Goal: Book appointment/travel/reservation

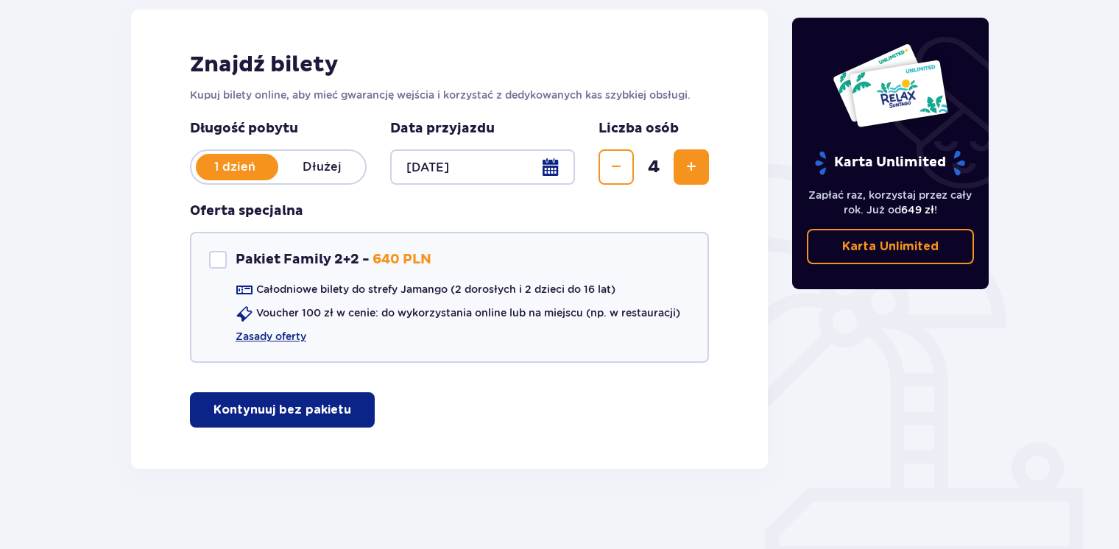
scroll to position [208, 0]
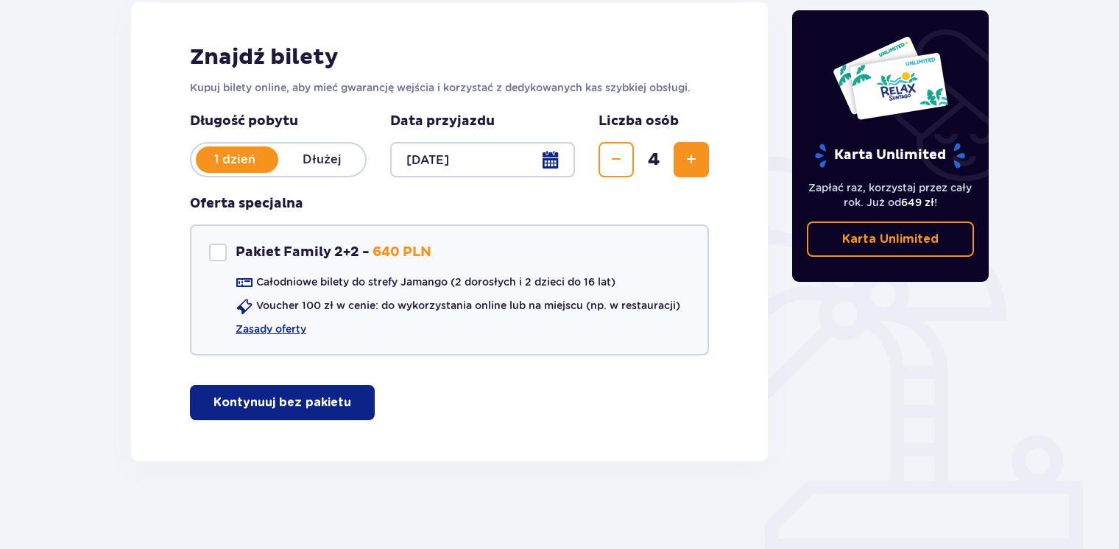
click at [347, 413] on button "Kontynuuj bez pakietu" at bounding box center [282, 402] width 185 height 35
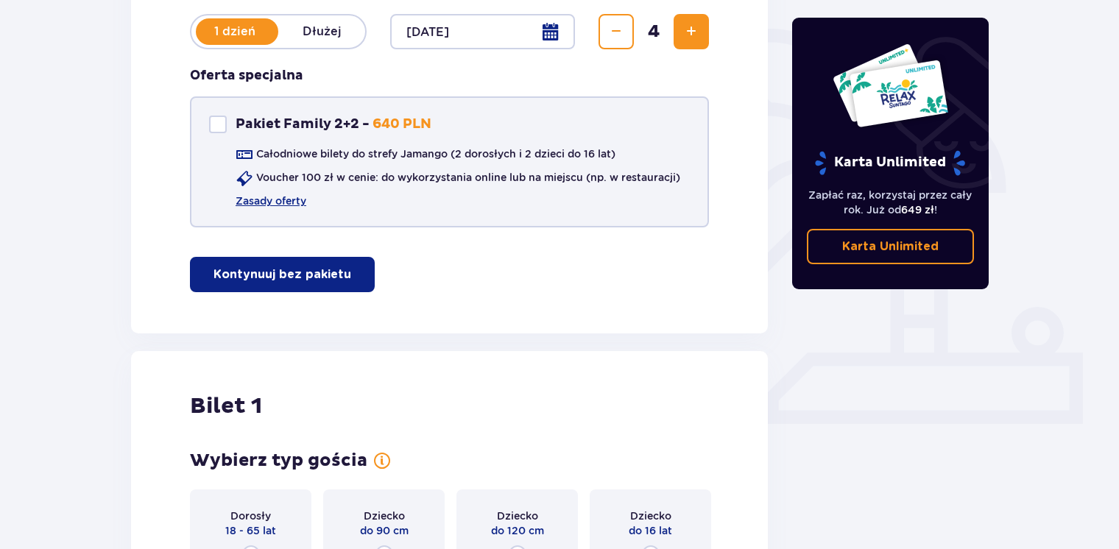
scroll to position [227, 0]
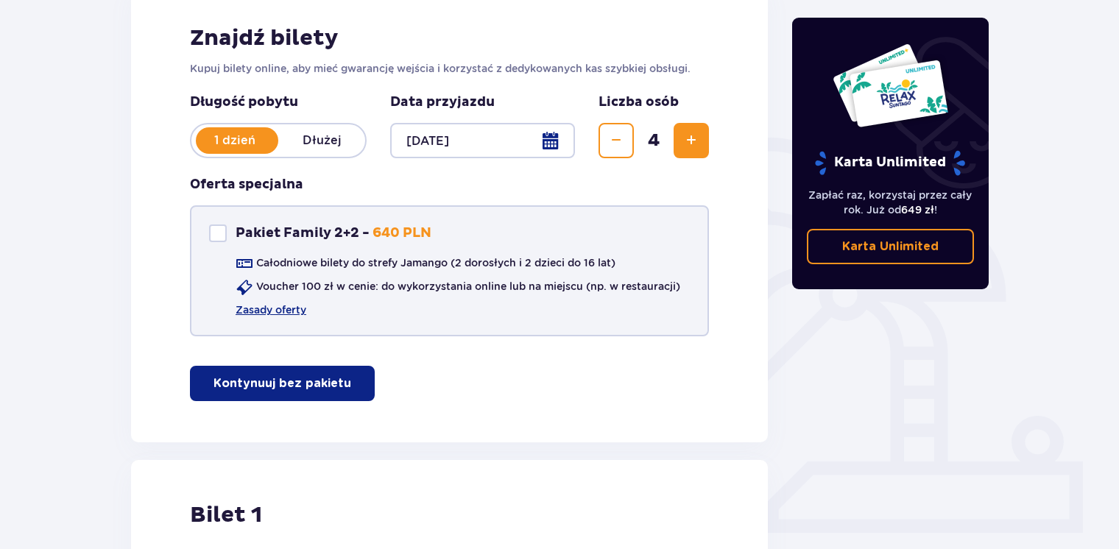
click at [217, 233] on div "Pakiet Family 2+2" at bounding box center [218, 234] width 18 height 18
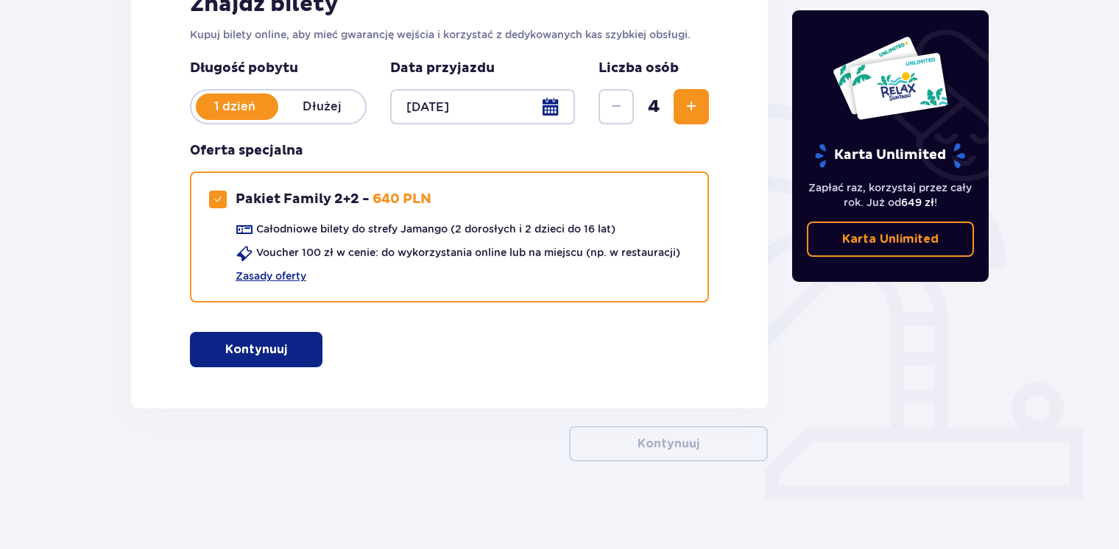
click at [285, 334] on button "Kontynuuj" at bounding box center [256, 349] width 133 height 35
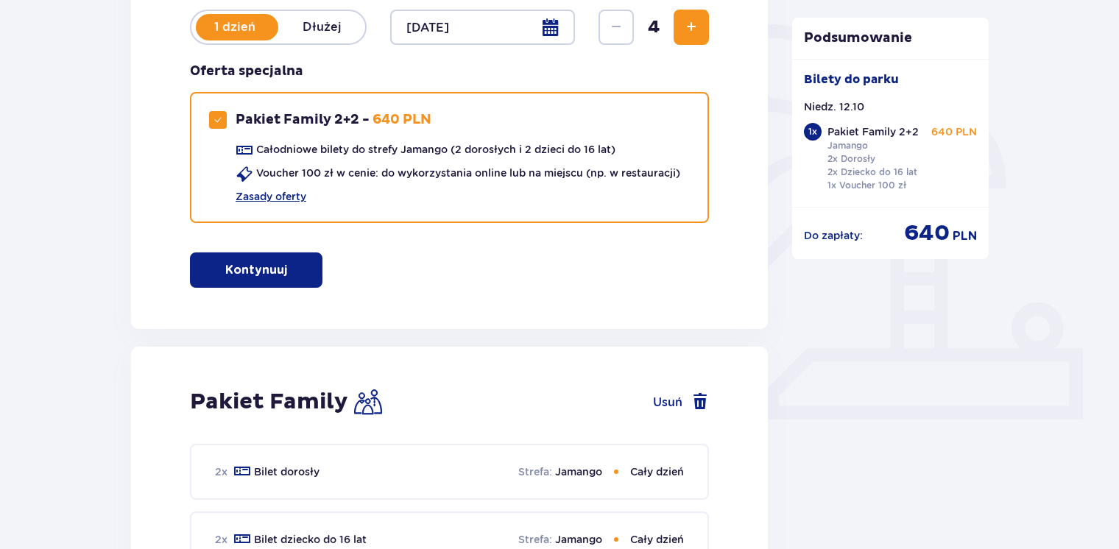
scroll to position [301, 0]
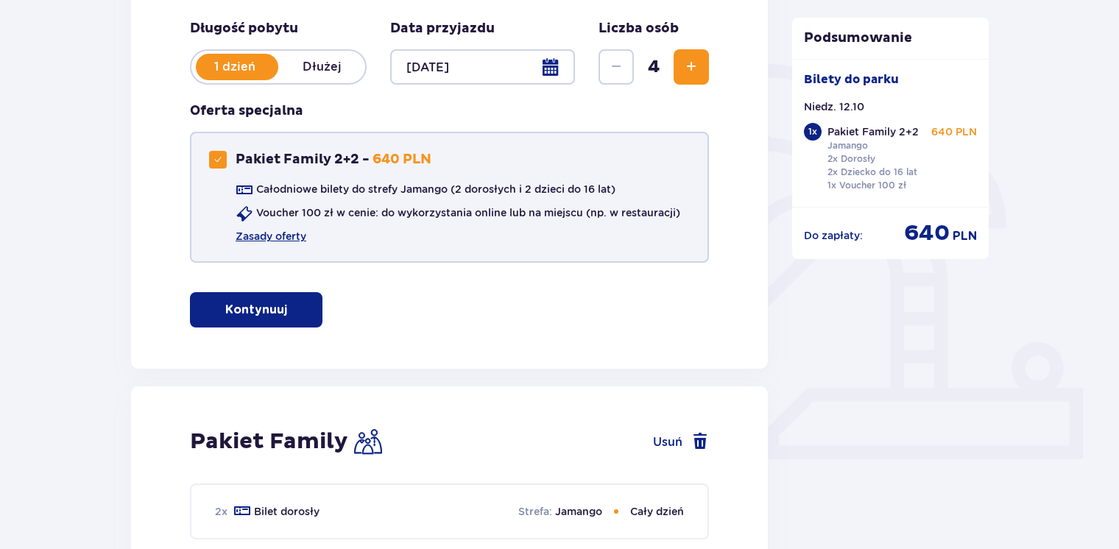
click at [218, 159] on span at bounding box center [217, 159] width 9 height 9
checkbox input "false"
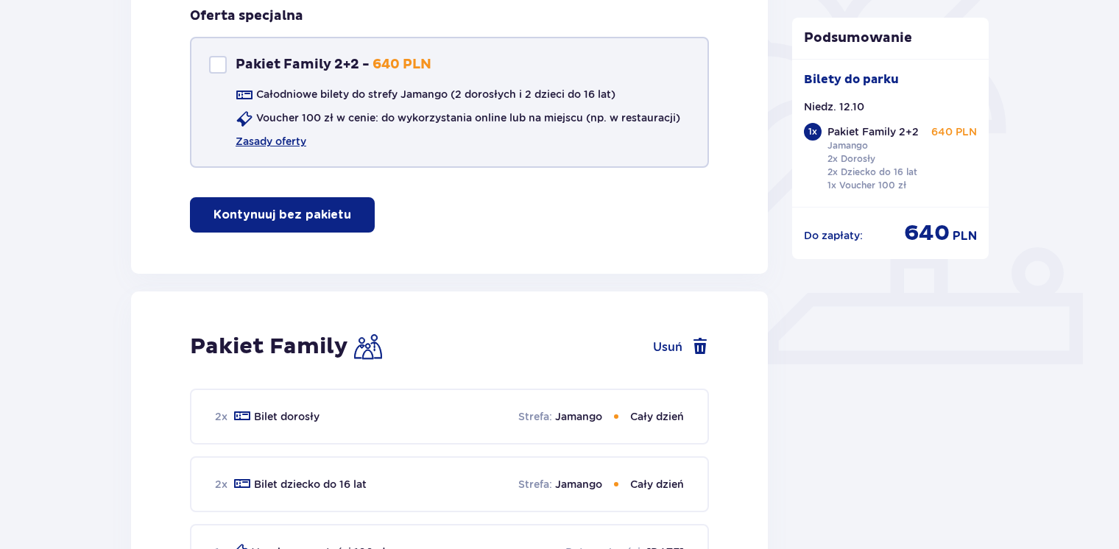
scroll to position [375, 0]
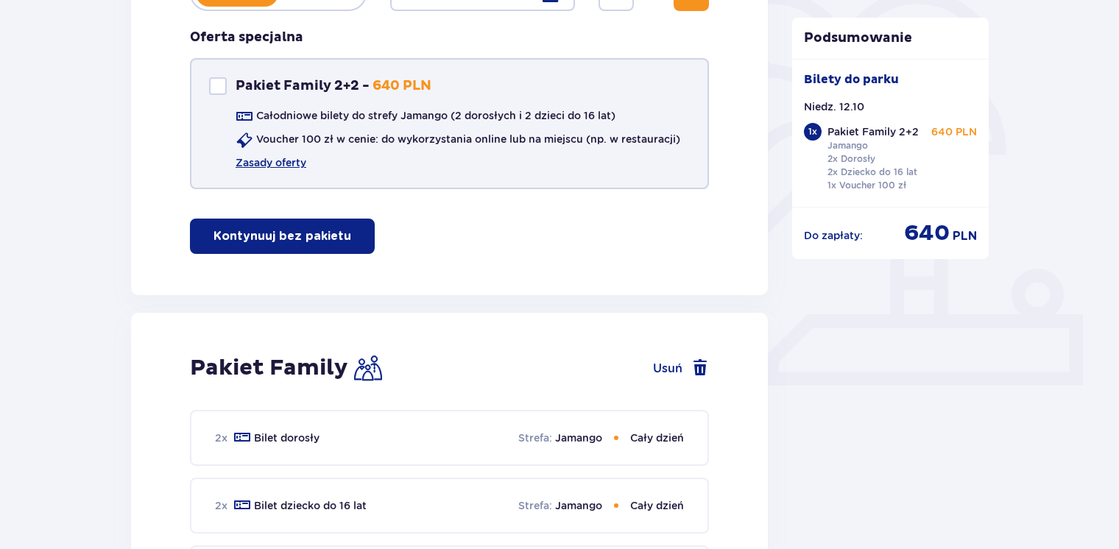
click at [320, 238] on p "Kontynuuj bez pakietu" at bounding box center [282, 236] width 138 height 16
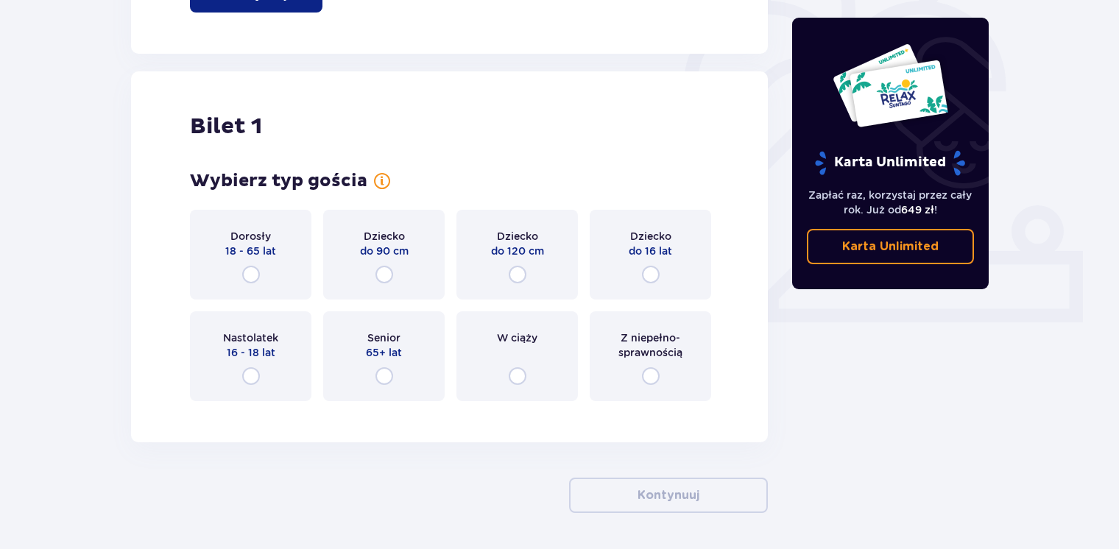
scroll to position [490, 0]
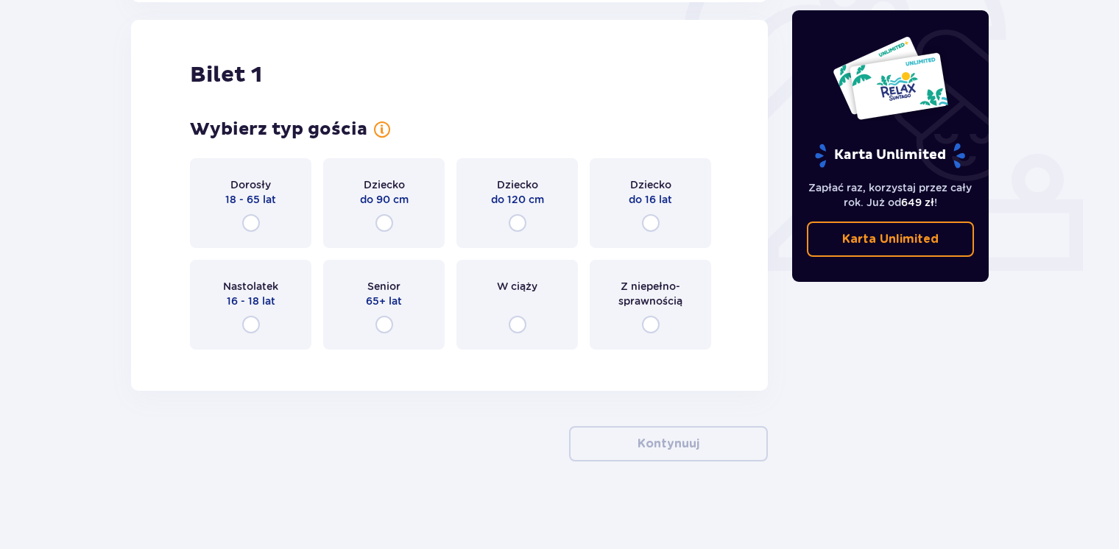
click at [251, 221] on input "radio" at bounding box center [251, 223] width 18 height 18
radio input "true"
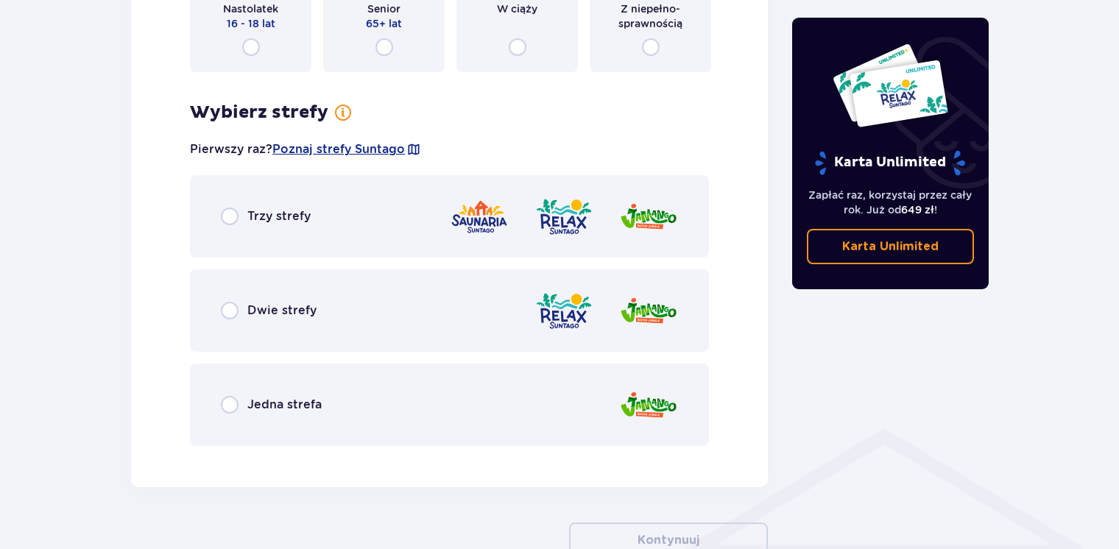
scroll to position [851, 0]
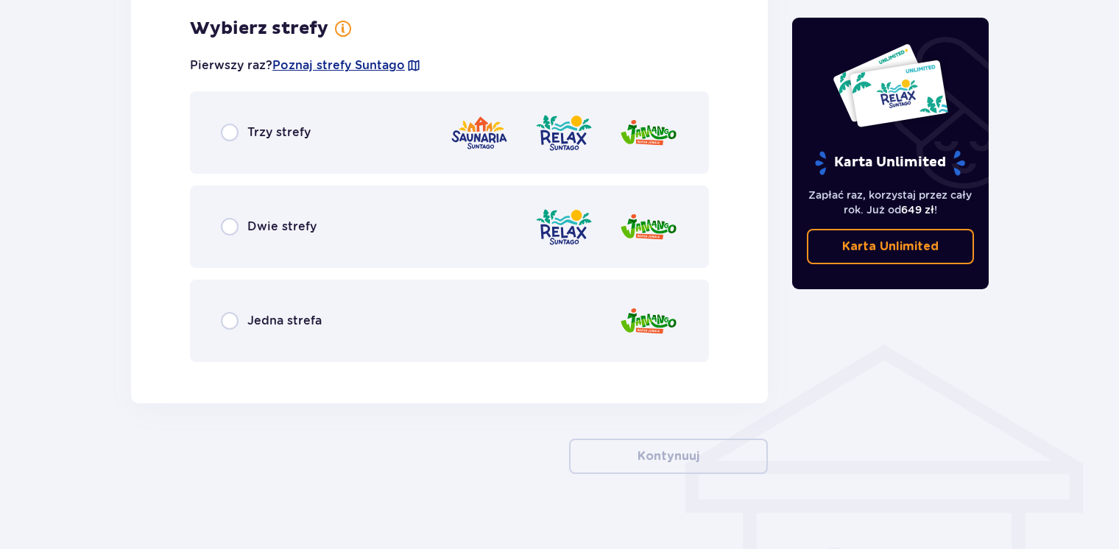
click at [227, 322] on input "radio" at bounding box center [230, 321] width 18 height 18
radio input "true"
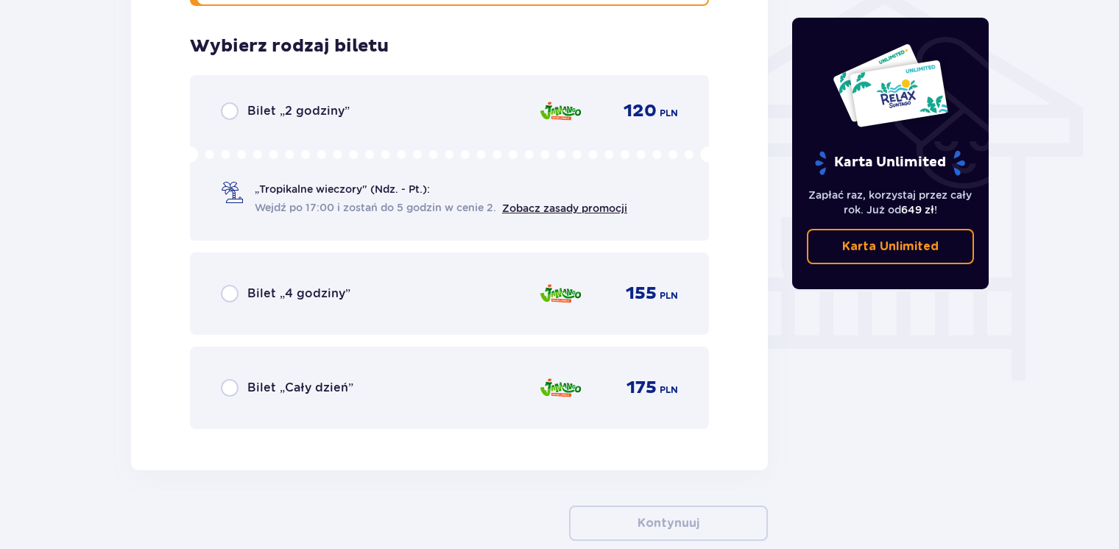
scroll to position [1225, 0]
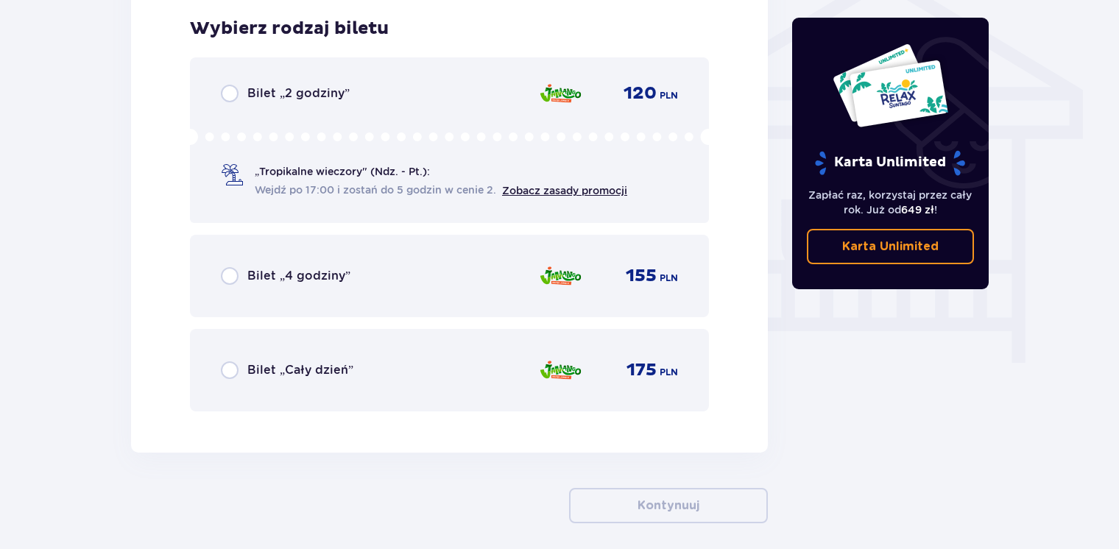
click at [227, 372] on input "radio" at bounding box center [230, 370] width 18 height 18
radio input "true"
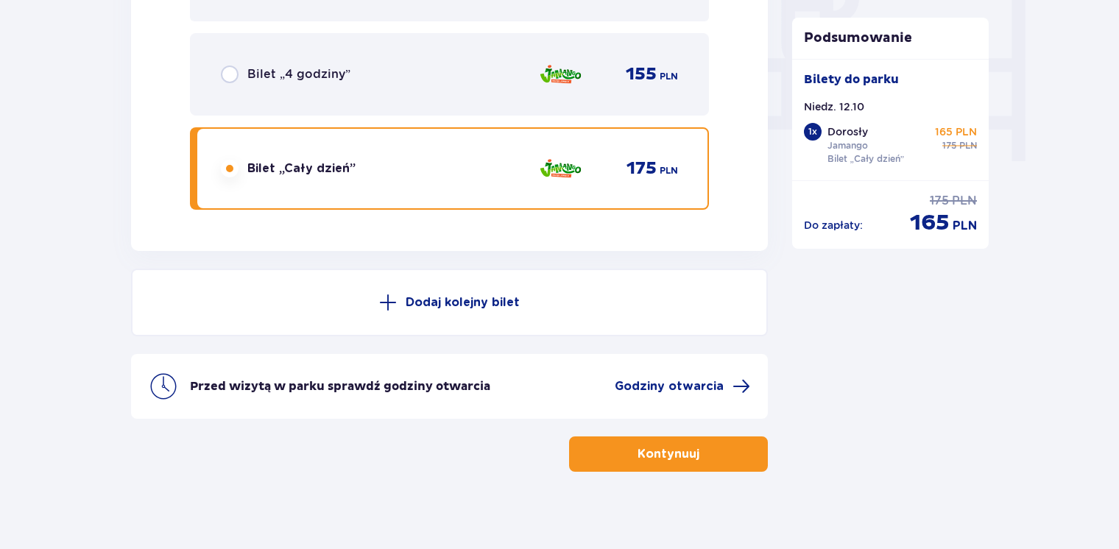
scroll to position [1436, 0]
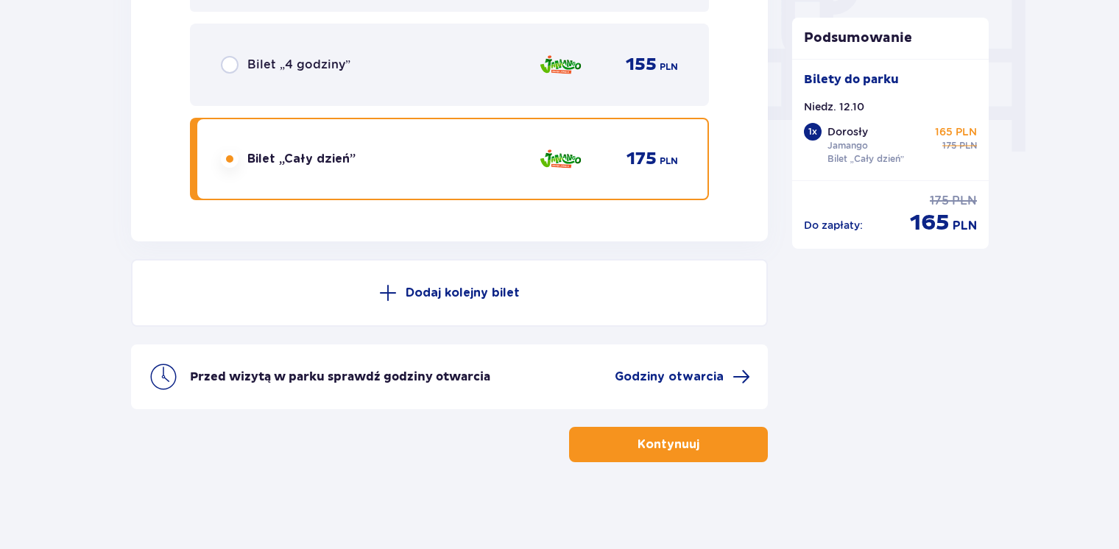
click at [504, 297] on p "Dodaj kolejny bilet" at bounding box center [463, 293] width 114 height 16
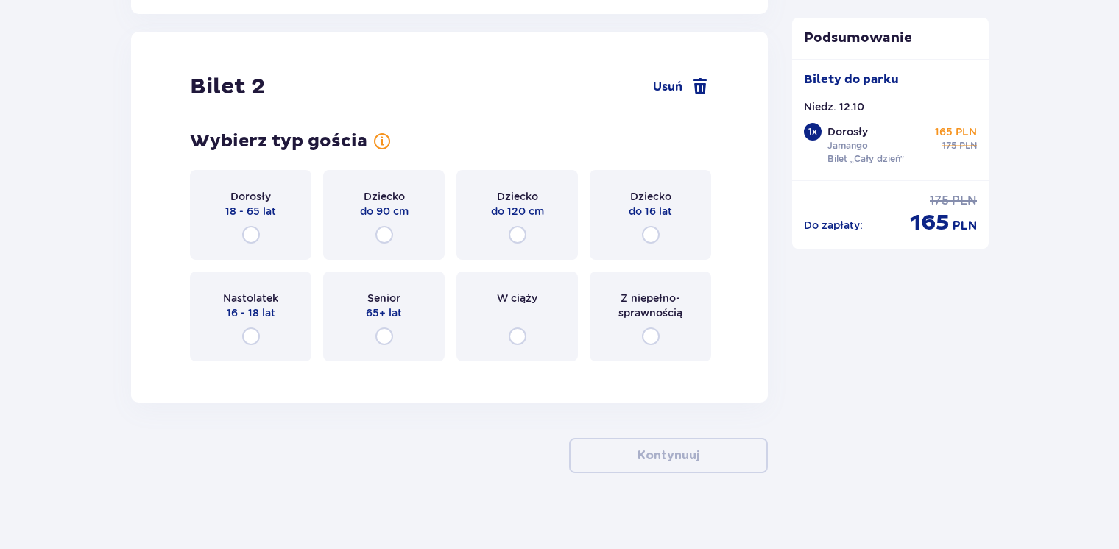
scroll to position [1675, 0]
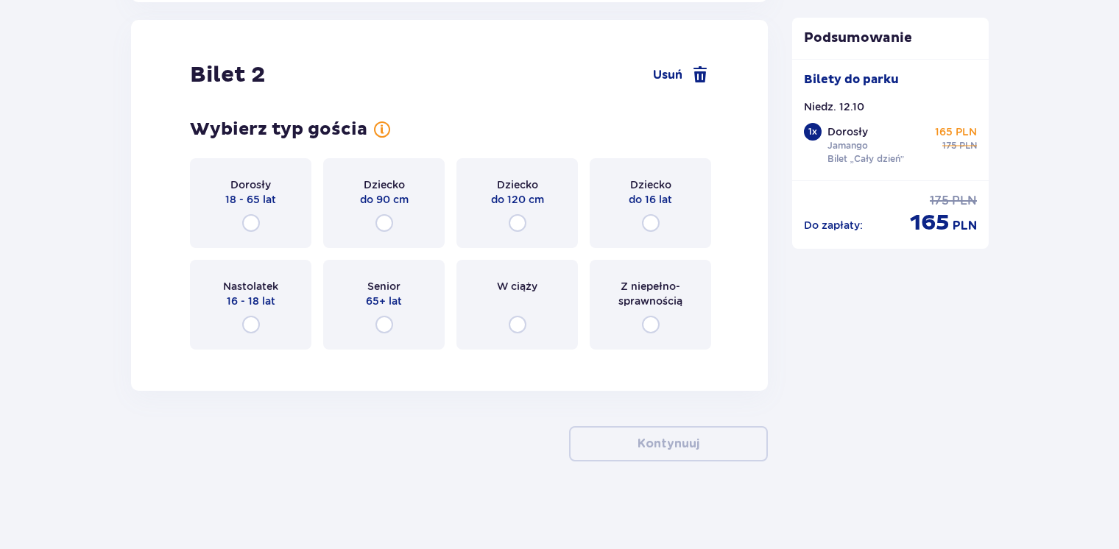
click at [253, 224] on input "radio" at bounding box center [251, 223] width 18 height 18
radio input "true"
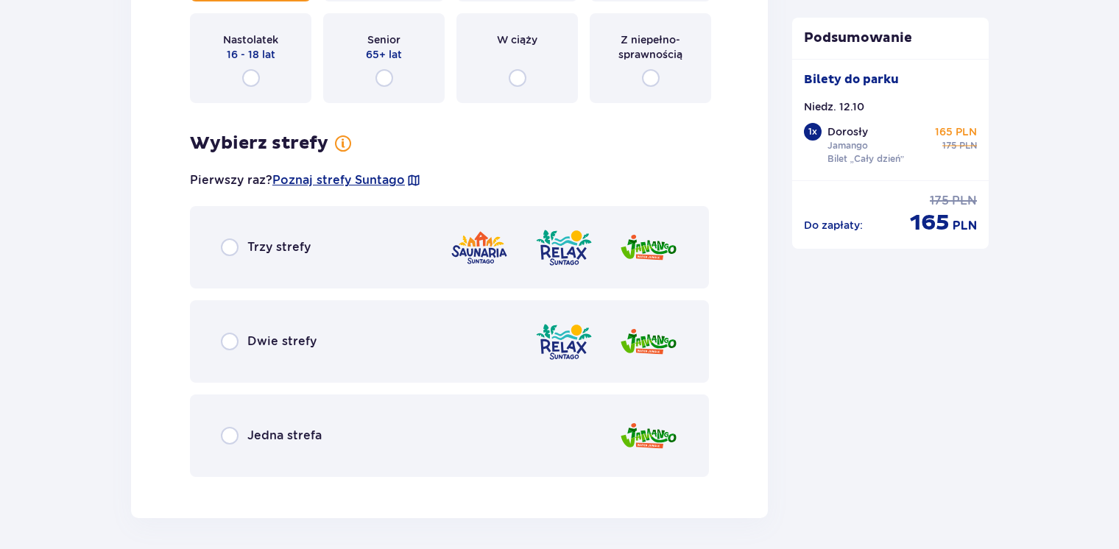
scroll to position [2036, 0]
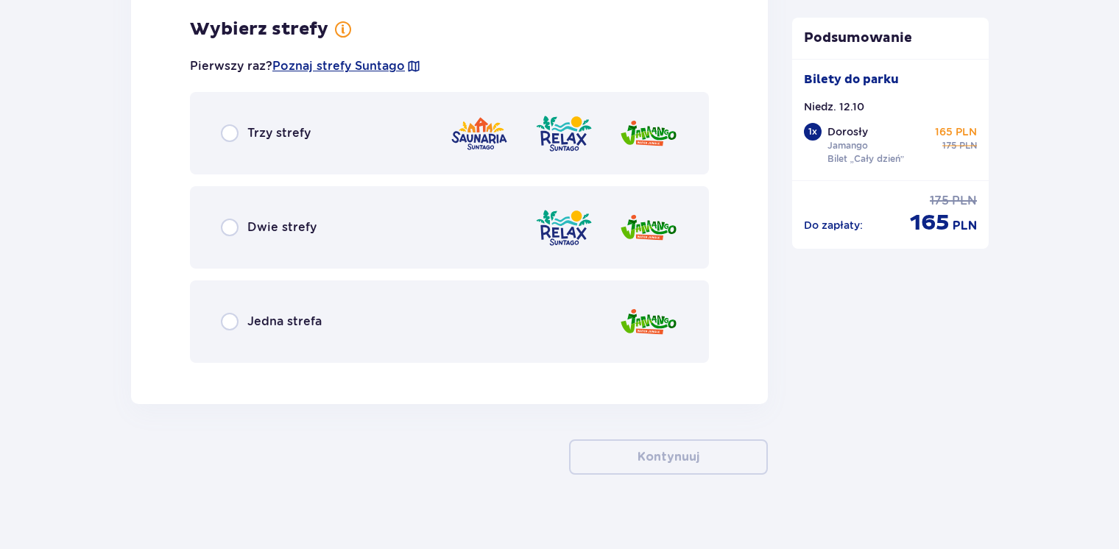
click at [227, 317] on input "radio" at bounding box center [230, 322] width 18 height 18
radio input "true"
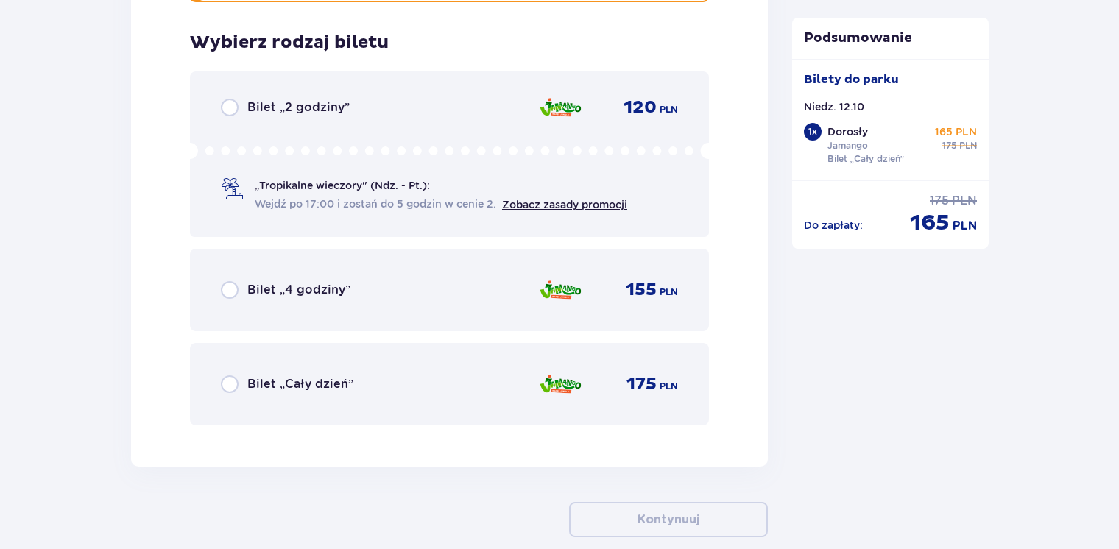
scroll to position [2410, 0]
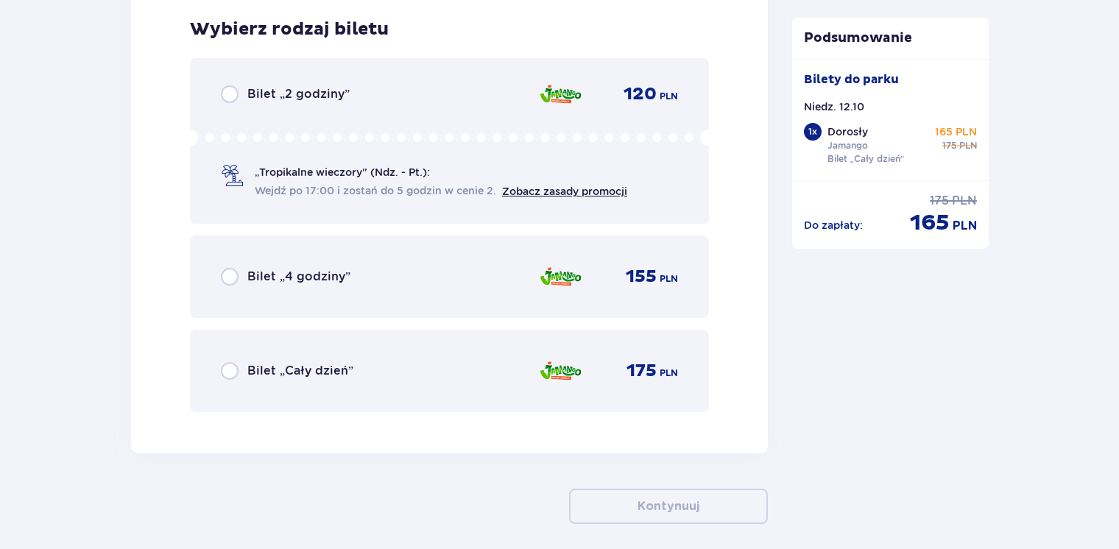
click at [229, 364] on input "radio" at bounding box center [230, 371] width 18 height 18
radio input "true"
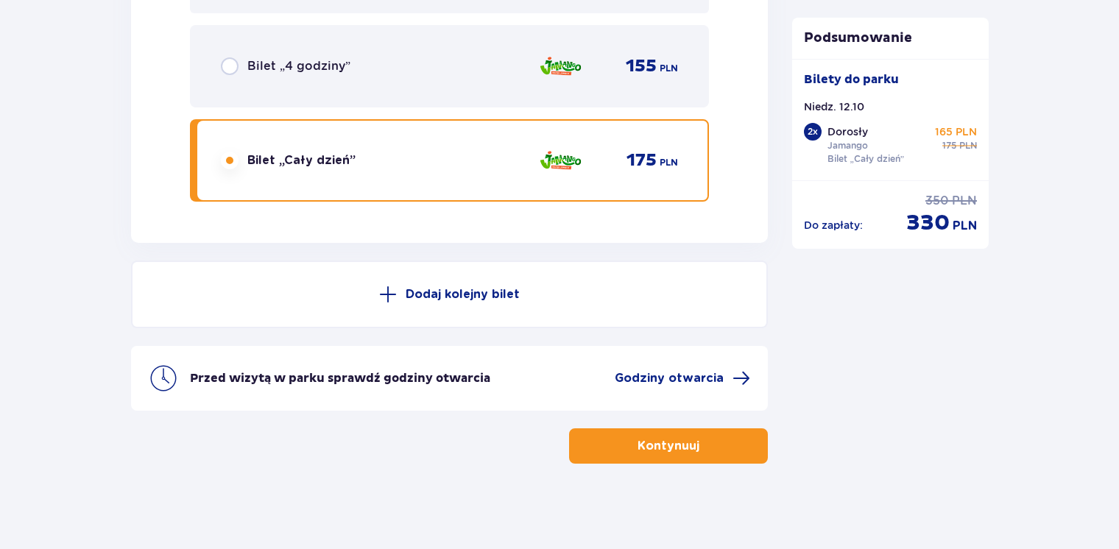
scroll to position [2621, 0]
click at [442, 291] on p "Dodaj kolejny bilet" at bounding box center [463, 294] width 114 height 16
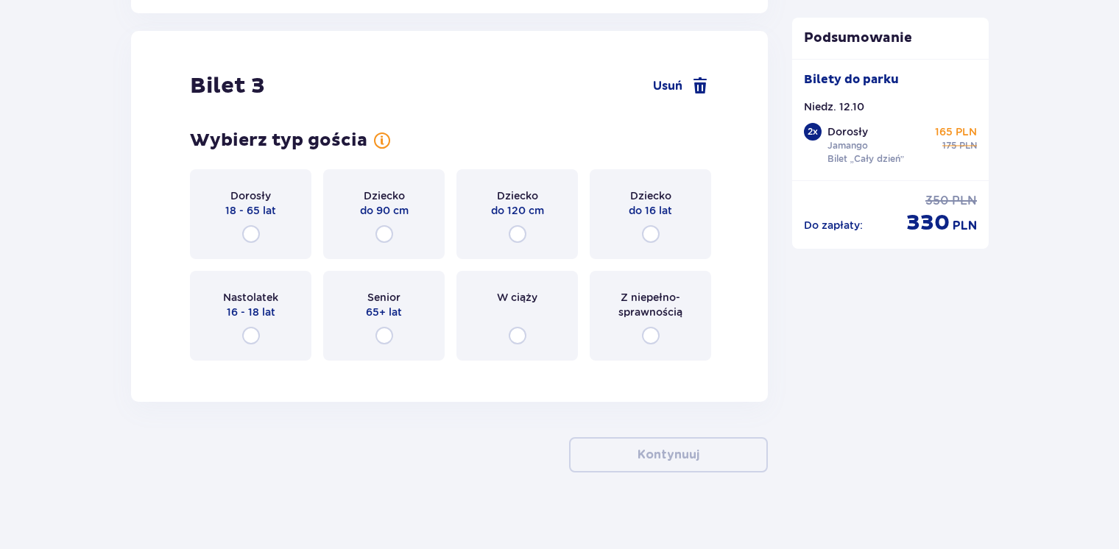
scroll to position [3038, 0]
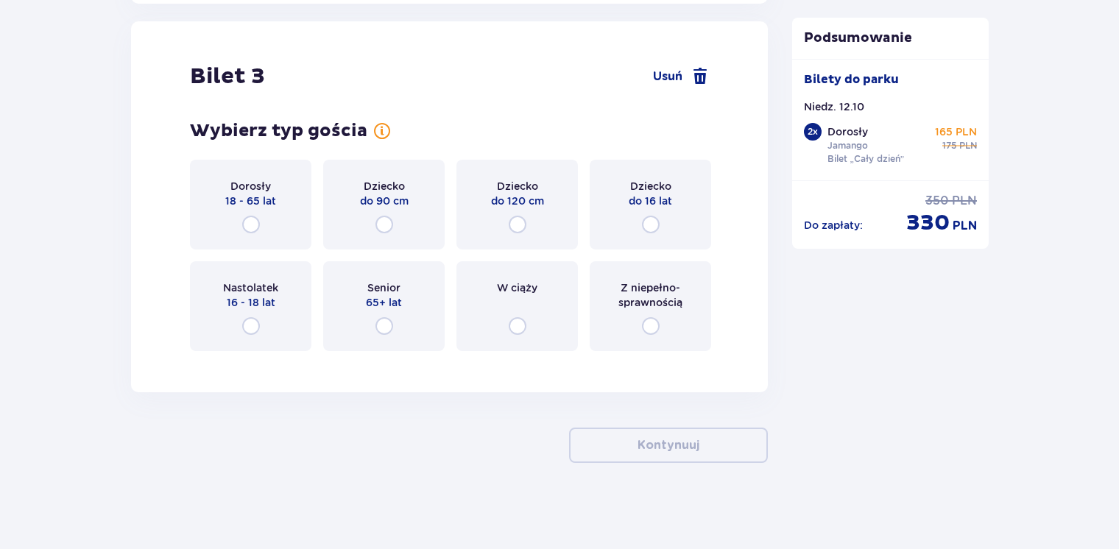
click at [520, 225] on input "radio" at bounding box center [518, 225] width 18 height 18
radio input "true"
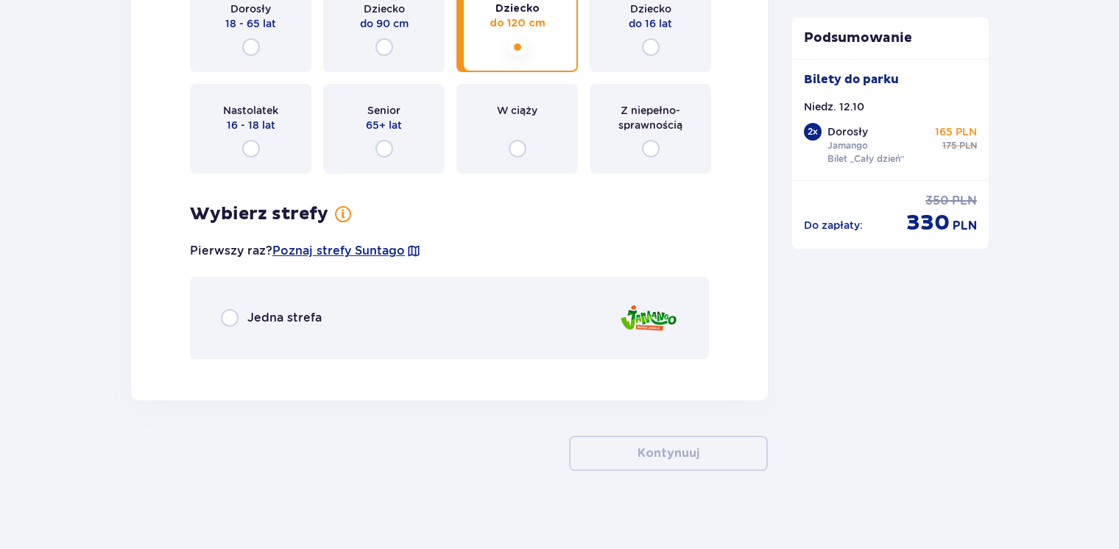
scroll to position [3223, 0]
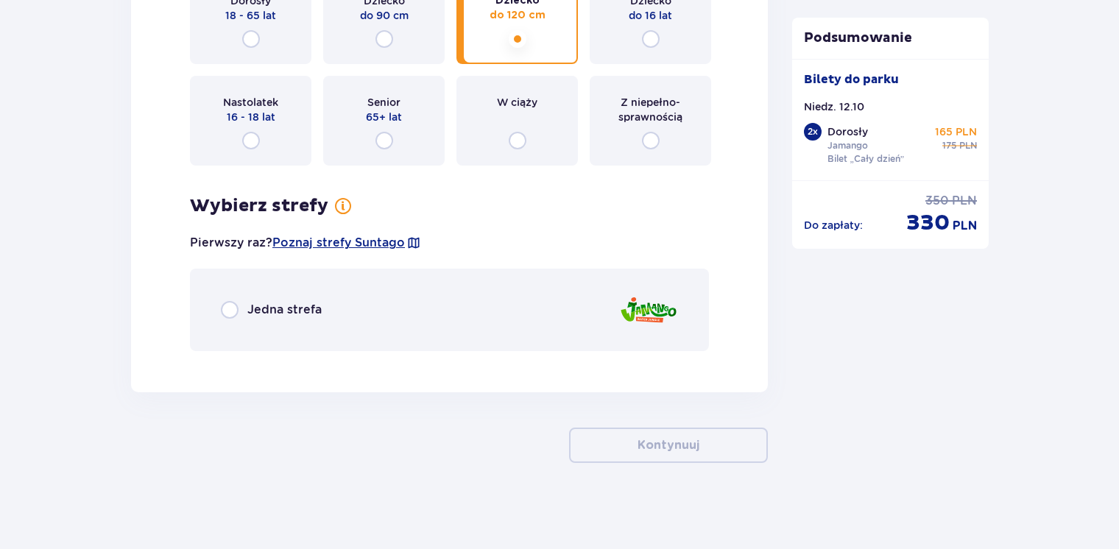
click at [227, 310] on input "radio" at bounding box center [230, 310] width 18 height 18
radio input "true"
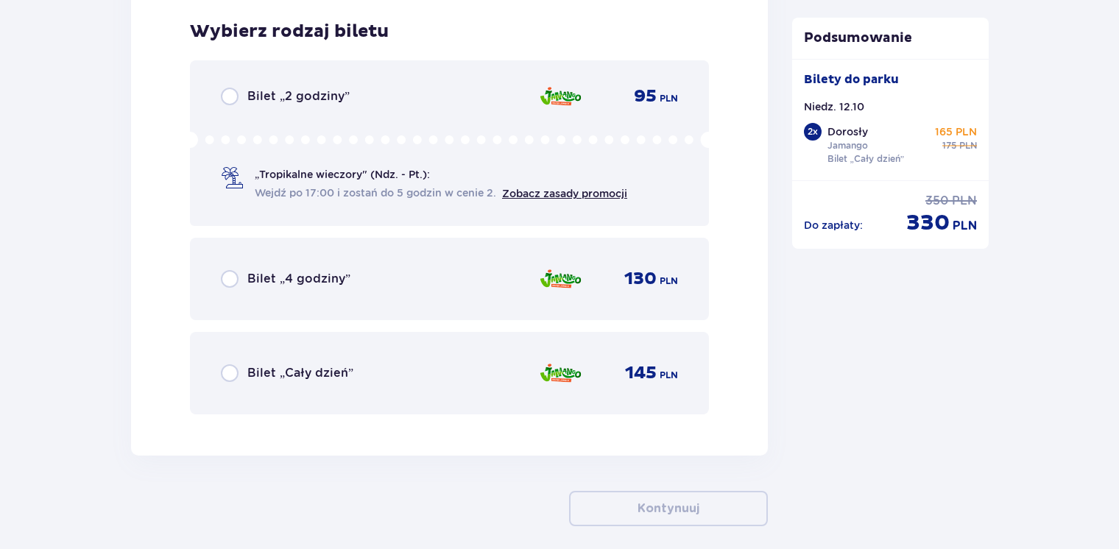
scroll to position [3584, 0]
click at [225, 371] on input "radio" at bounding box center [230, 373] width 18 height 18
radio input "true"
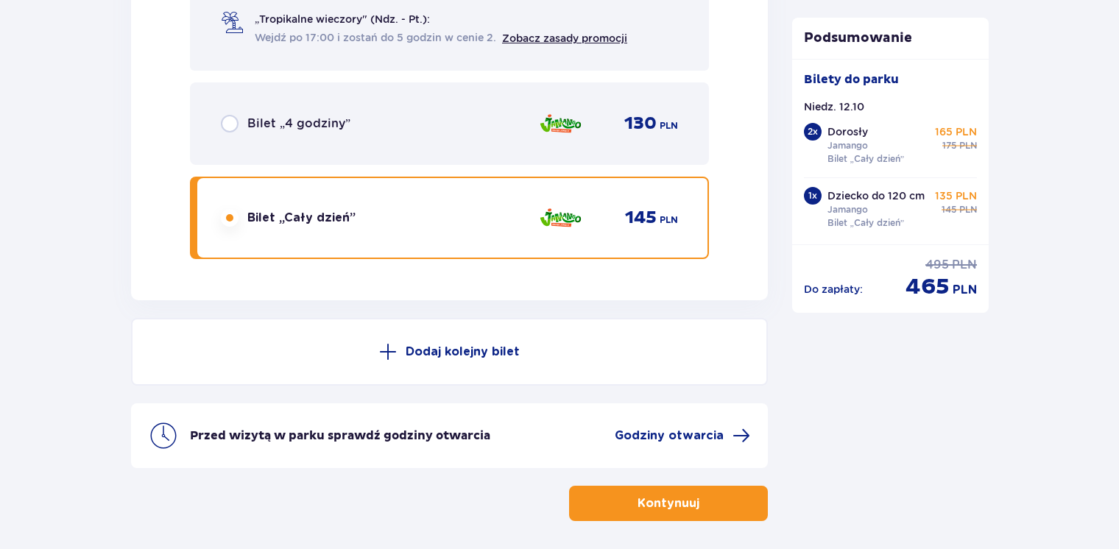
scroll to position [3795, 0]
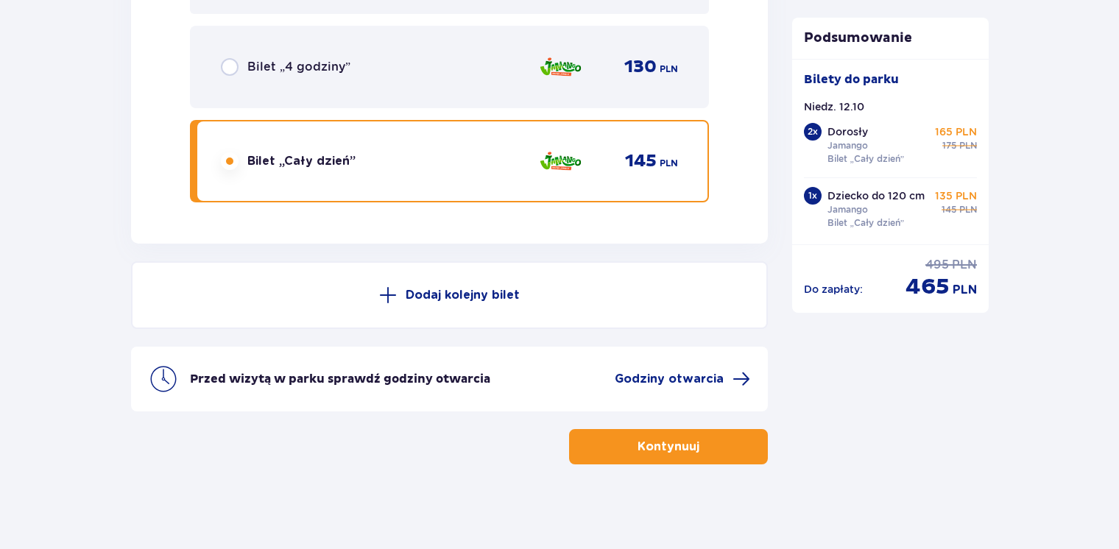
click at [424, 293] on p "Dodaj kolejny bilet" at bounding box center [463, 295] width 114 height 16
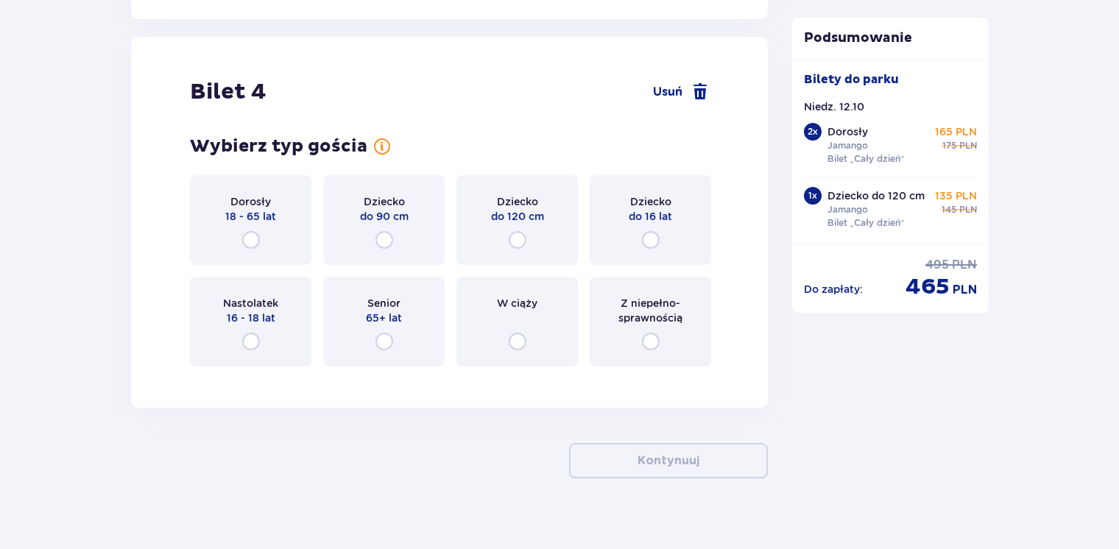
scroll to position [4035, 0]
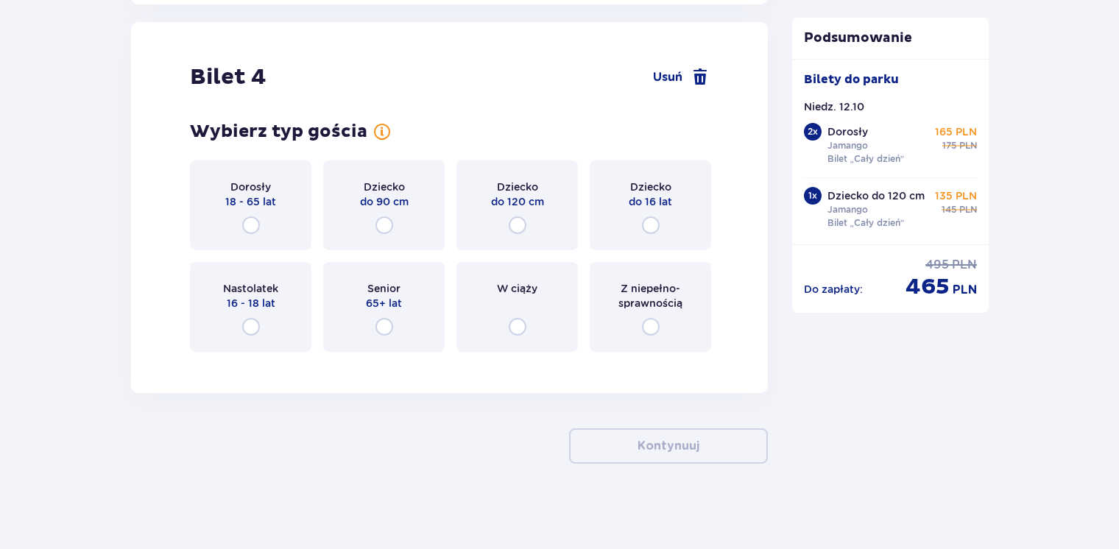
click at [650, 224] on input "radio" at bounding box center [651, 225] width 18 height 18
radio input "true"
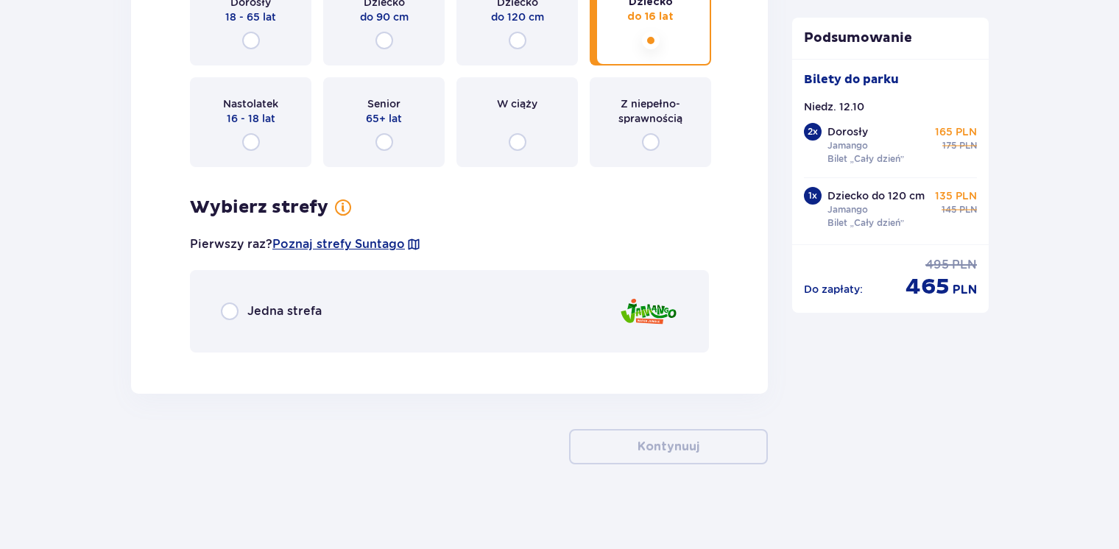
scroll to position [4220, 0]
click at [226, 305] on input "radio" at bounding box center [230, 311] width 18 height 18
radio input "true"
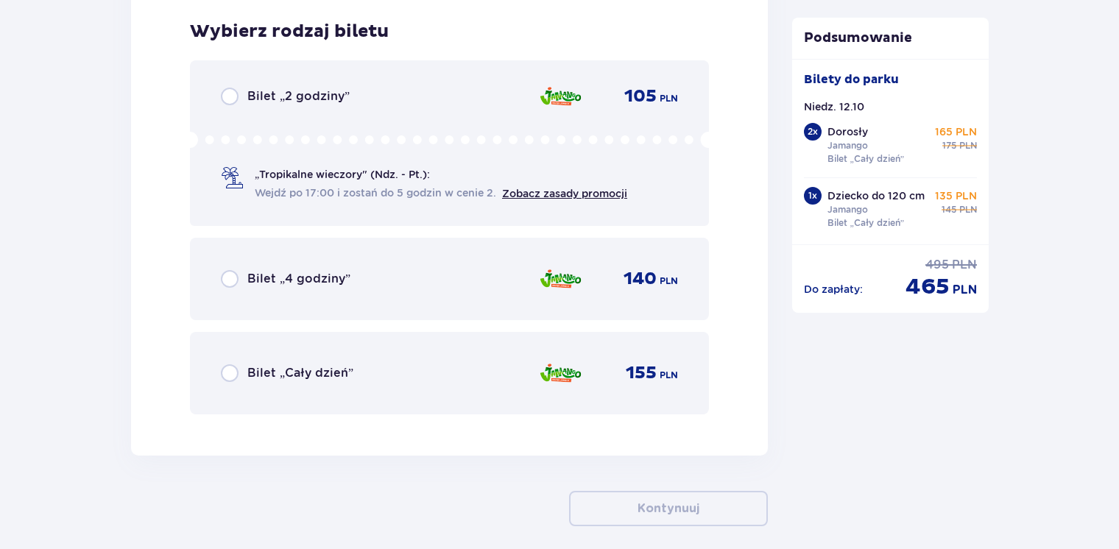
scroll to position [4582, 0]
click at [233, 370] on input "radio" at bounding box center [230, 373] width 18 height 18
radio input "true"
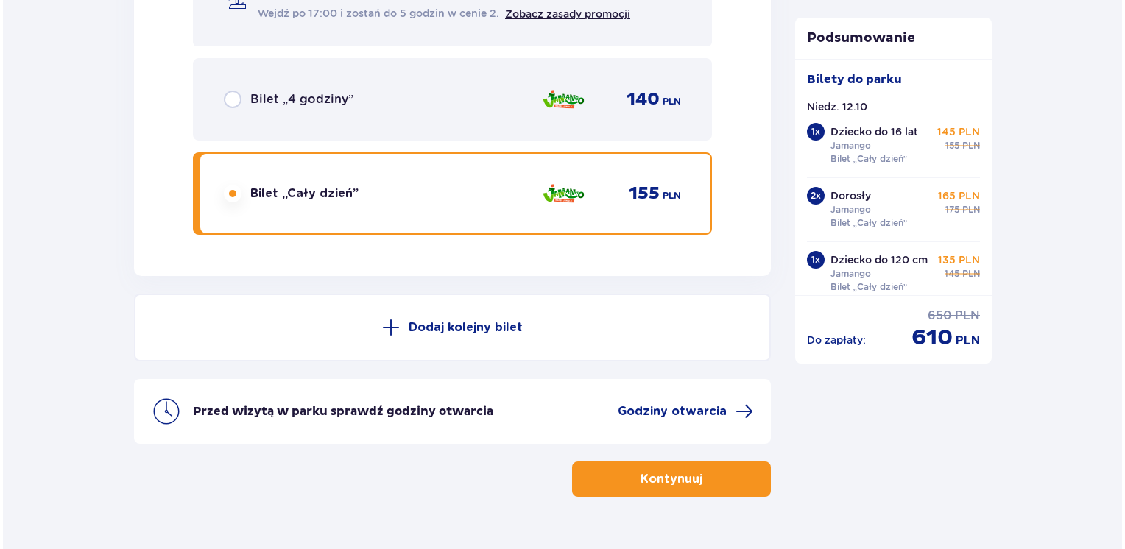
scroll to position [4793, 0]
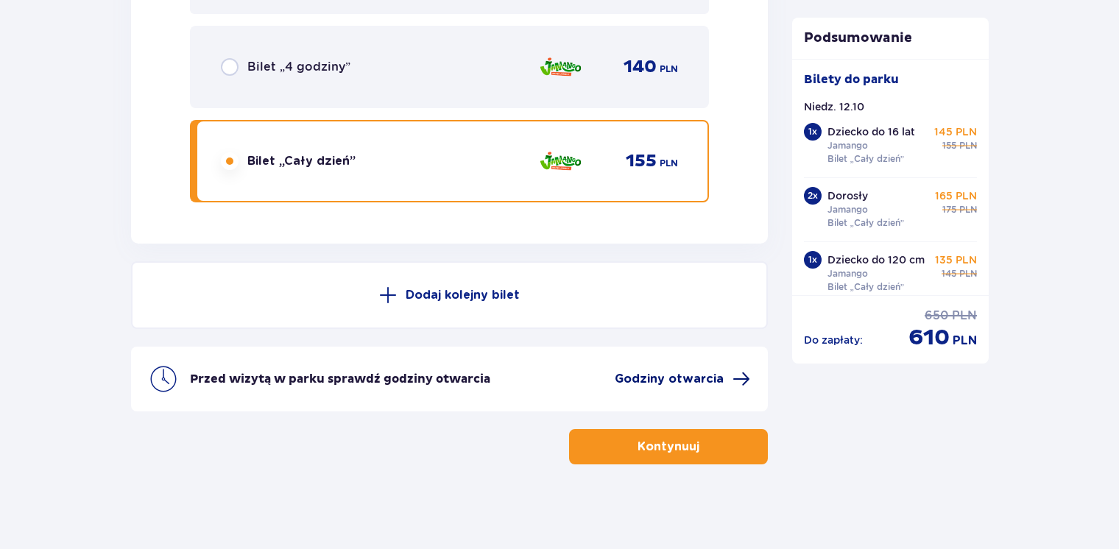
click at [745, 372] on span at bounding box center [741, 379] width 18 height 18
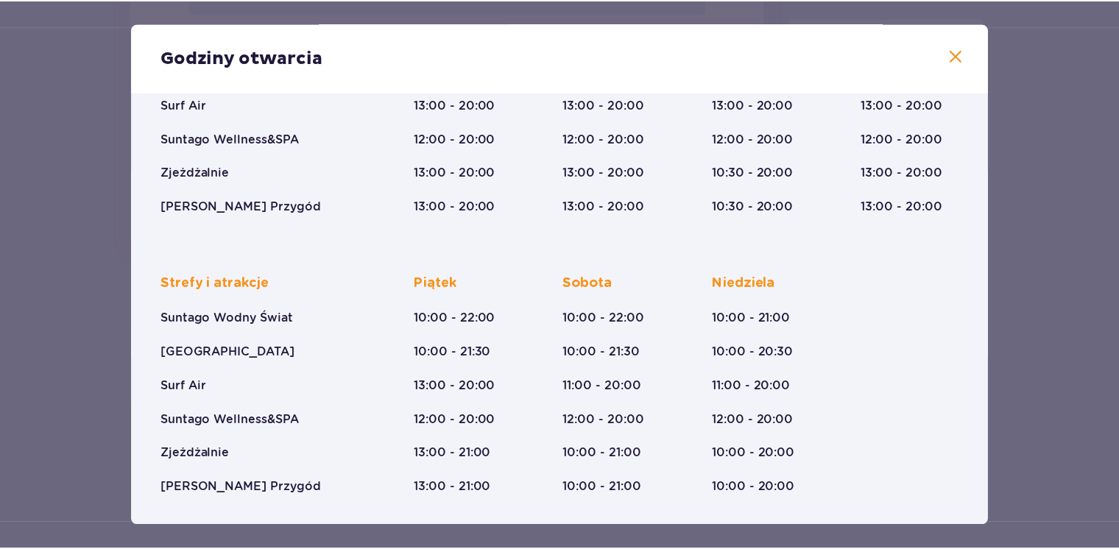
scroll to position [9, 0]
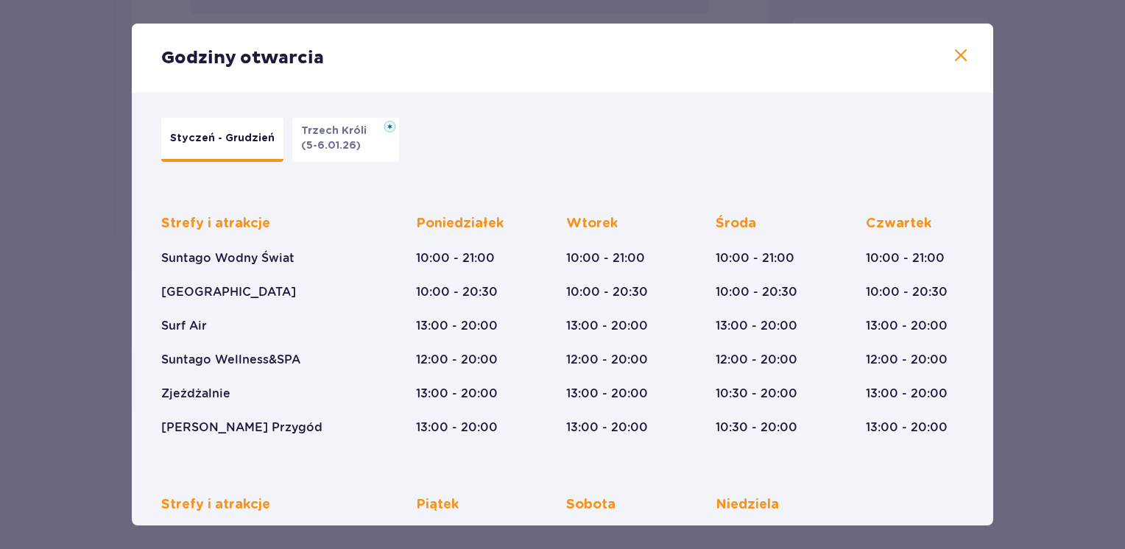
click at [958, 61] on span at bounding box center [961, 56] width 18 height 18
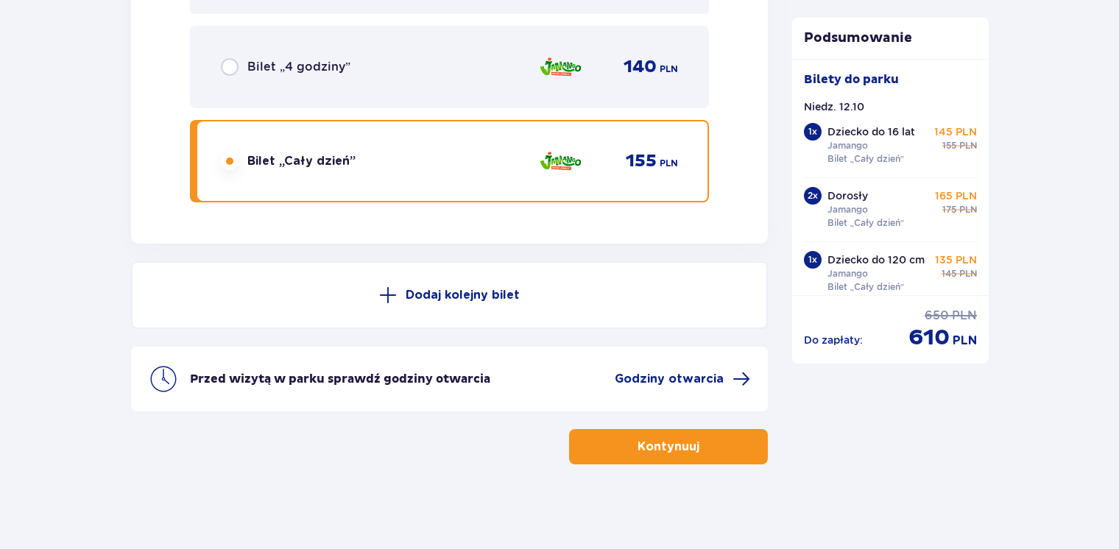
click at [718, 452] on button "Kontynuuj" at bounding box center [668, 446] width 199 height 35
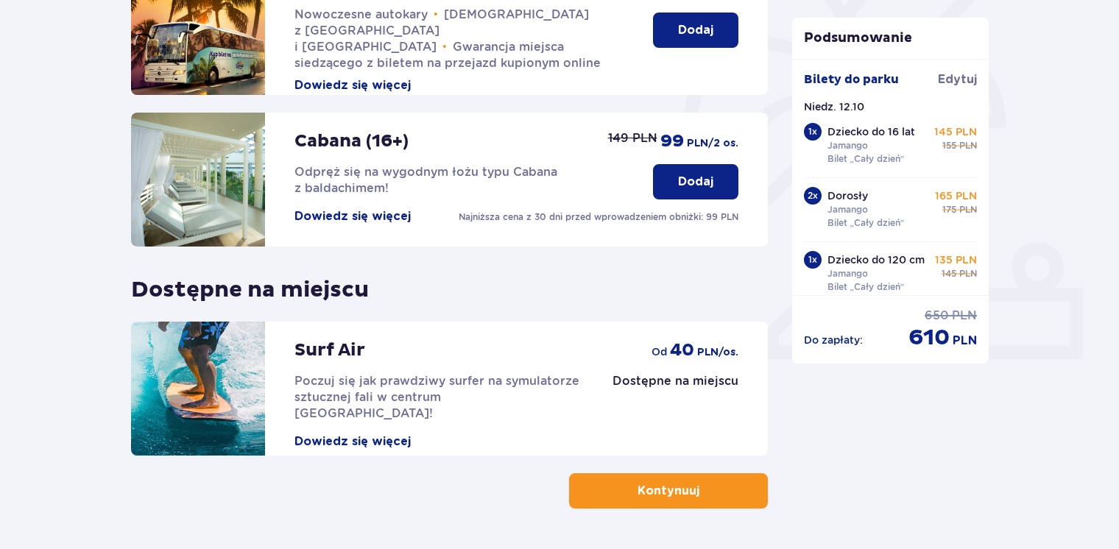
scroll to position [448, 0]
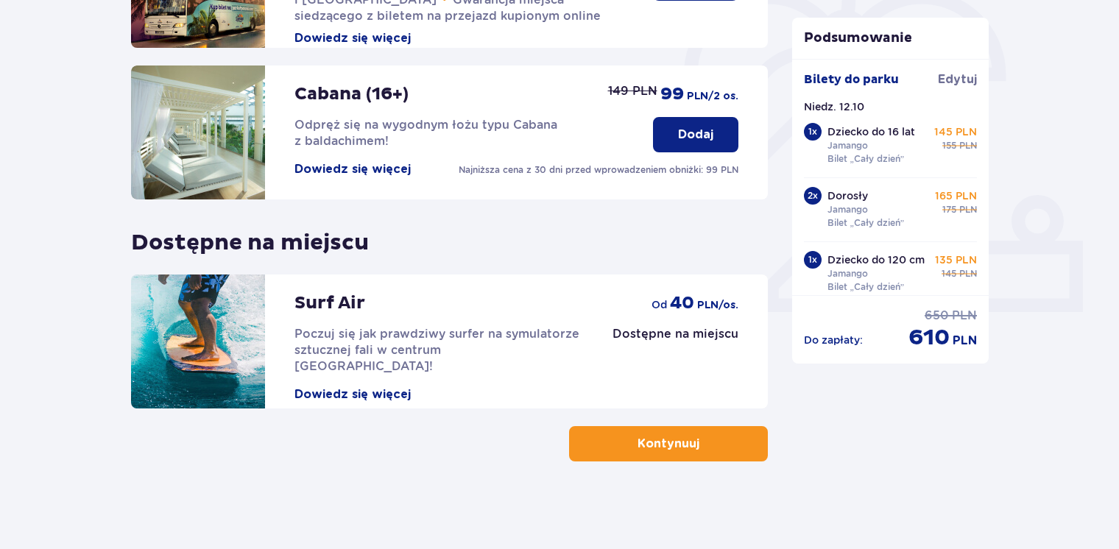
click at [716, 452] on button "Kontynuuj" at bounding box center [668, 443] width 199 height 35
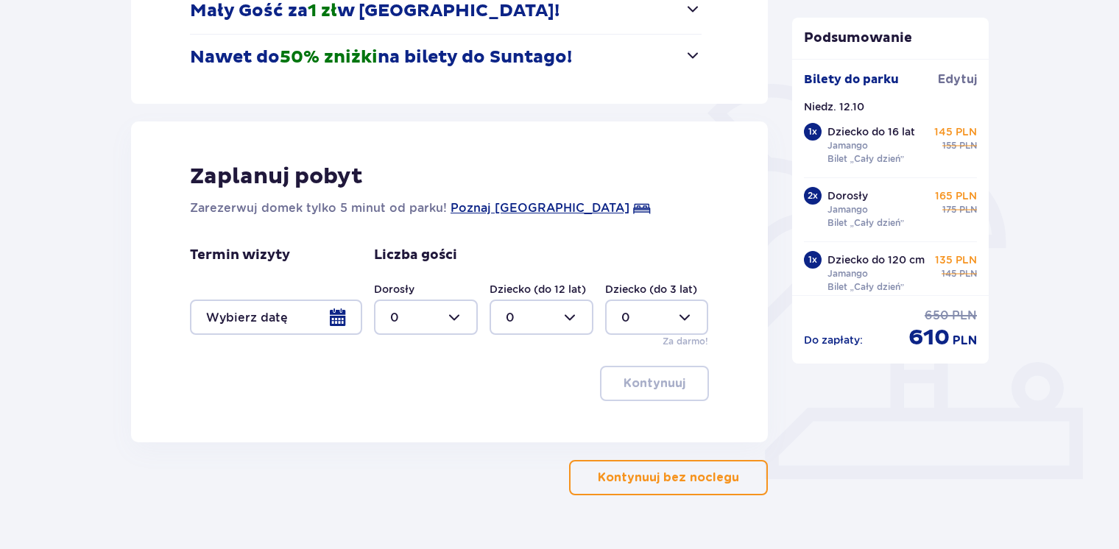
scroll to position [315, 0]
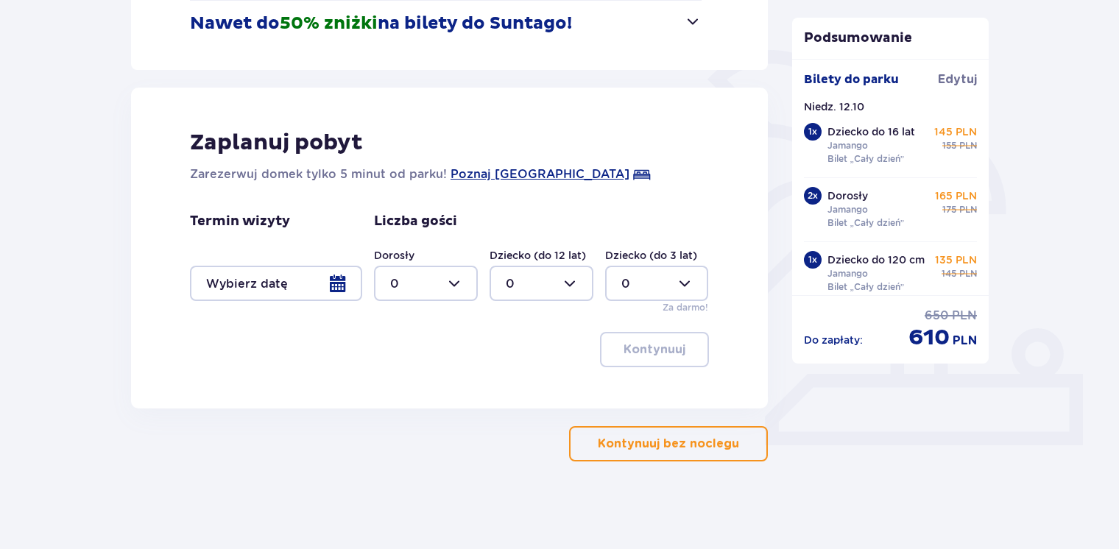
click at [270, 290] on div at bounding box center [276, 283] width 172 height 35
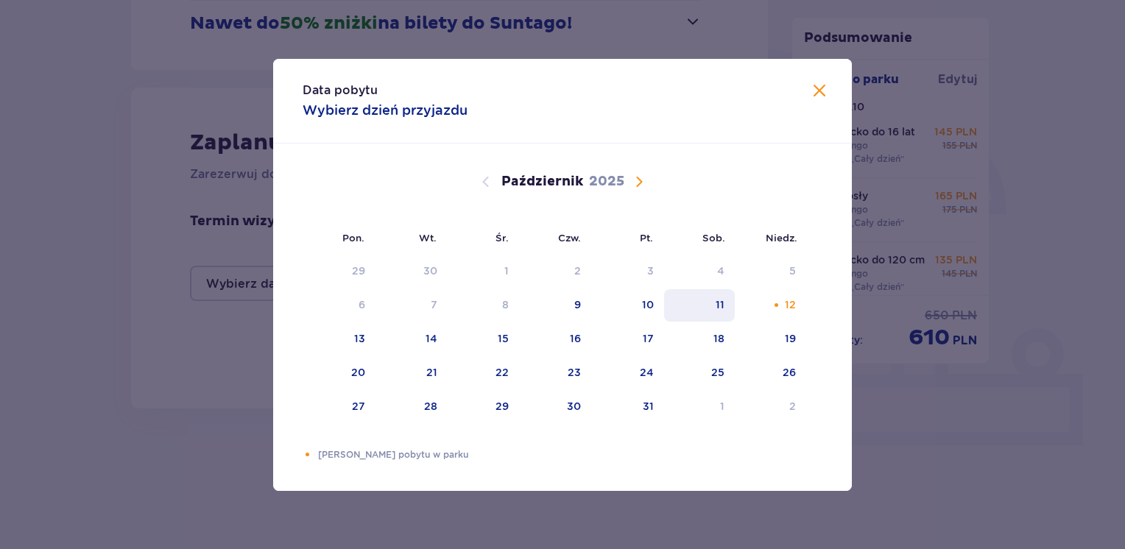
click at [724, 310] on div "11" at bounding box center [720, 304] width 9 height 15
click at [763, 308] on div "12" at bounding box center [770, 305] width 71 height 32
type input "11.10.25 - 12.10.25"
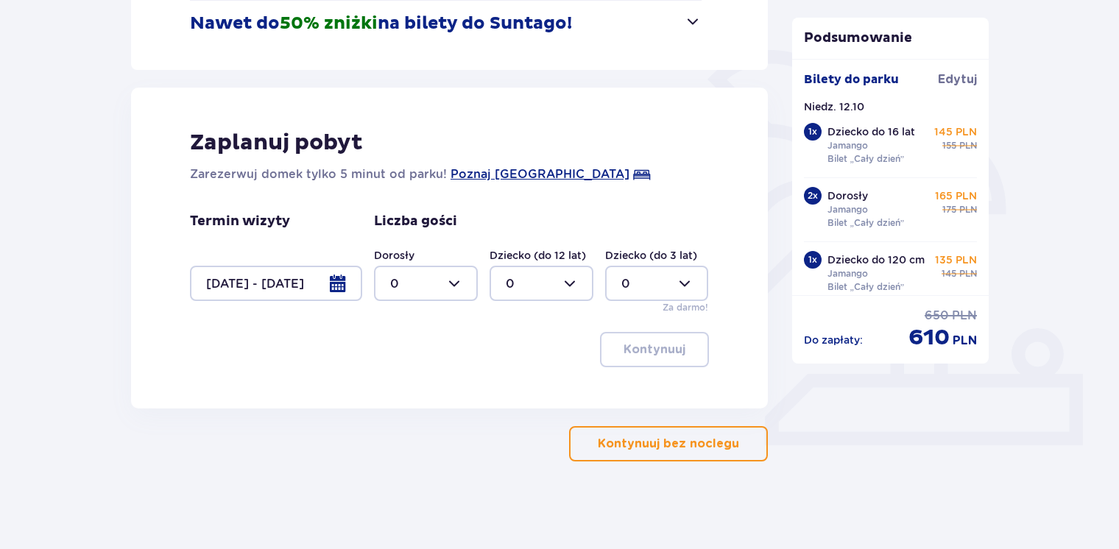
click at [459, 286] on div at bounding box center [426, 283] width 104 height 35
click at [396, 384] on p "2" at bounding box center [393, 390] width 7 height 16
type input "2"
click at [543, 278] on div at bounding box center [542, 283] width 104 height 35
click at [509, 393] on p "2" at bounding box center [509, 390] width 7 height 16
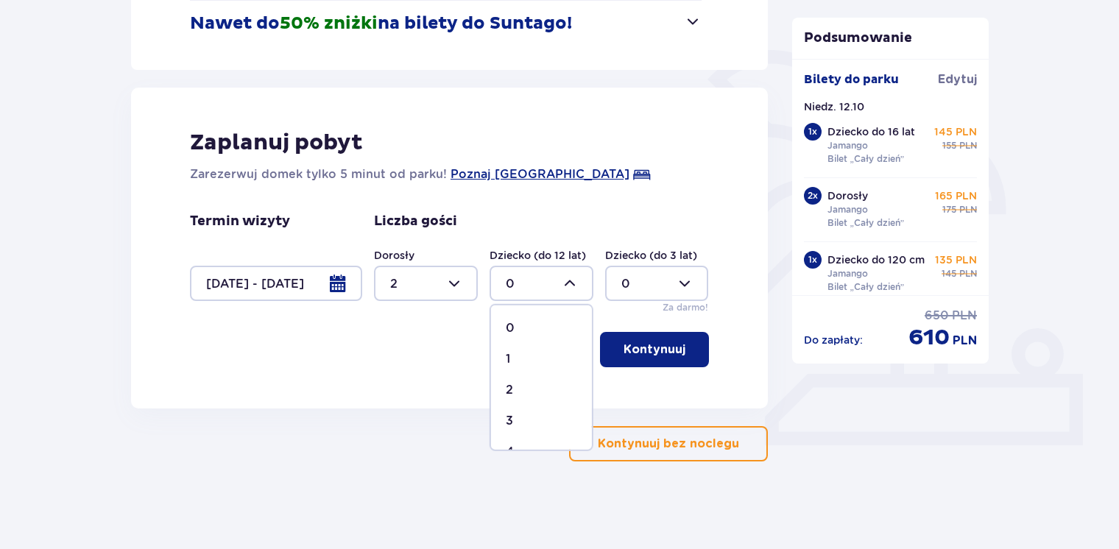
type input "2"
click at [671, 349] on p "Kontynuuj" at bounding box center [654, 350] width 62 height 16
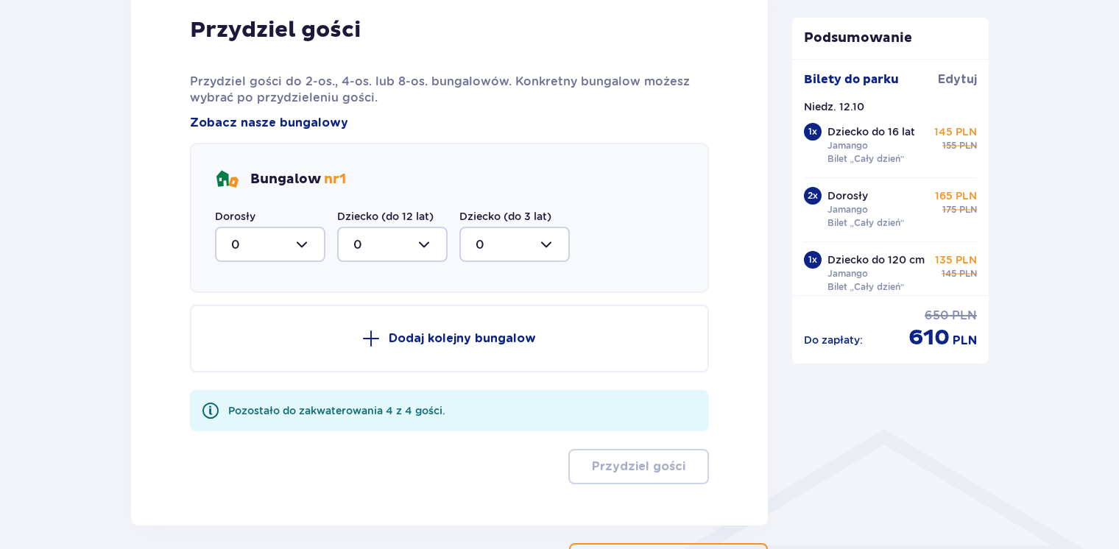
scroll to position [723, 0]
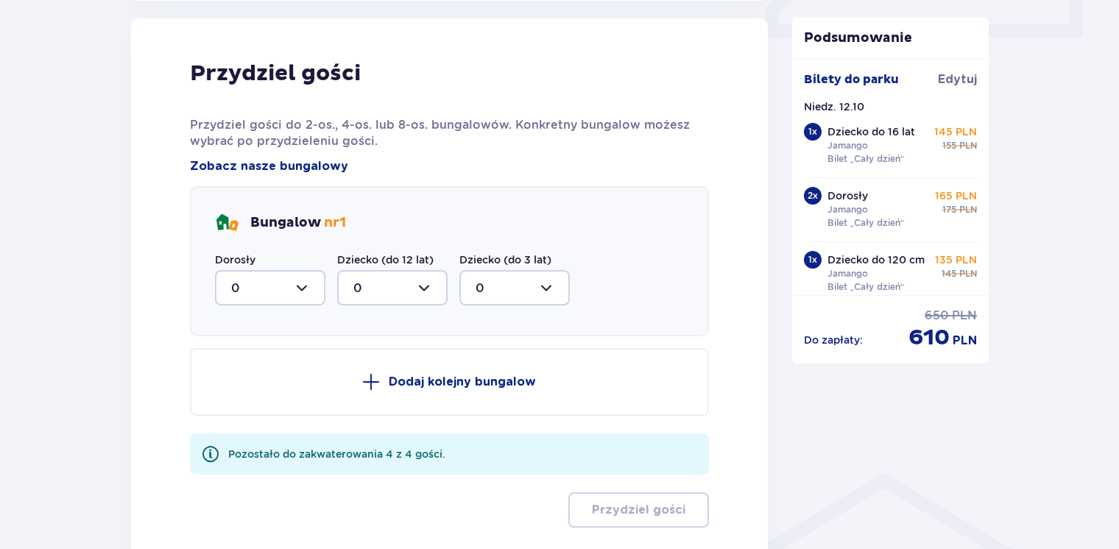
click at [312, 288] on div at bounding box center [270, 287] width 110 height 35
click at [244, 387] on div "2" at bounding box center [270, 394] width 78 height 16
type input "2"
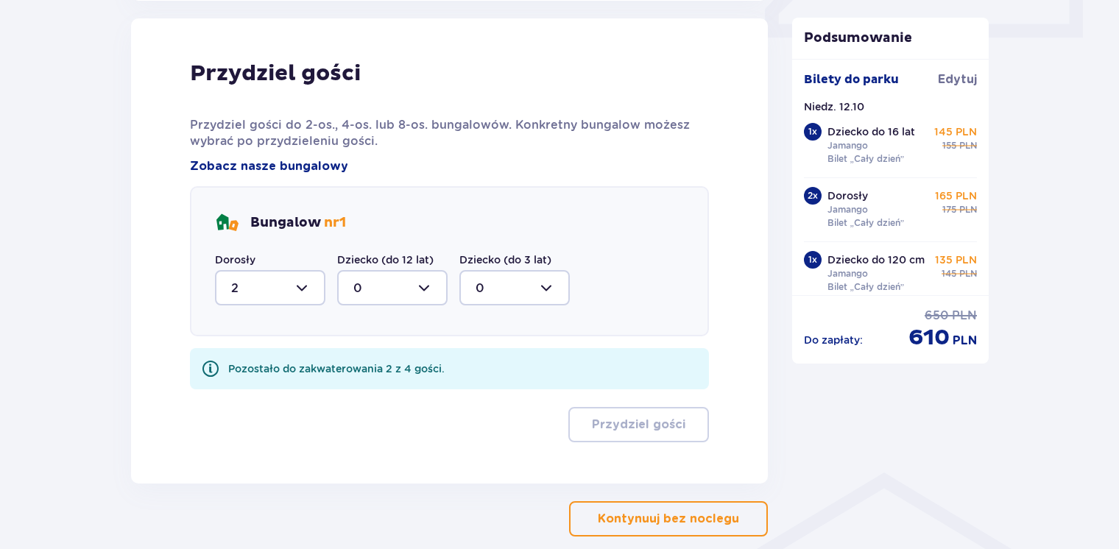
click at [418, 287] on div at bounding box center [392, 287] width 110 height 35
click at [358, 388] on p "2" at bounding box center [356, 394] width 7 height 16
type input "2"
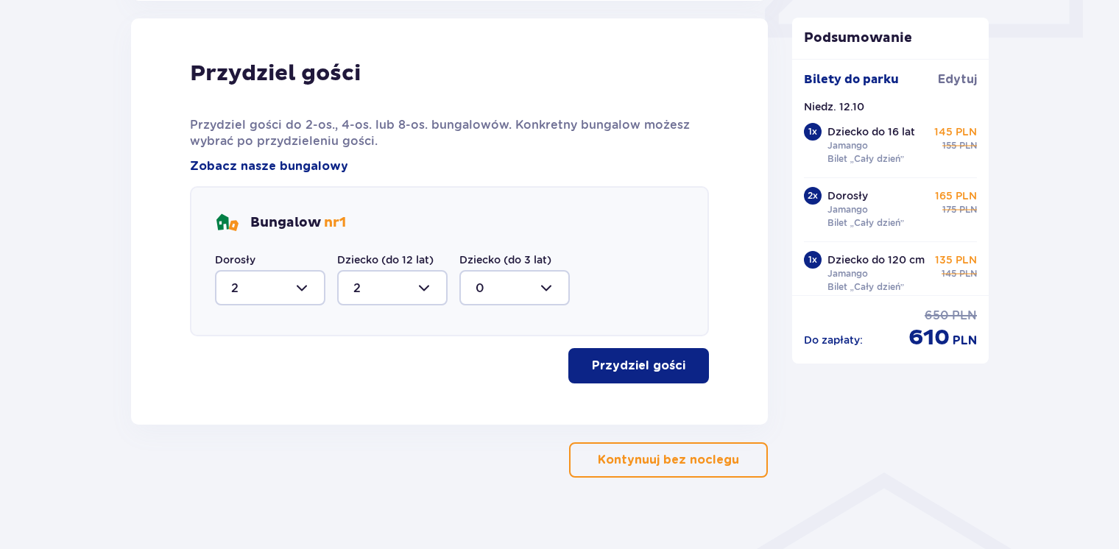
click at [665, 370] on p "Przydziel gości" at bounding box center [638, 366] width 93 height 16
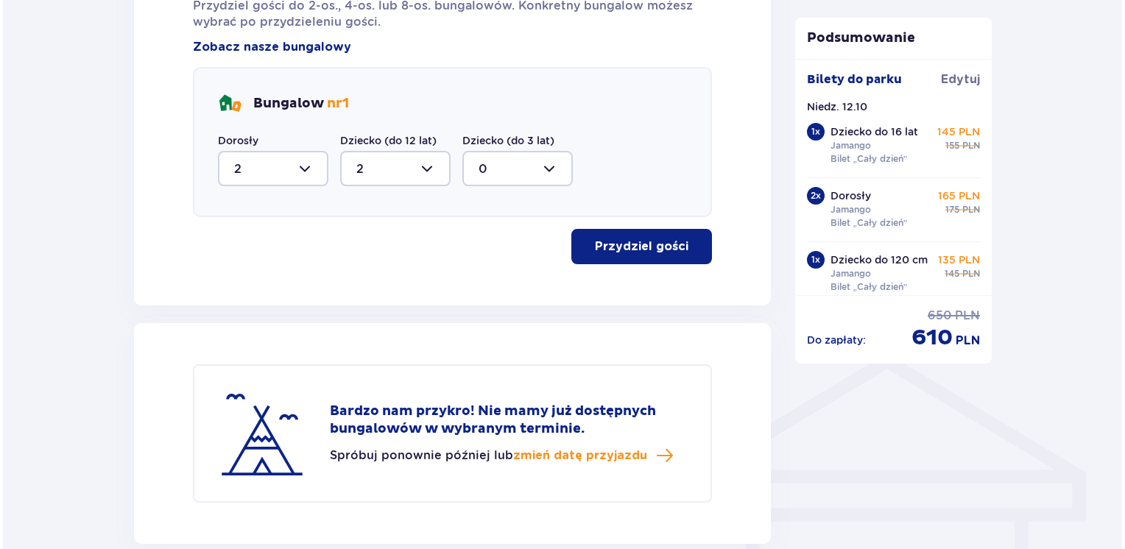
scroll to position [755, 0]
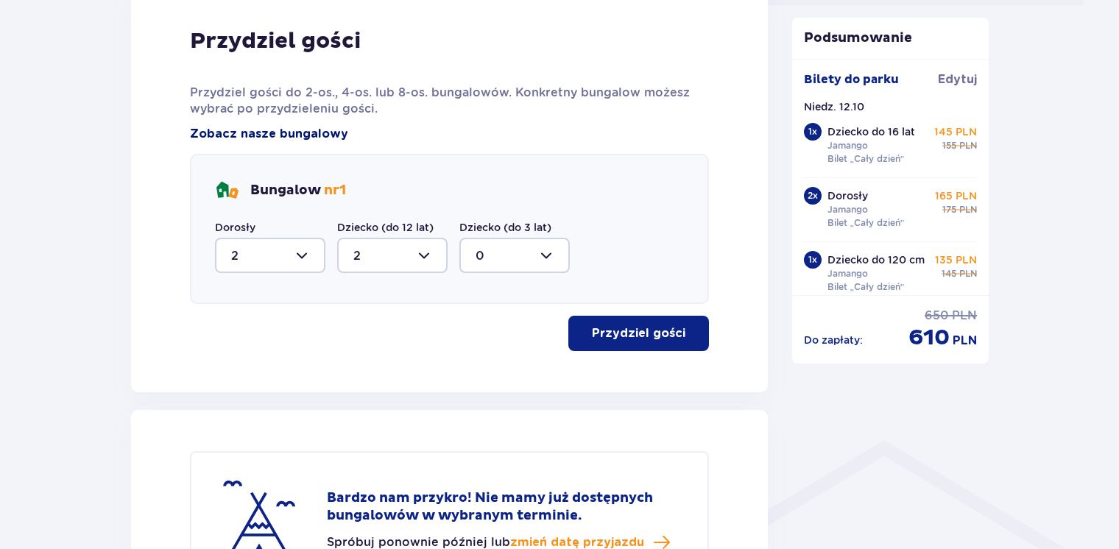
click at [307, 136] on span "Zobacz nasze bungalowy" at bounding box center [269, 134] width 158 height 16
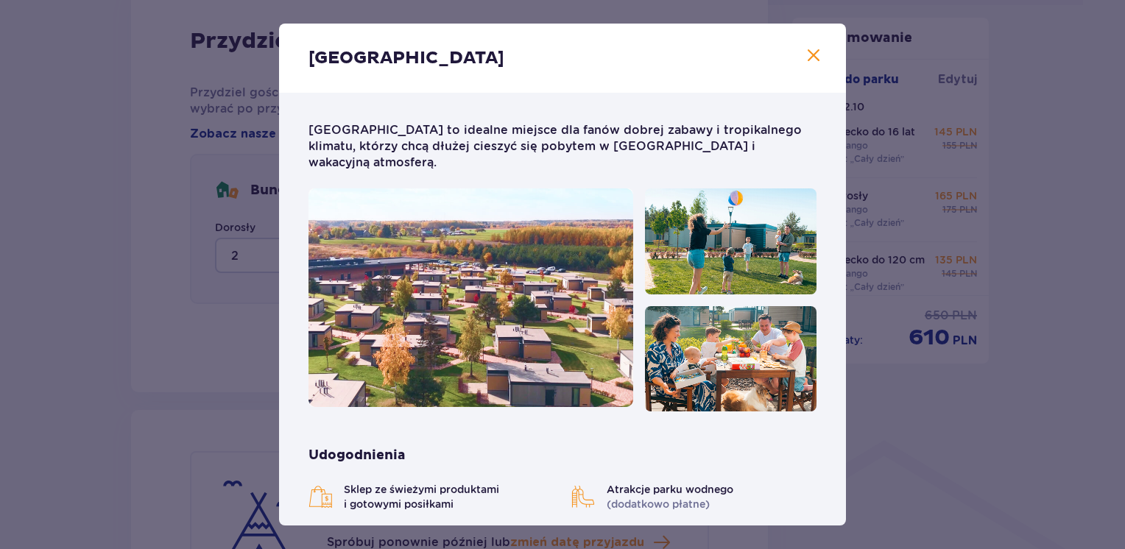
click at [805, 60] on span "Zamknij" at bounding box center [814, 56] width 18 height 18
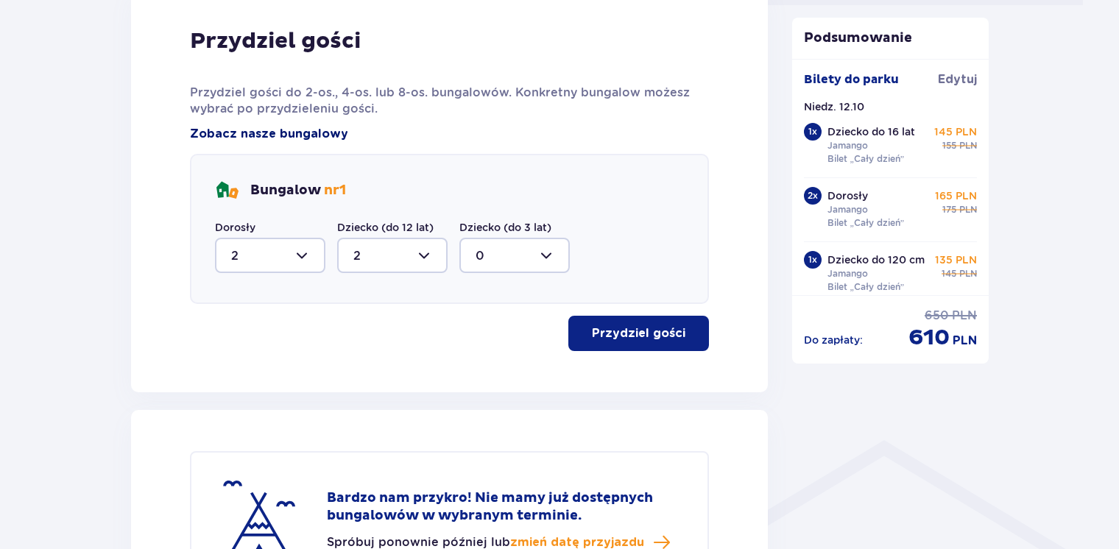
click at [258, 134] on span "Zobacz nasze bungalowy" at bounding box center [269, 134] width 158 height 16
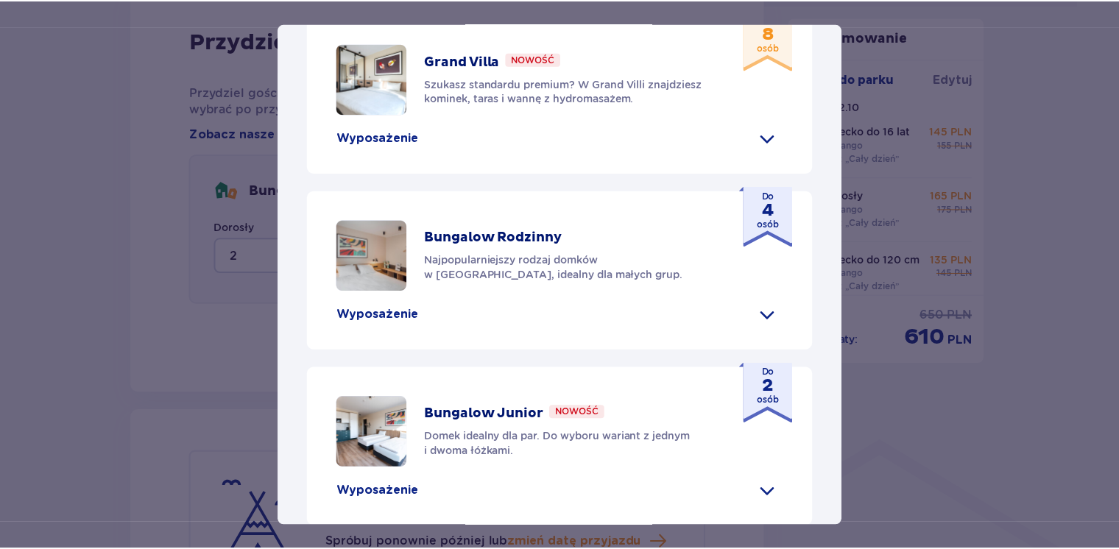
scroll to position [733, 0]
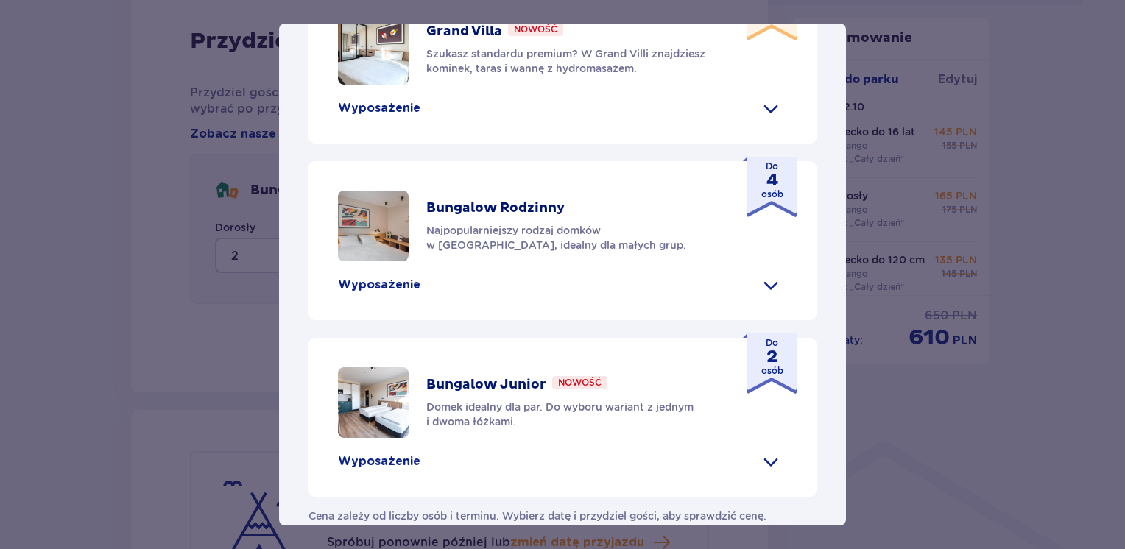
click at [368, 277] on p "Wyposażenie" at bounding box center [379, 285] width 82 height 16
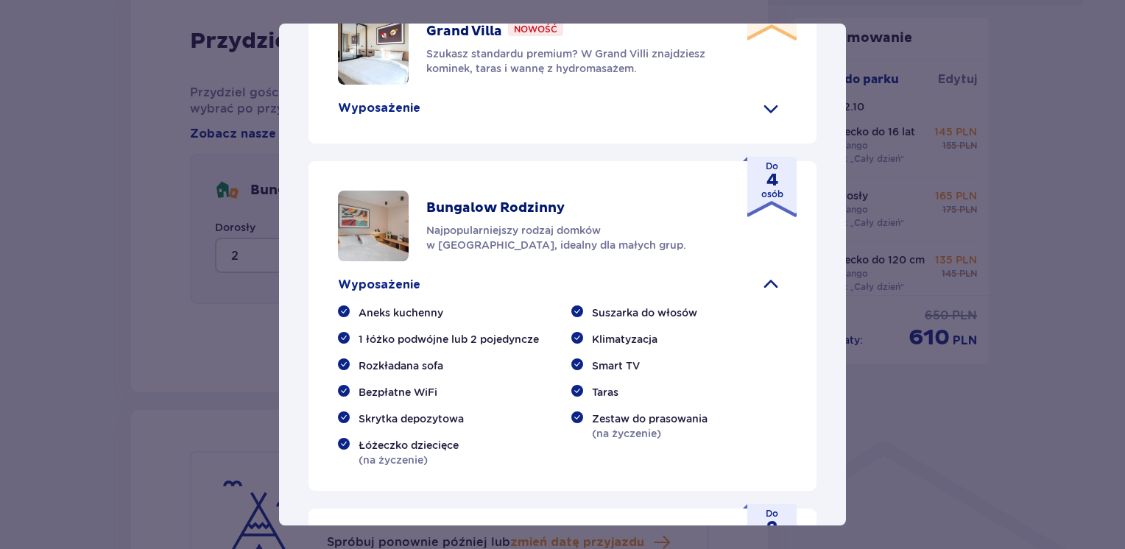
click at [767, 273] on span at bounding box center [771, 285] width 24 height 24
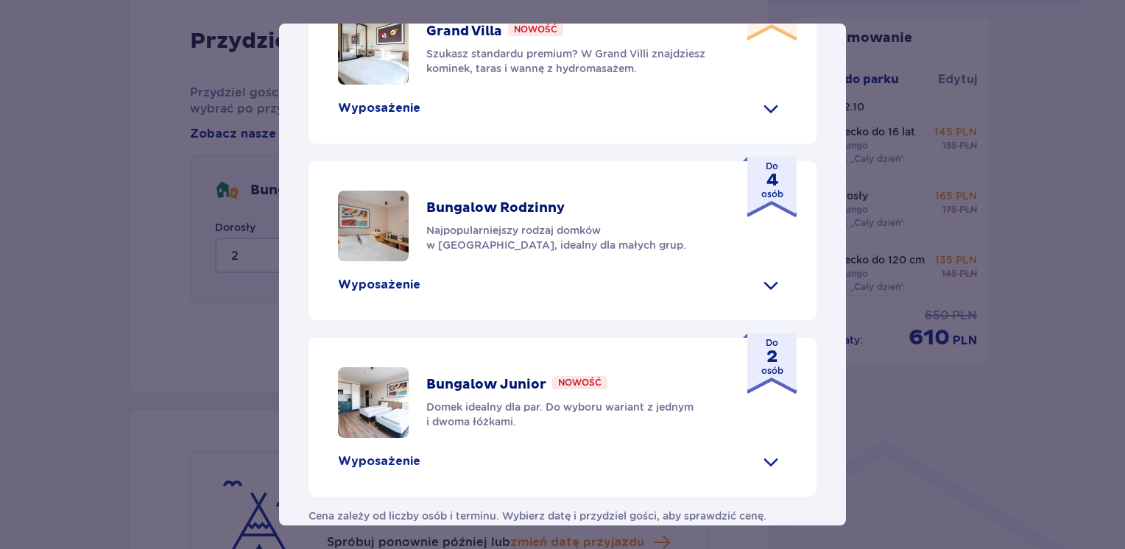
click at [222, 363] on div "Suntago Village Suntago Village to idealne miejsce dla fanów dobrej zabawy i tr…" at bounding box center [562, 274] width 1125 height 549
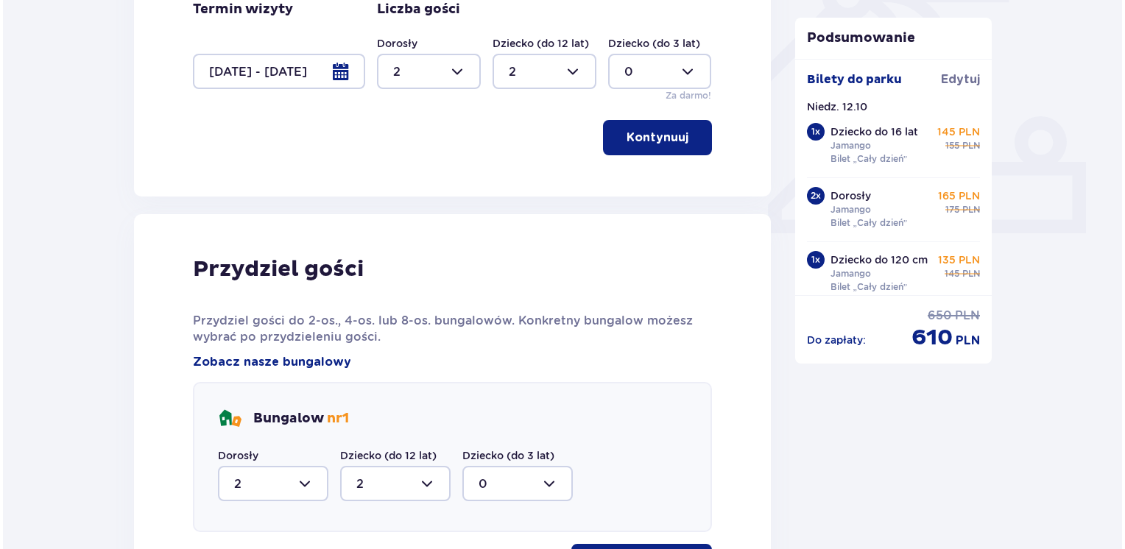
scroll to position [461, 0]
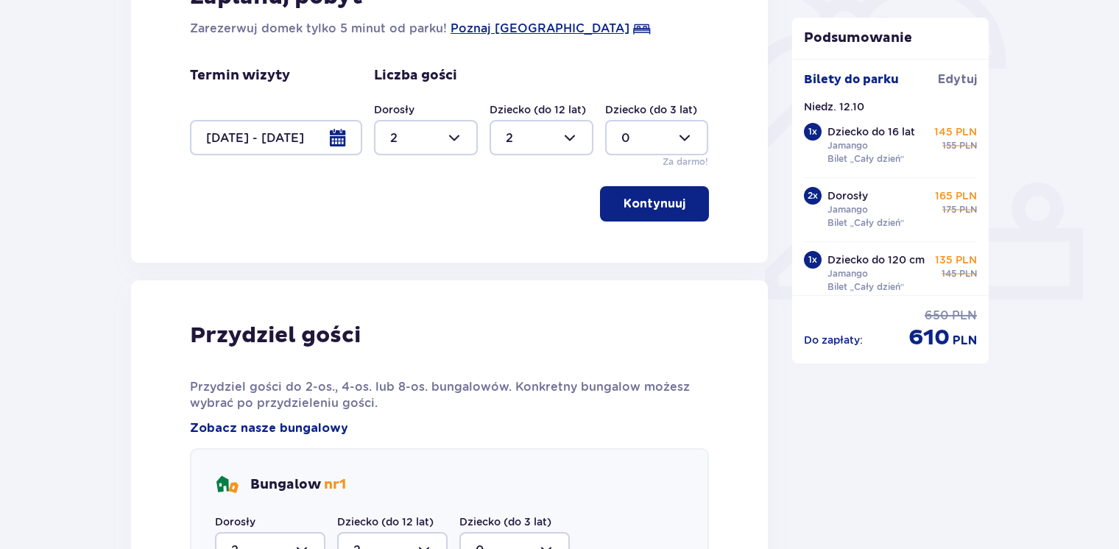
click at [241, 135] on div at bounding box center [276, 137] width 172 height 35
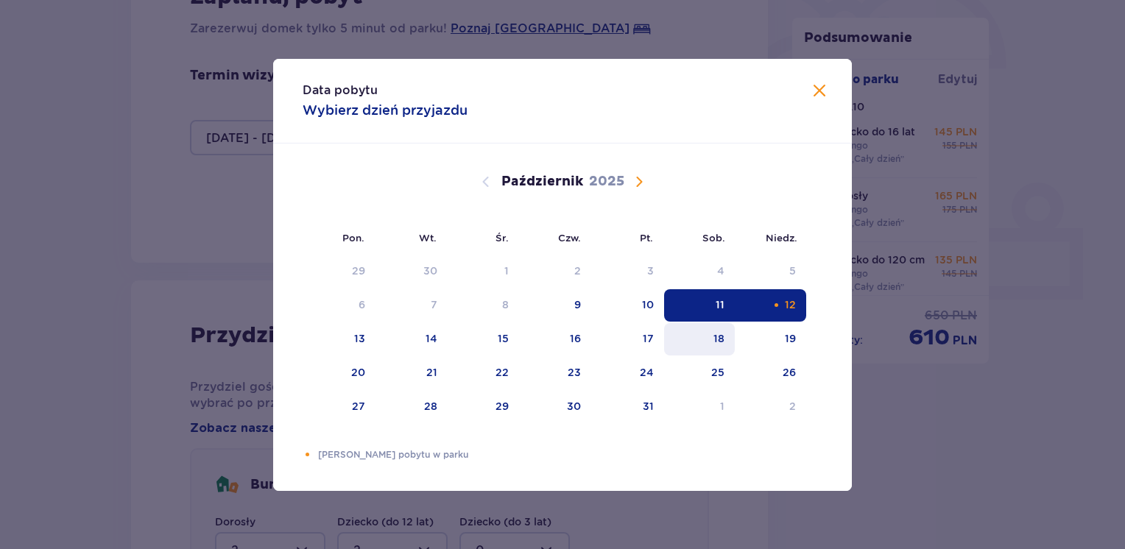
click at [727, 342] on div "18" at bounding box center [699, 339] width 71 height 32
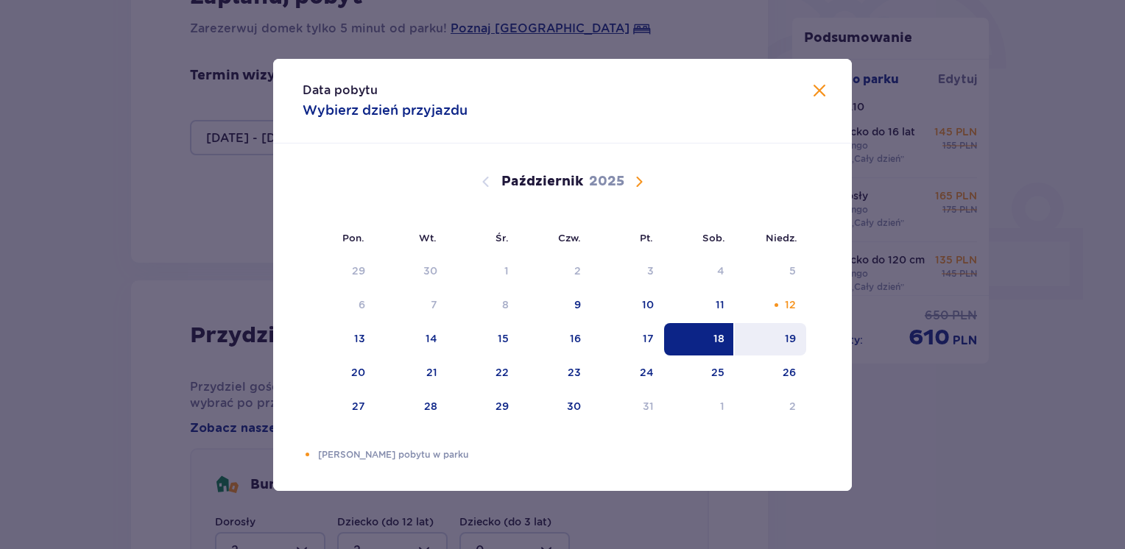
click at [785, 337] on div "19" at bounding box center [790, 338] width 11 height 15
type input "18.10.25 - 19.10.25"
type input "0"
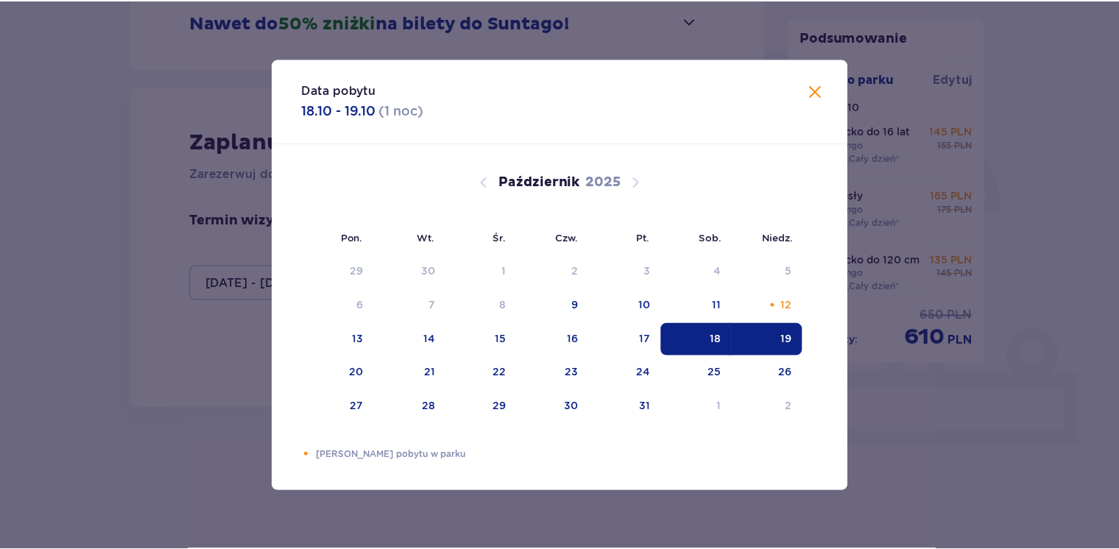
scroll to position [315, 0]
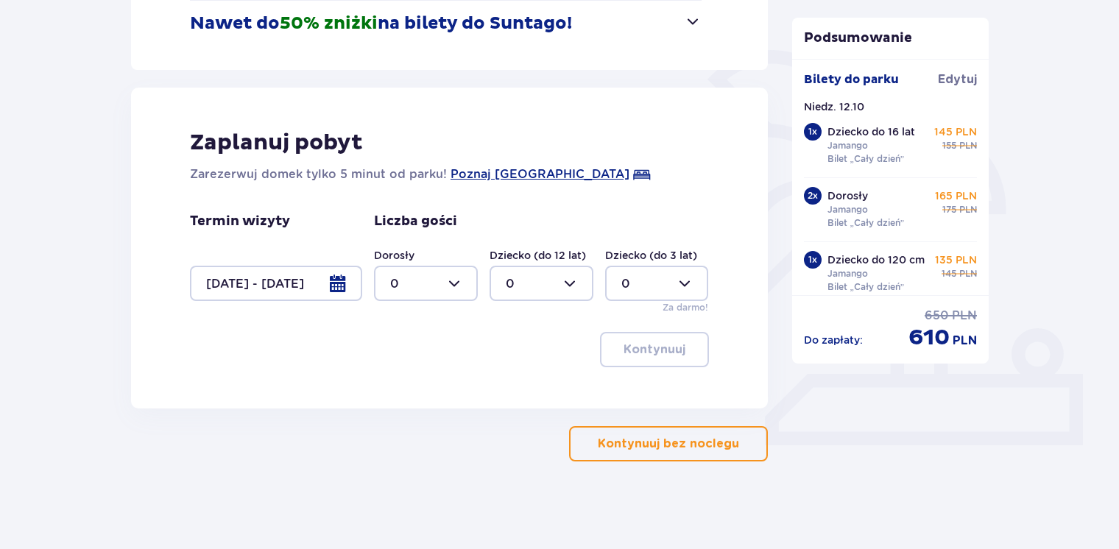
click at [406, 286] on div at bounding box center [426, 283] width 104 height 35
click at [392, 386] on p "2" at bounding box center [393, 390] width 7 height 16
type input "2"
click at [551, 283] on div at bounding box center [542, 283] width 104 height 35
click at [518, 384] on div "2" at bounding box center [541, 390] width 71 height 16
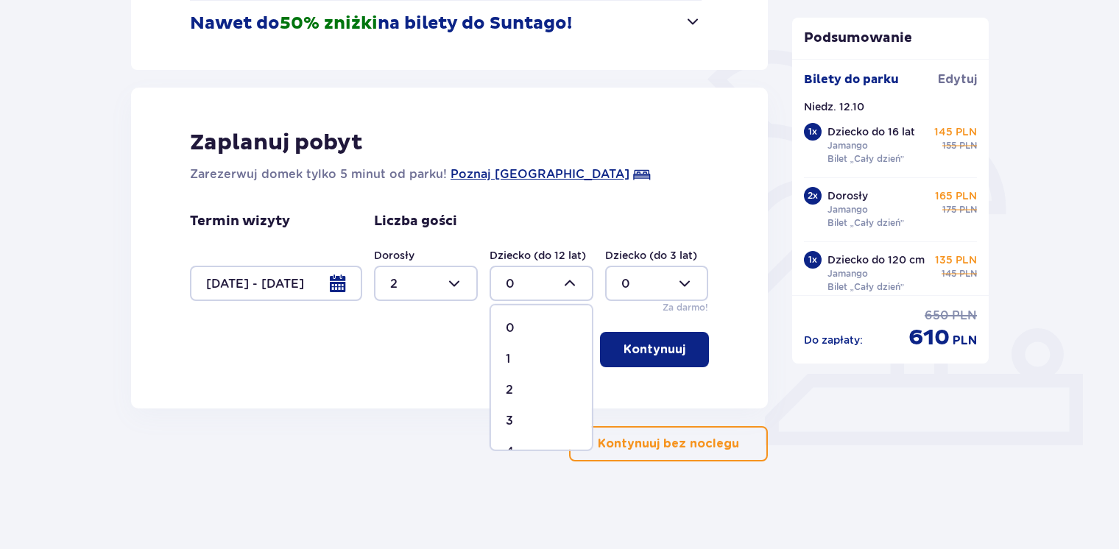
type input "2"
click at [671, 347] on p "Kontynuuj" at bounding box center [654, 350] width 62 height 16
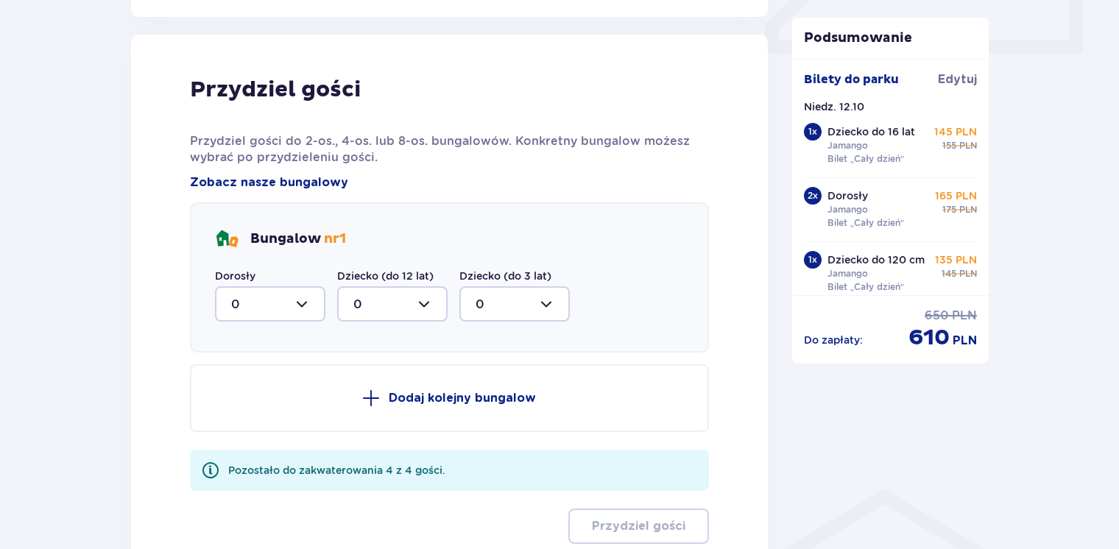
scroll to position [723, 0]
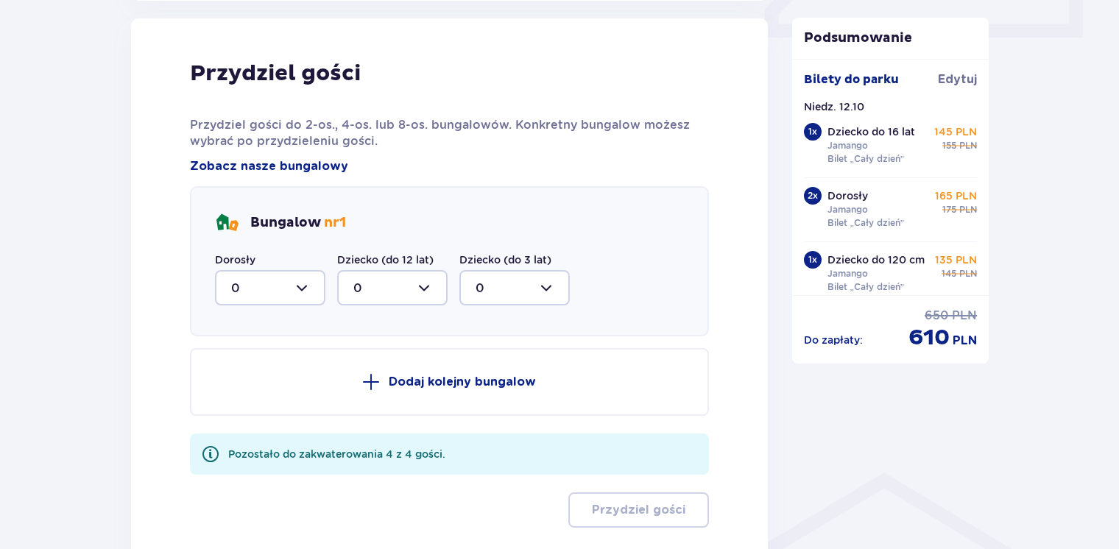
click at [290, 289] on div at bounding box center [270, 287] width 110 height 35
click at [253, 392] on div "2" at bounding box center [270, 394] width 78 height 16
type input "2"
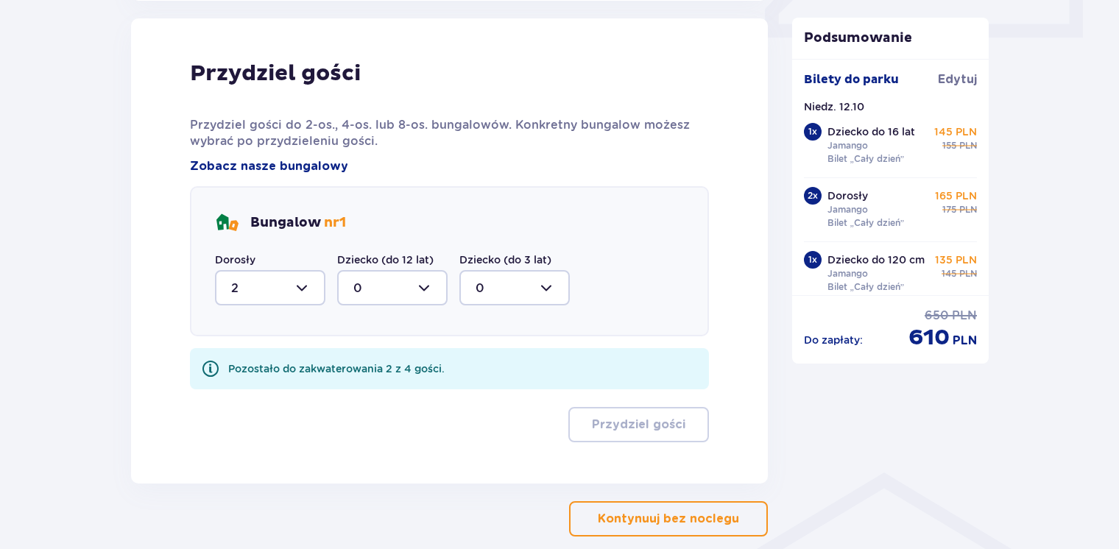
click at [401, 290] on div at bounding box center [392, 287] width 110 height 35
click at [356, 386] on p "2" at bounding box center [356, 394] width 7 height 16
type input "2"
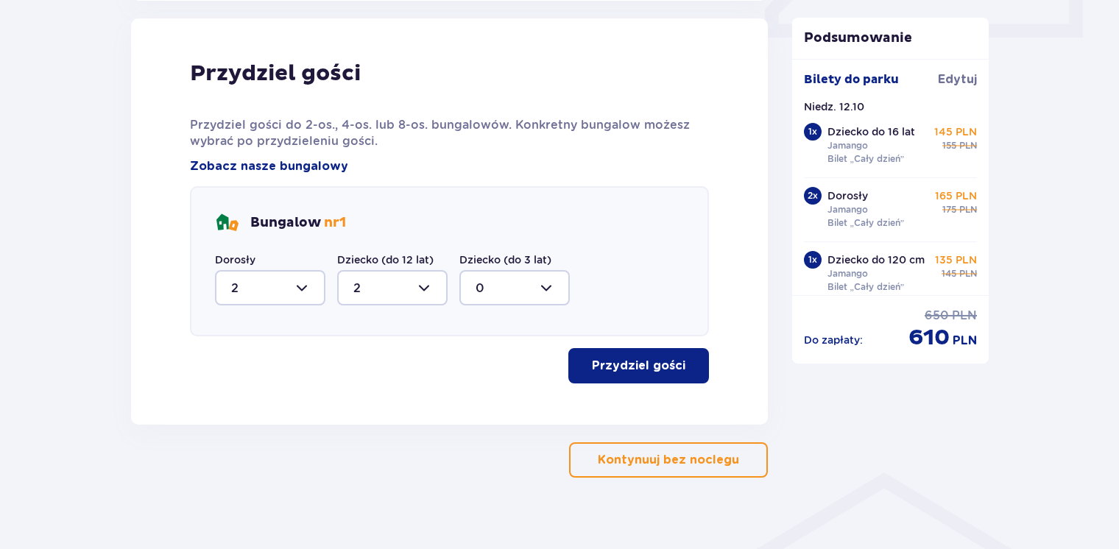
click at [620, 370] on p "Przydziel gości" at bounding box center [638, 366] width 93 height 16
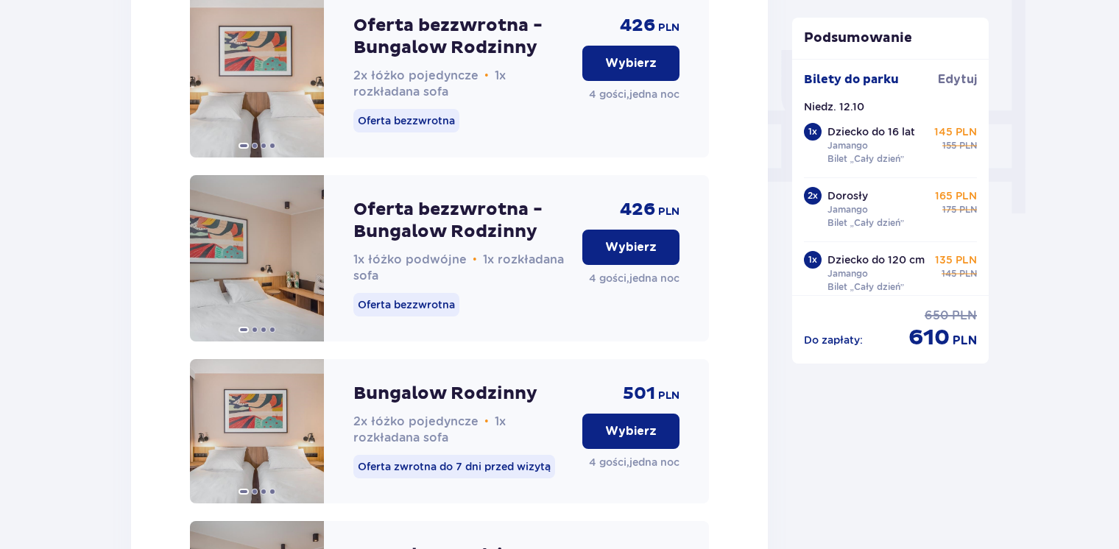
scroll to position [1367, 0]
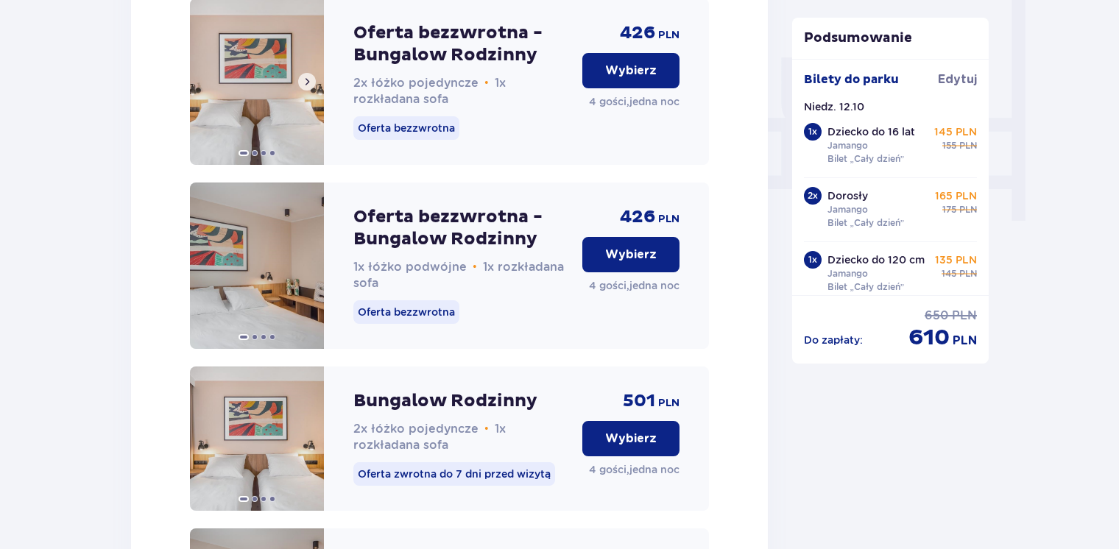
click at [303, 88] on span at bounding box center [307, 82] width 12 height 12
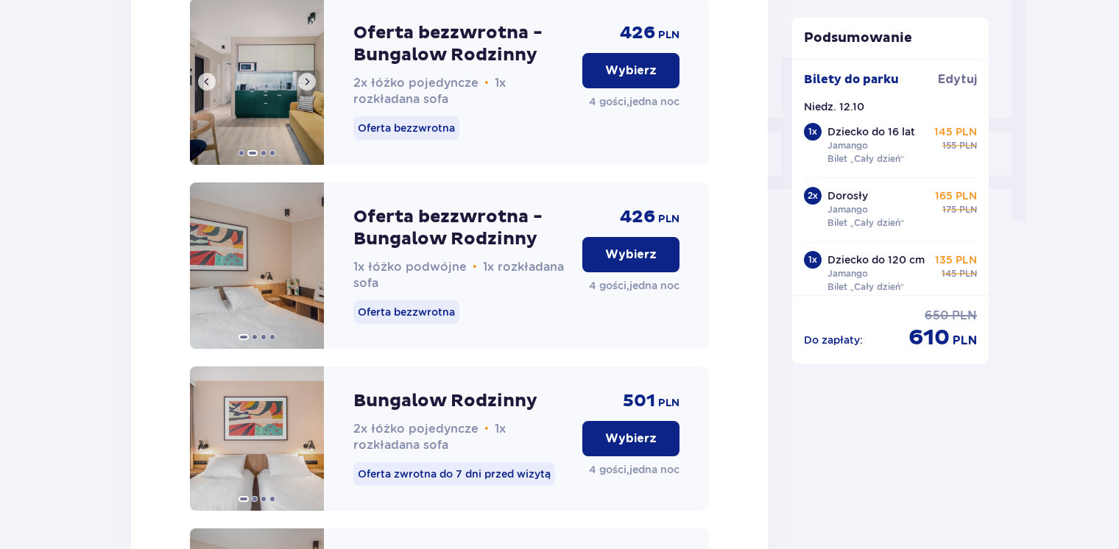
click at [303, 88] on span at bounding box center [307, 82] width 12 height 12
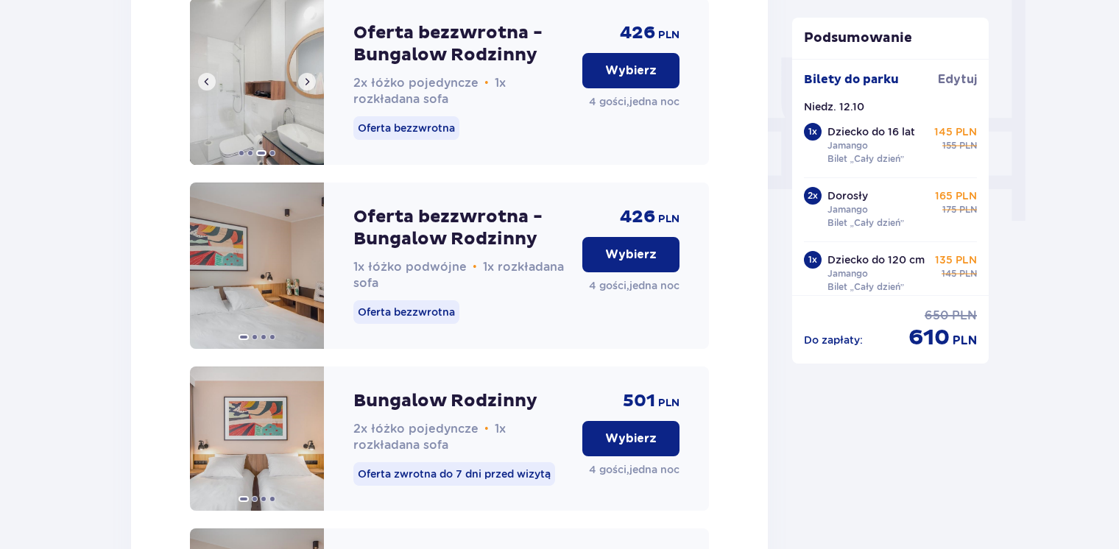
click at [303, 88] on span at bounding box center [307, 82] width 12 height 12
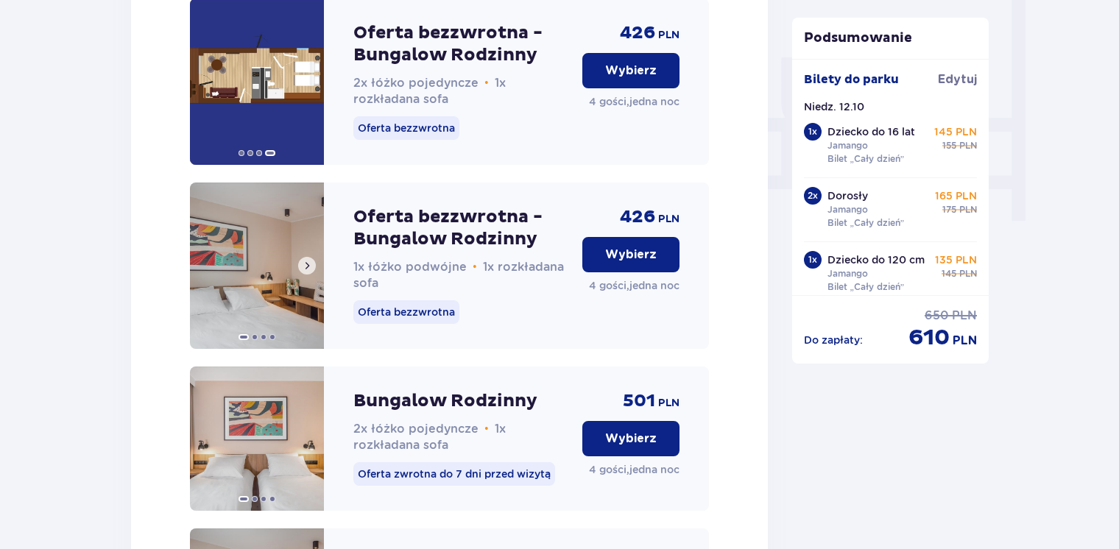
click at [309, 275] on button at bounding box center [307, 266] width 18 height 18
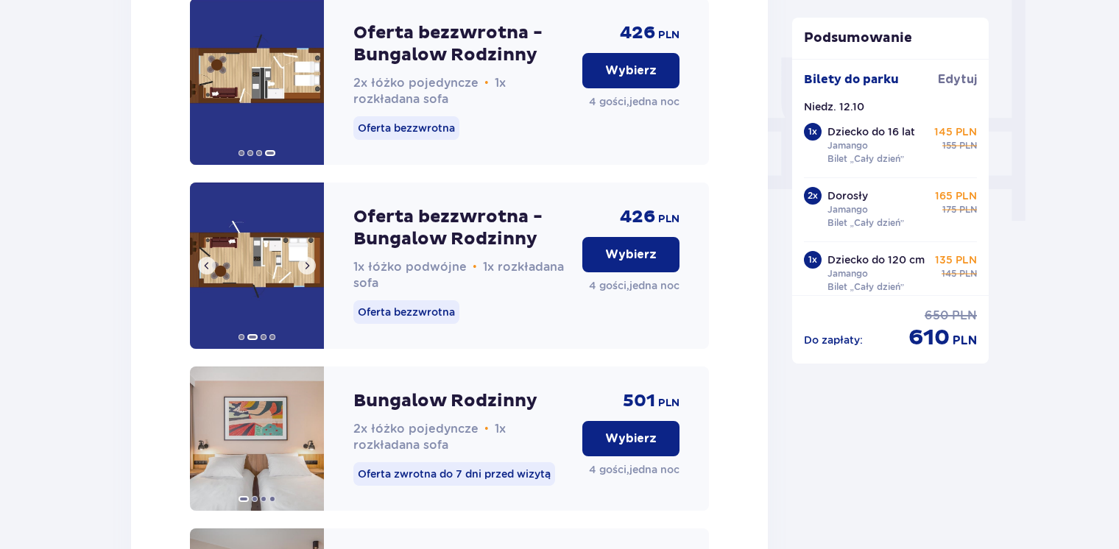
click at [309, 275] on button at bounding box center [307, 266] width 18 height 18
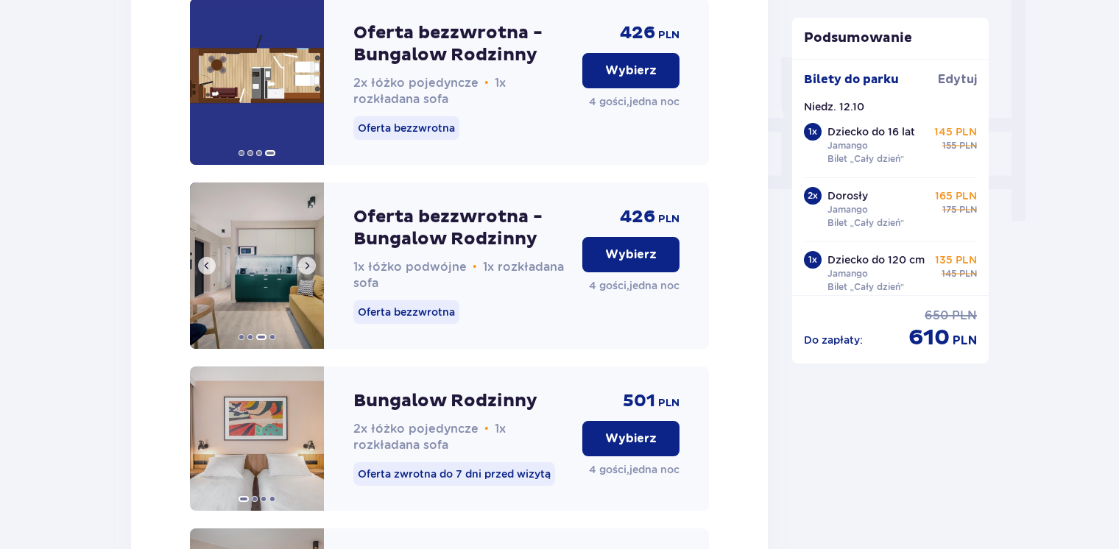
click at [309, 275] on button at bounding box center [307, 266] width 18 height 18
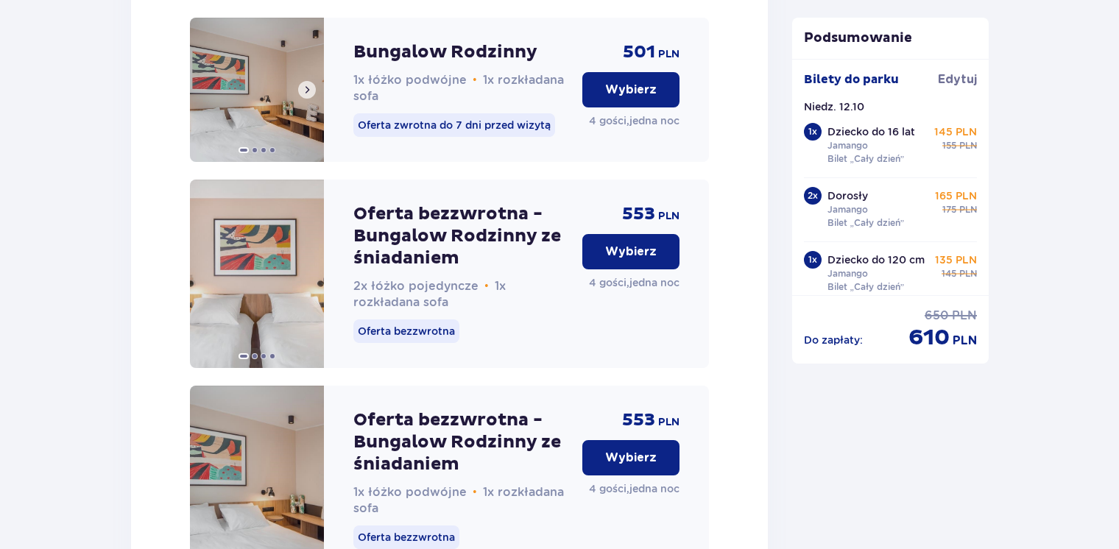
scroll to position [1882, 0]
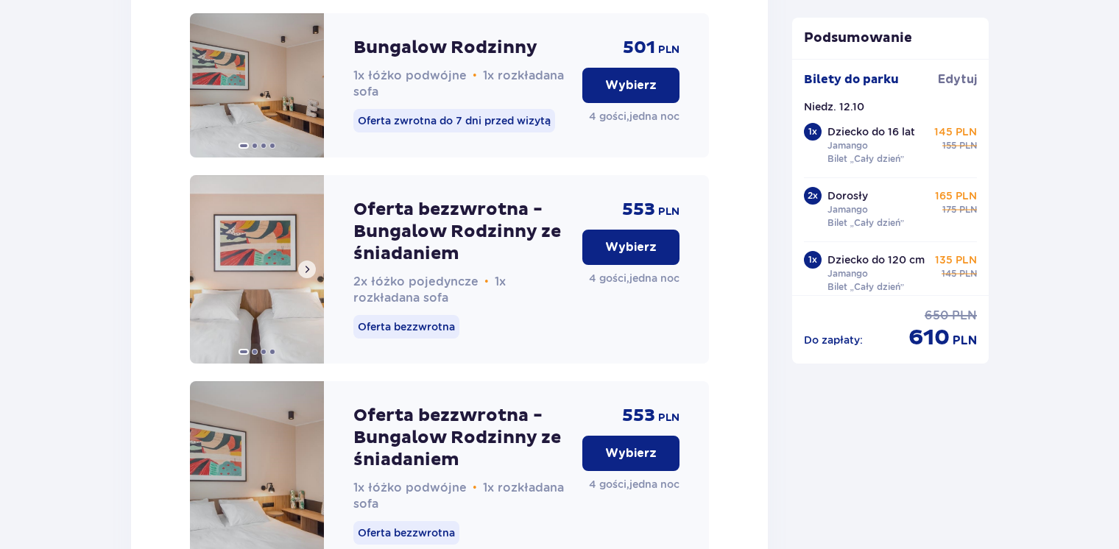
click at [305, 275] on span at bounding box center [307, 270] width 12 height 12
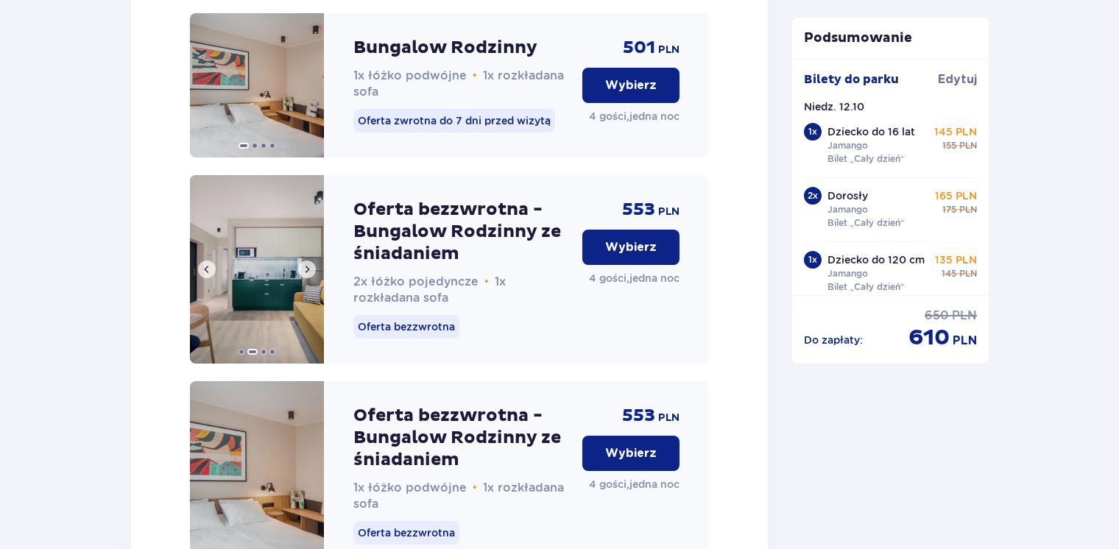
click at [306, 275] on span at bounding box center [307, 270] width 12 height 12
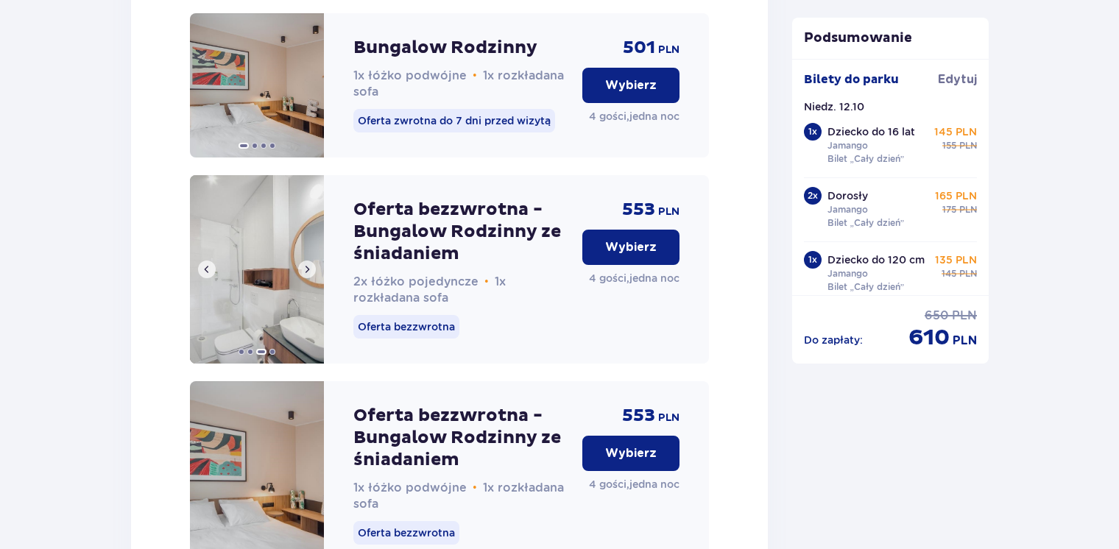
click at [307, 275] on span at bounding box center [307, 270] width 12 height 12
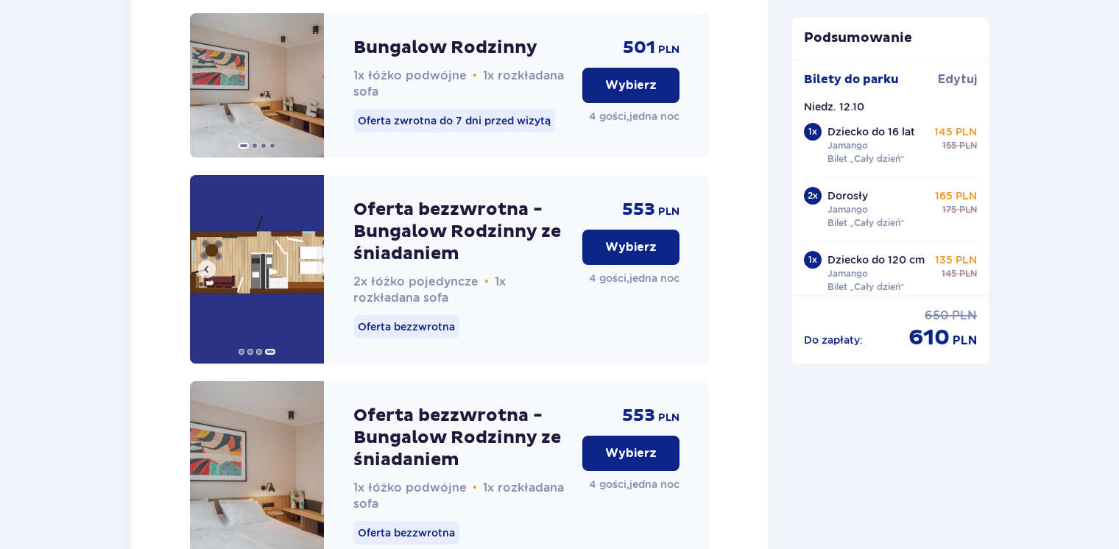
click at [308, 288] on img at bounding box center [257, 269] width 134 height 188
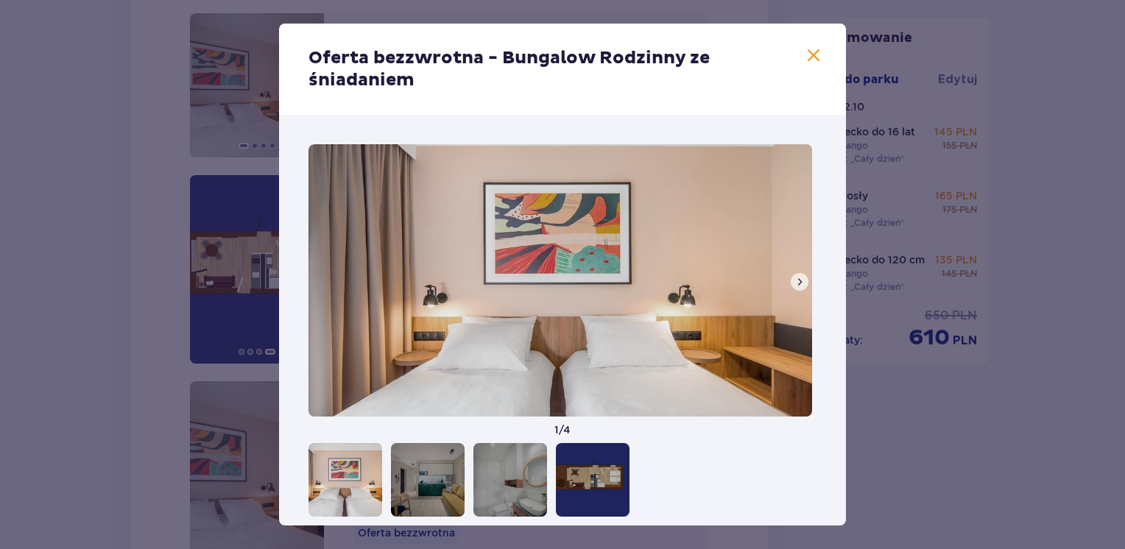
click at [794, 281] on span at bounding box center [800, 282] width 12 height 12
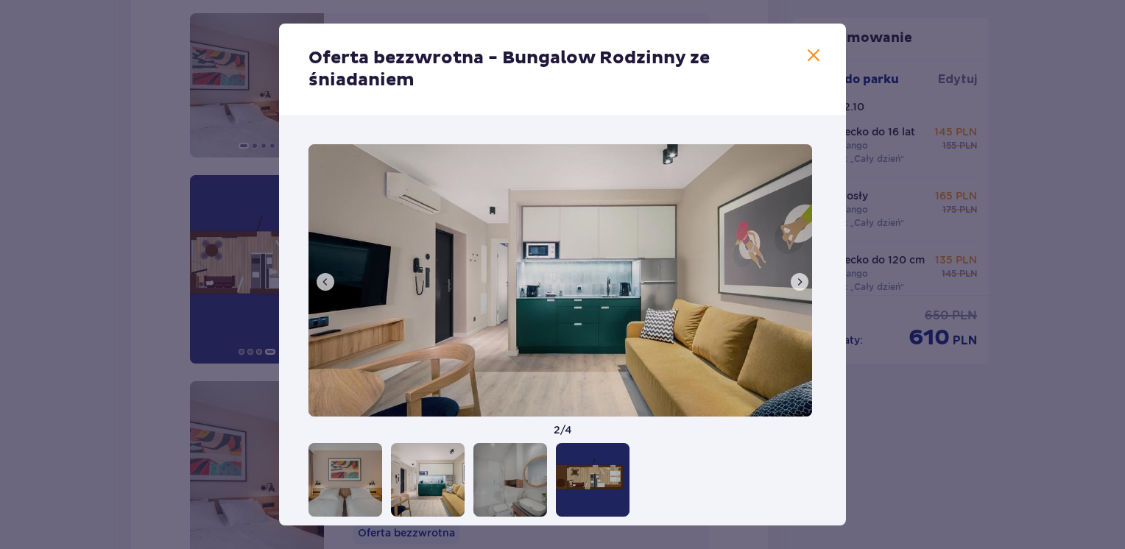
click at [794, 281] on span at bounding box center [800, 282] width 12 height 12
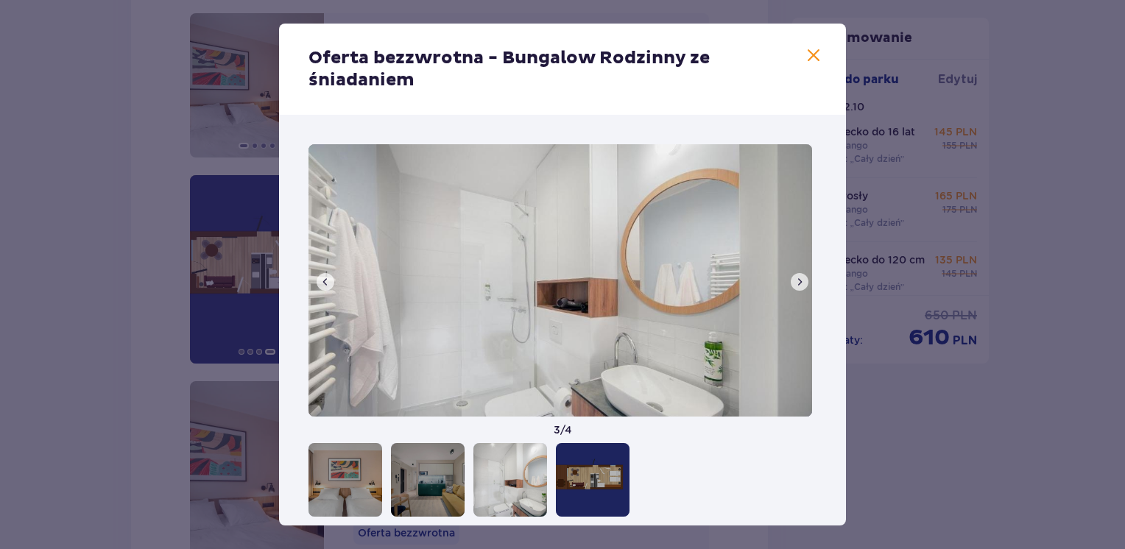
click at [794, 281] on span at bounding box center [800, 282] width 12 height 12
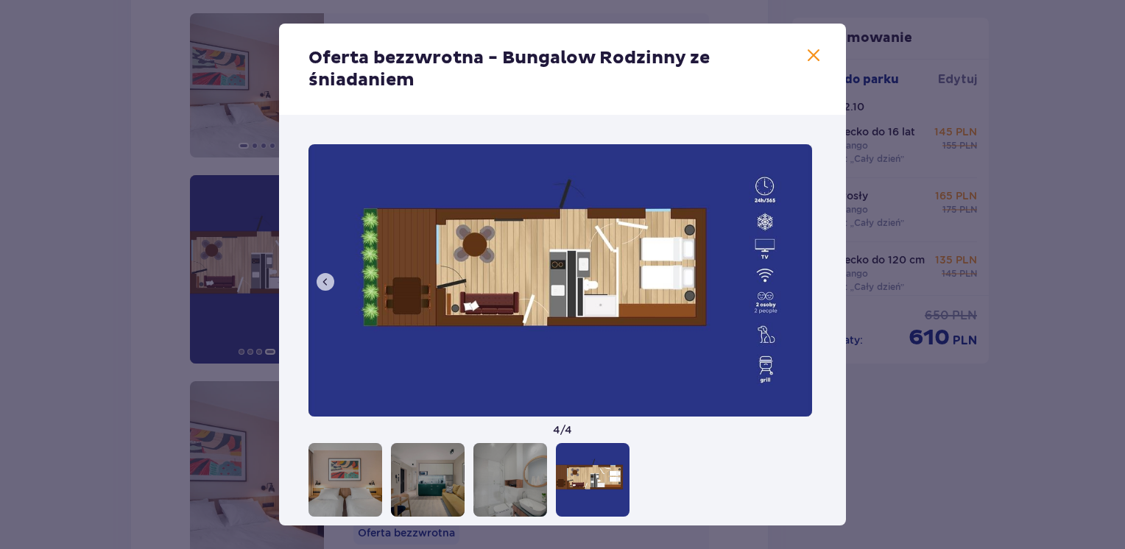
click at [811, 53] on span at bounding box center [814, 56] width 18 height 18
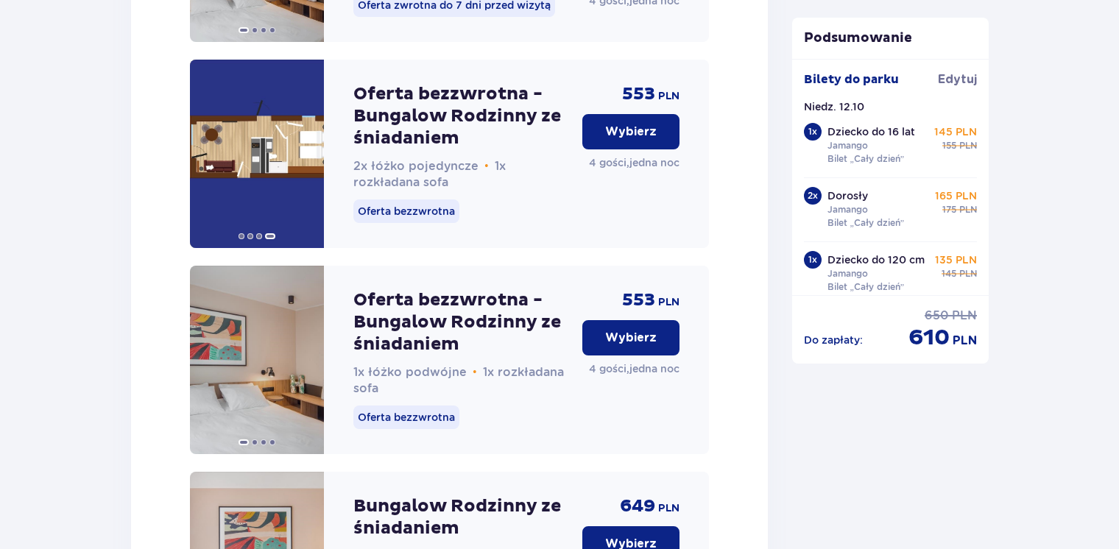
scroll to position [2029, 0]
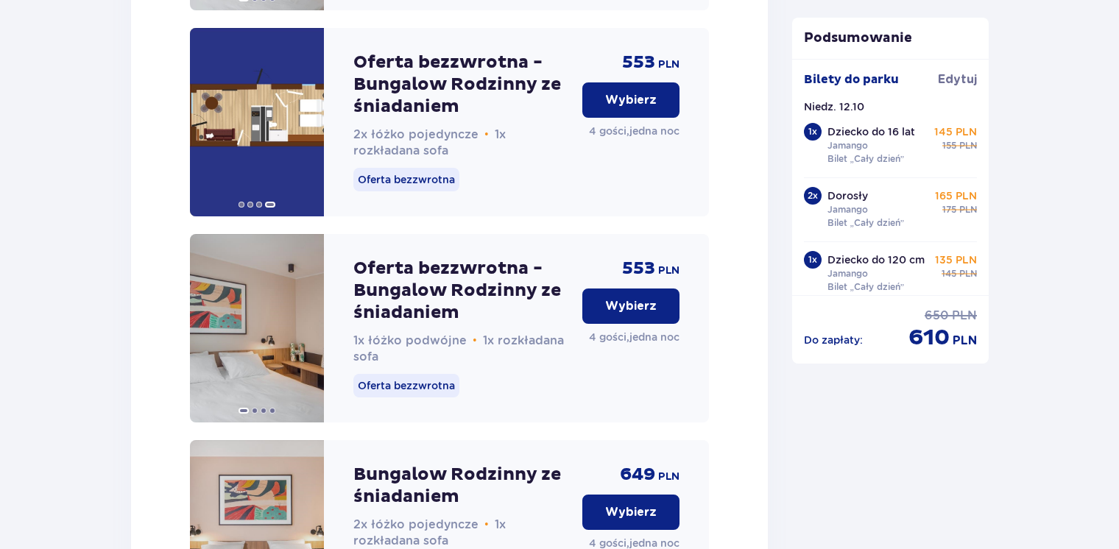
click at [643, 314] on p "Wybierz" at bounding box center [631, 306] width 52 height 16
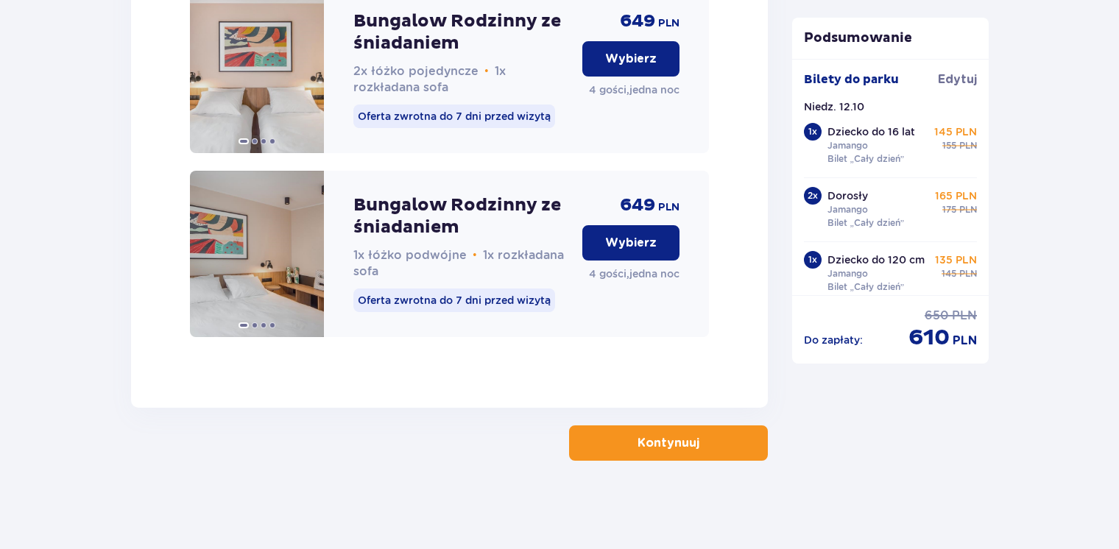
scroll to position [2501, 0]
click at [729, 452] on button "Kontynuuj" at bounding box center [668, 442] width 199 height 35
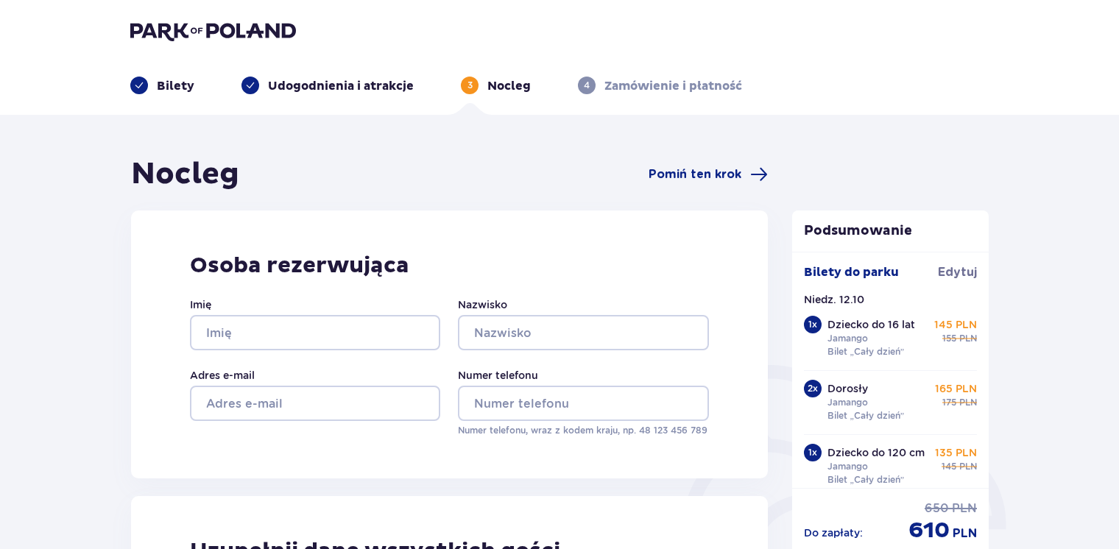
click at [236, 37] on img at bounding box center [213, 31] width 166 height 21
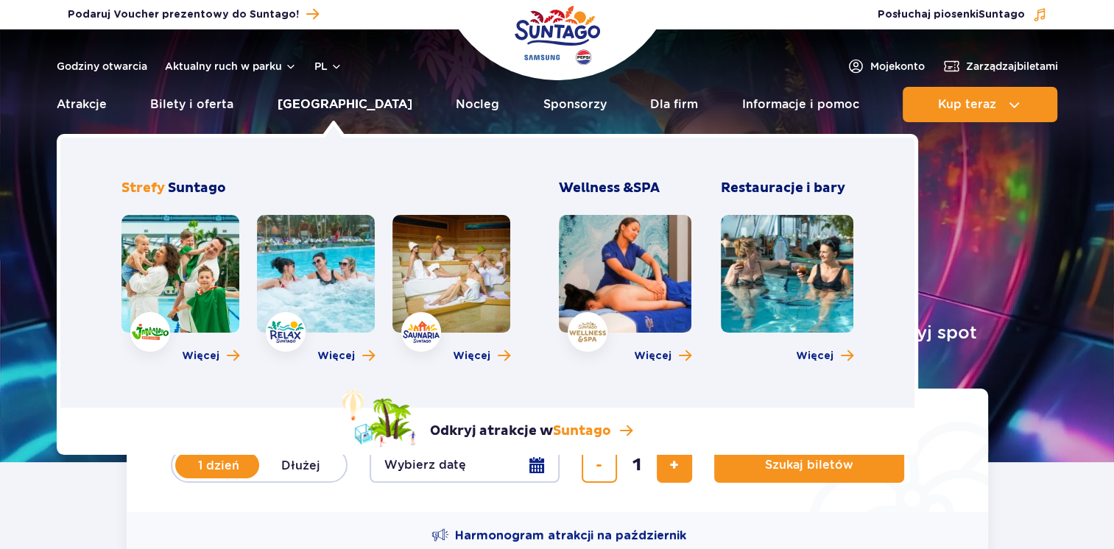
click at [324, 105] on link "[GEOGRAPHIC_DATA]" at bounding box center [345, 104] width 135 height 35
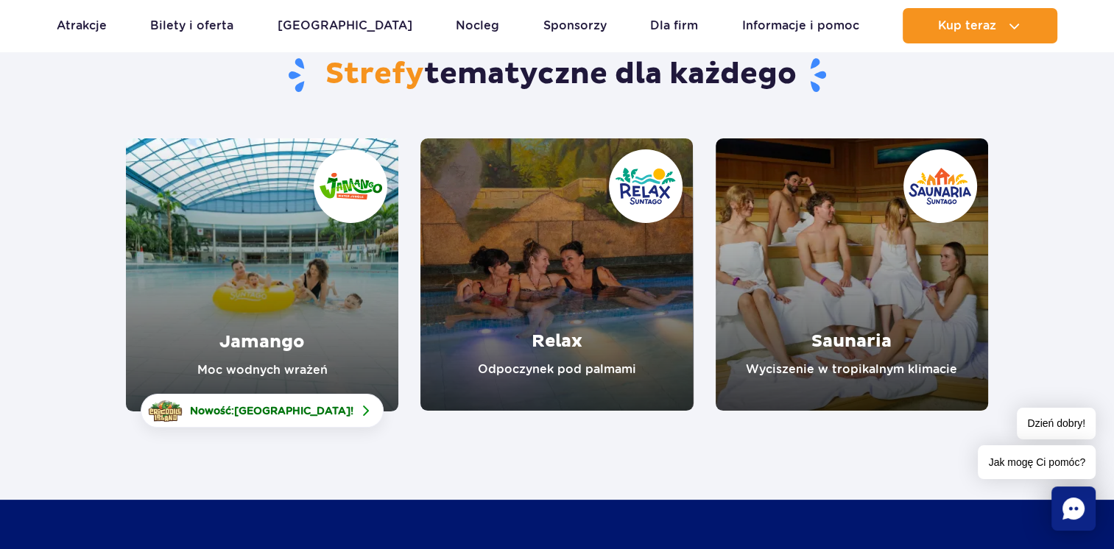
scroll to position [147, 0]
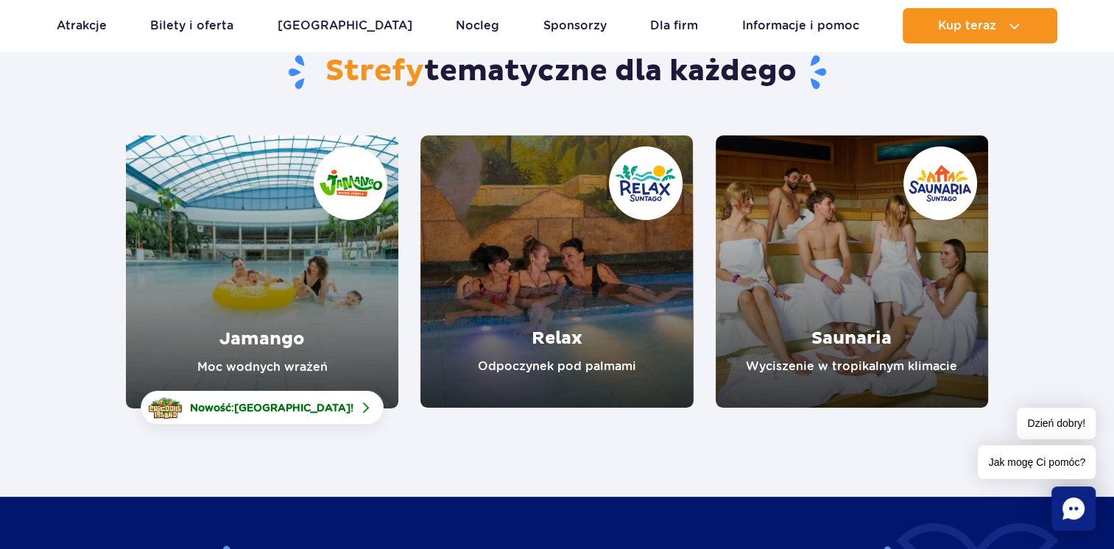
click at [230, 248] on link "Jamango" at bounding box center [262, 271] width 272 height 273
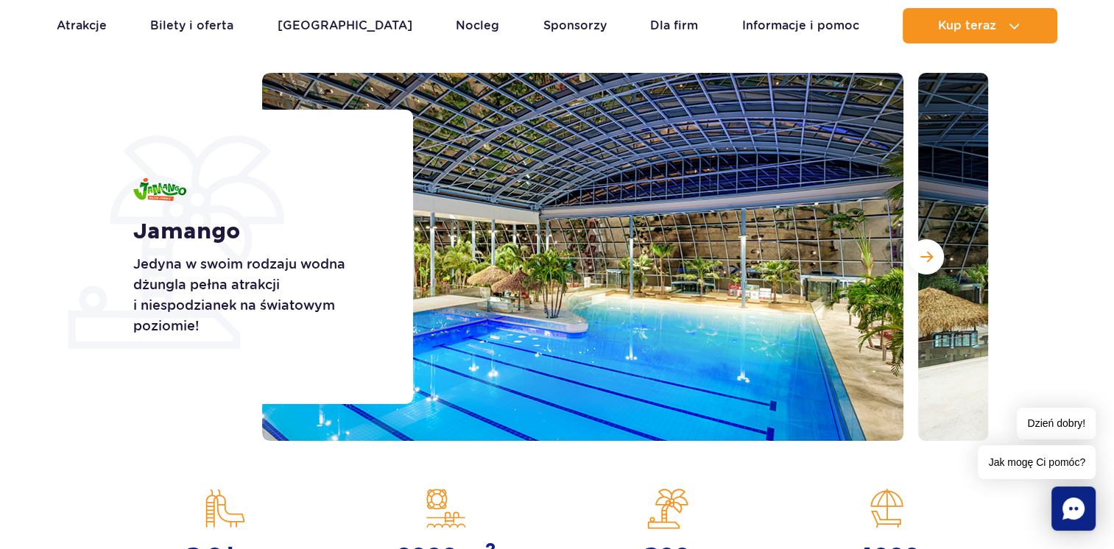
scroll to position [221, 0]
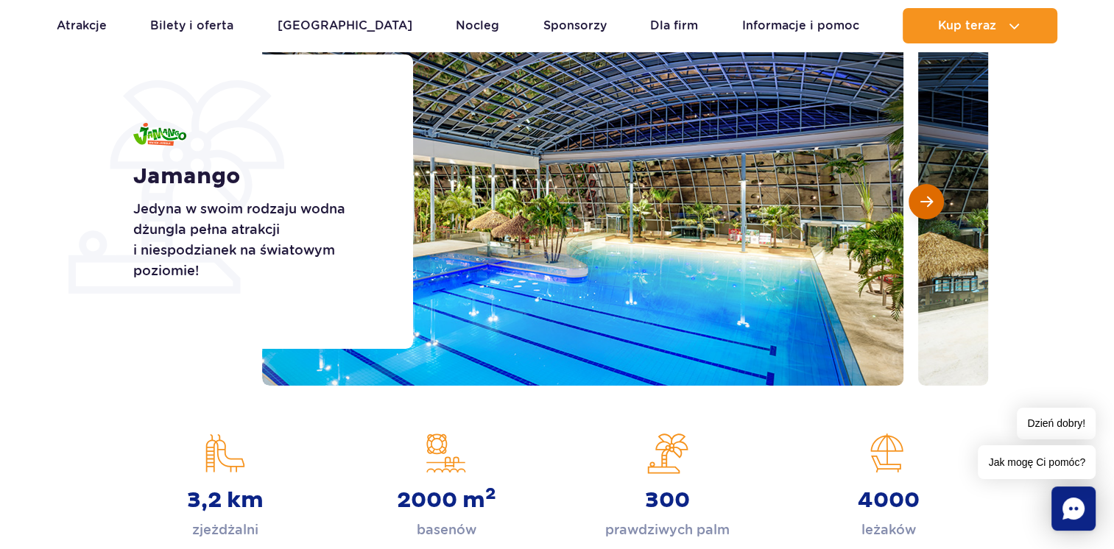
click at [923, 205] on span "Następny slajd" at bounding box center [926, 201] width 13 height 13
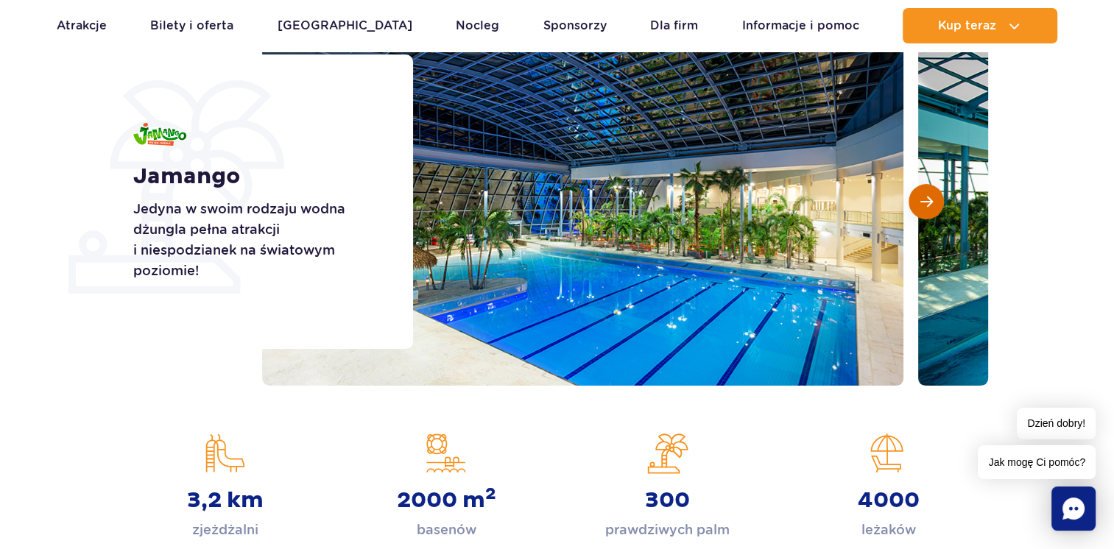
click at [924, 205] on span "Następny slajd" at bounding box center [926, 201] width 13 height 13
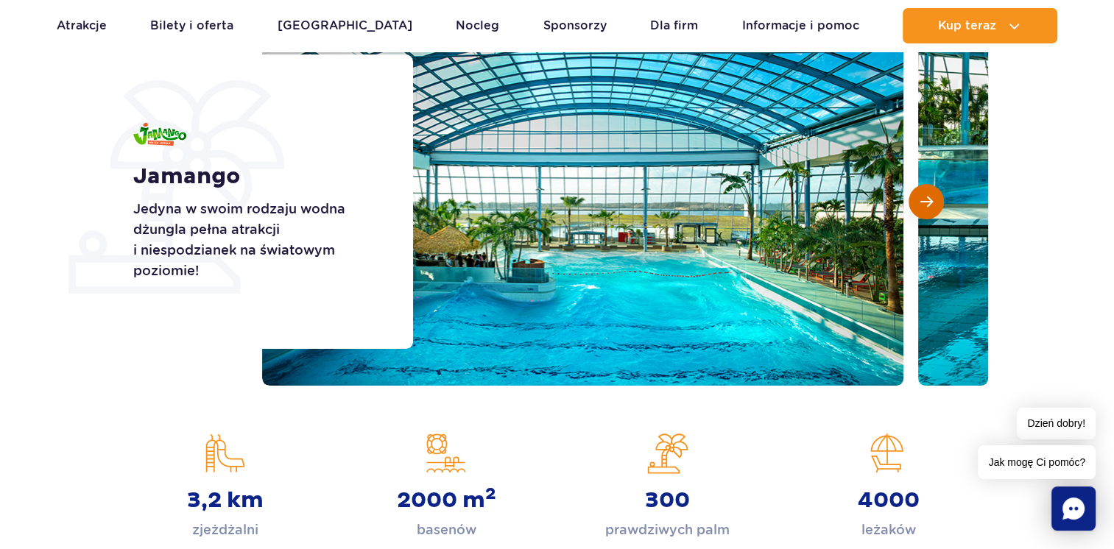
click at [924, 205] on span "Następny slajd" at bounding box center [926, 201] width 13 height 13
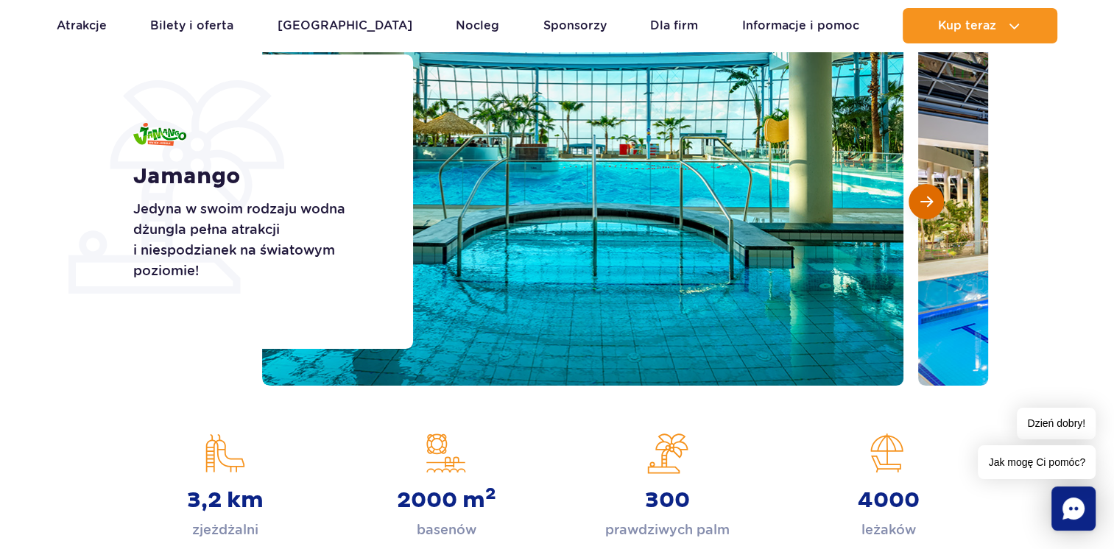
click at [924, 205] on span "Następny slajd" at bounding box center [926, 201] width 13 height 13
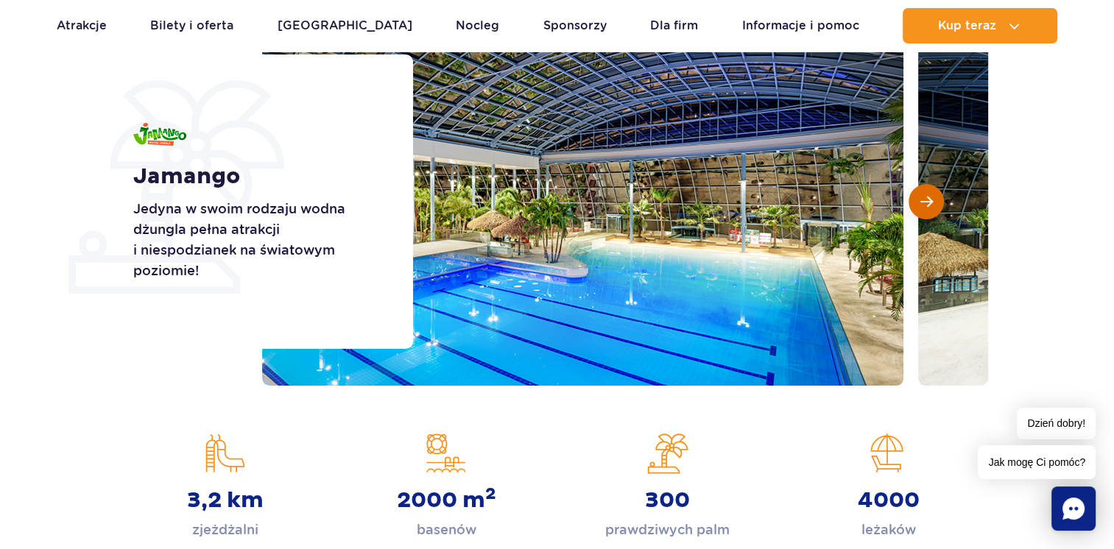
click at [924, 205] on span "Następny slajd" at bounding box center [926, 201] width 13 height 13
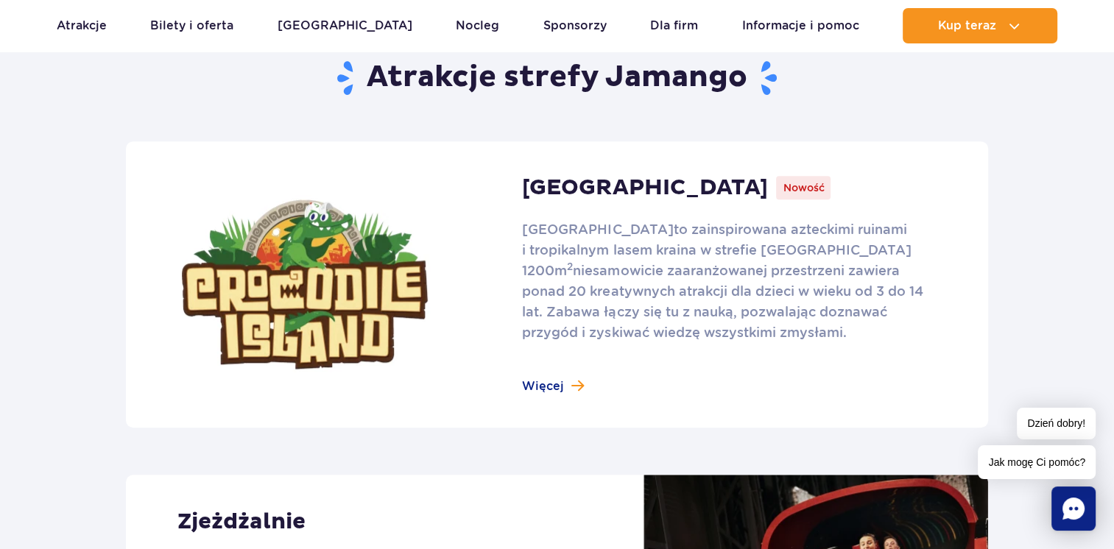
scroll to position [883, 0]
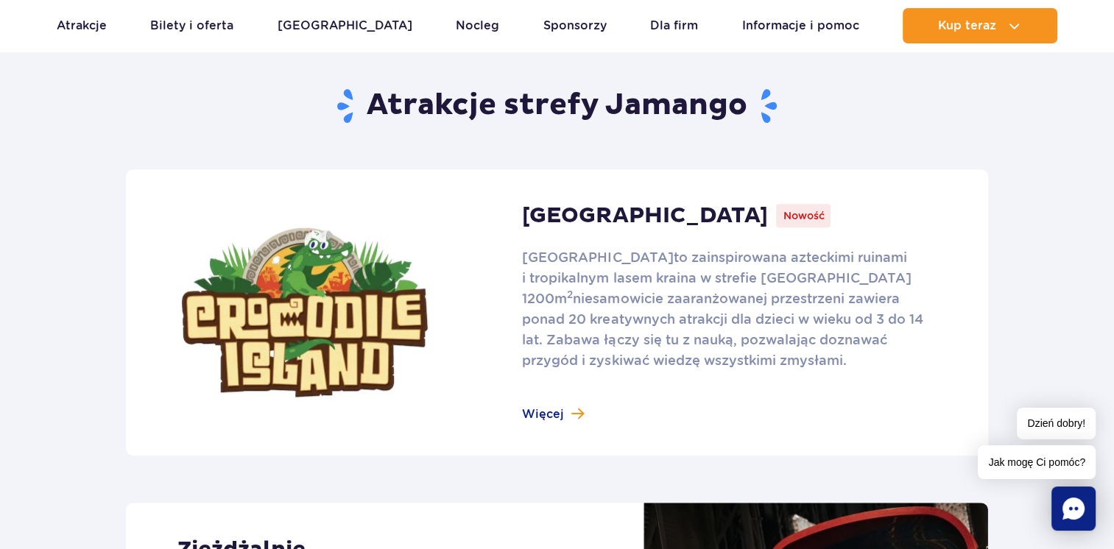
click at [557, 410] on link at bounding box center [557, 312] width 862 height 286
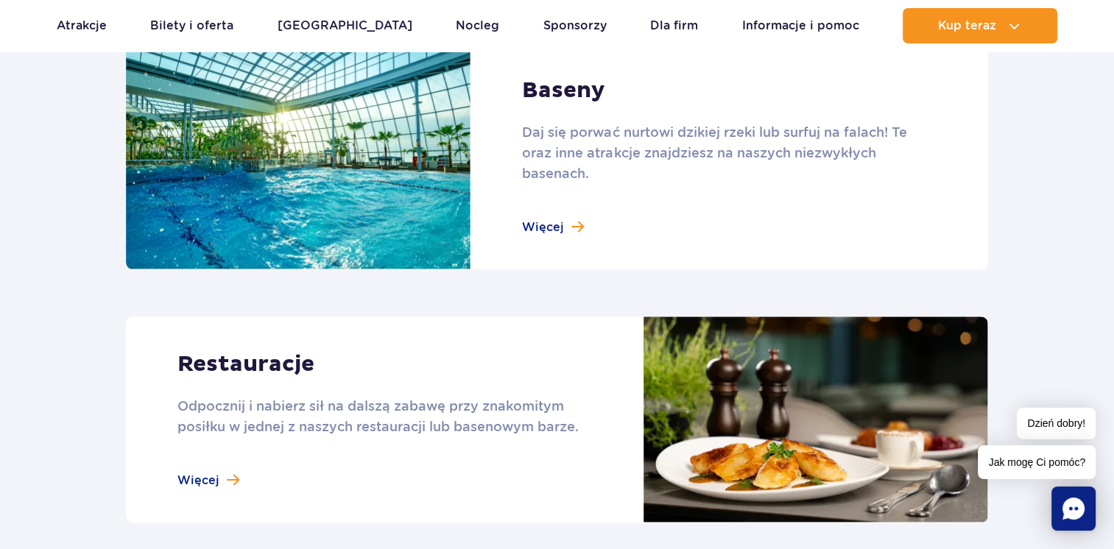
scroll to position [1546, 0]
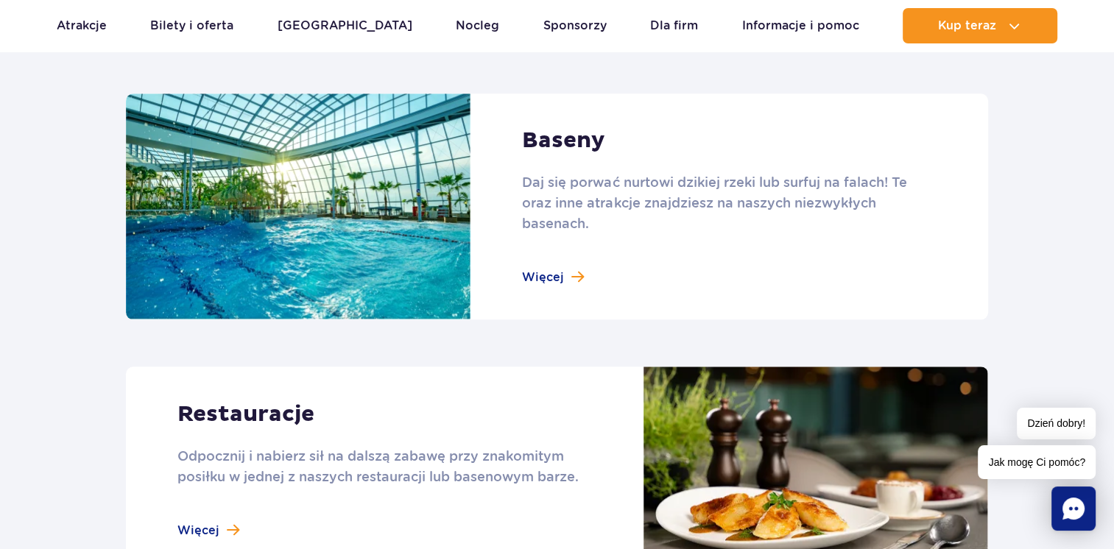
click at [561, 278] on link at bounding box center [557, 206] width 862 height 227
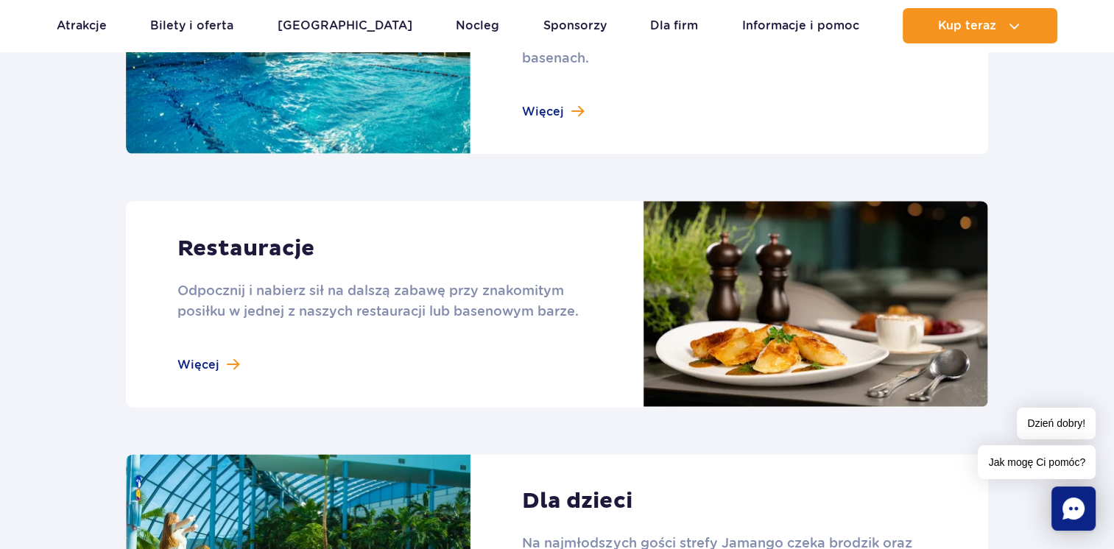
scroll to position [1767, 0]
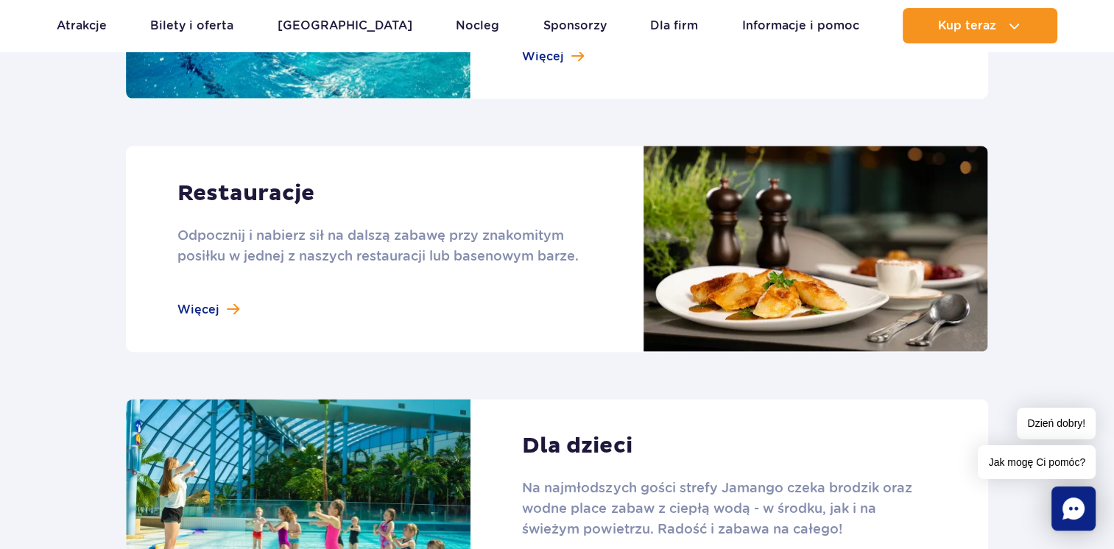
click at [226, 307] on link at bounding box center [557, 249] width 862 height 206
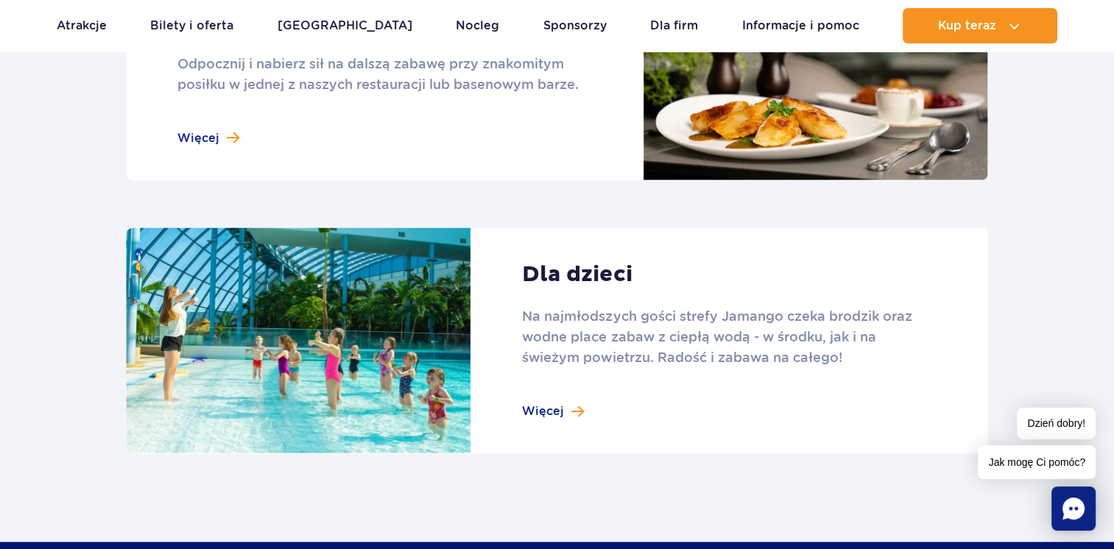
scroll to position [1988, 0]
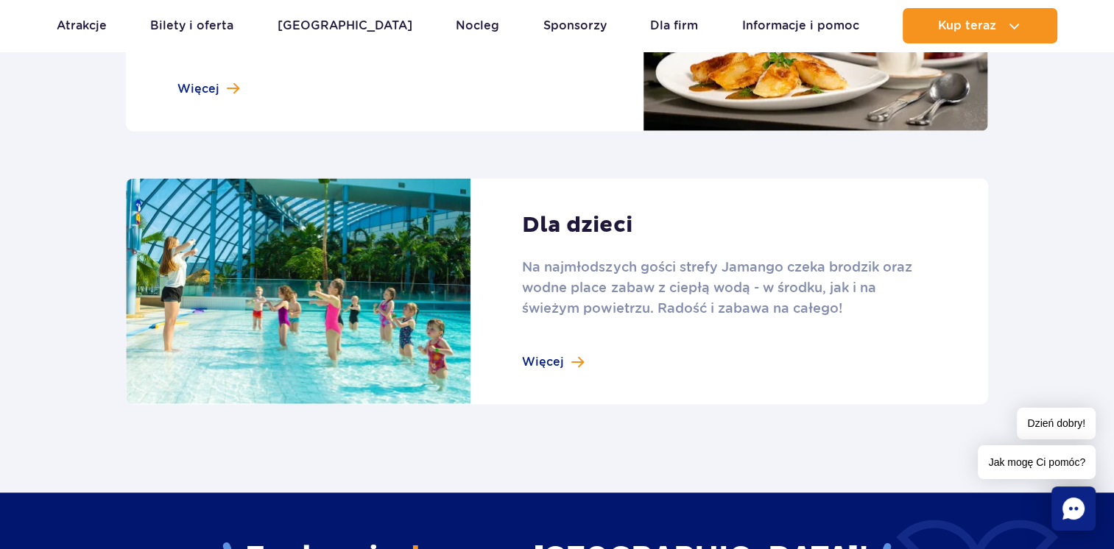
click at [548, 358] on link at bounding box center [557, 291] width 862 height 227
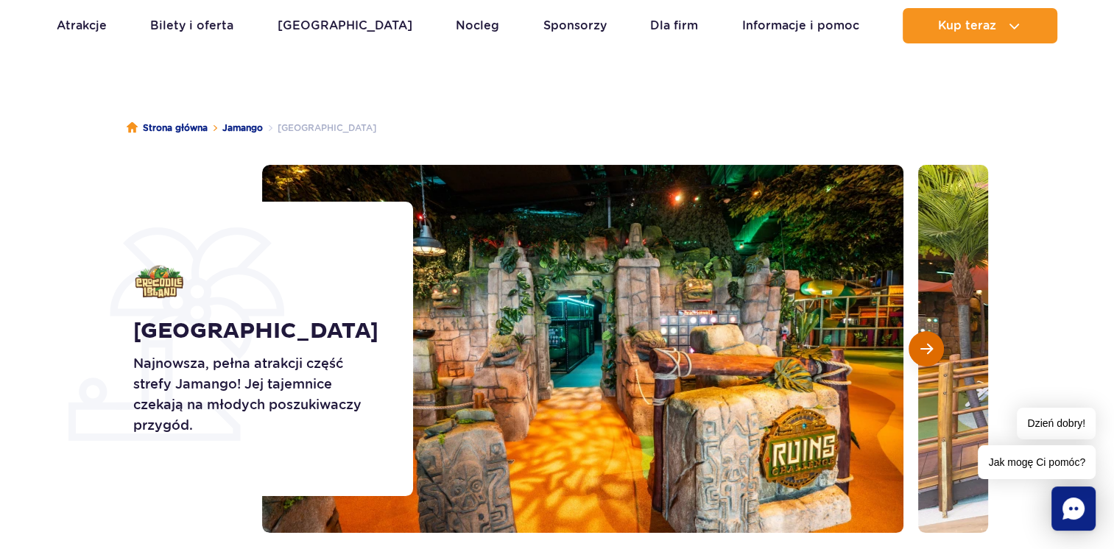
click at [922, 347] on span "Następny slajd" at bounding box center [926, 348] width 13 height 13
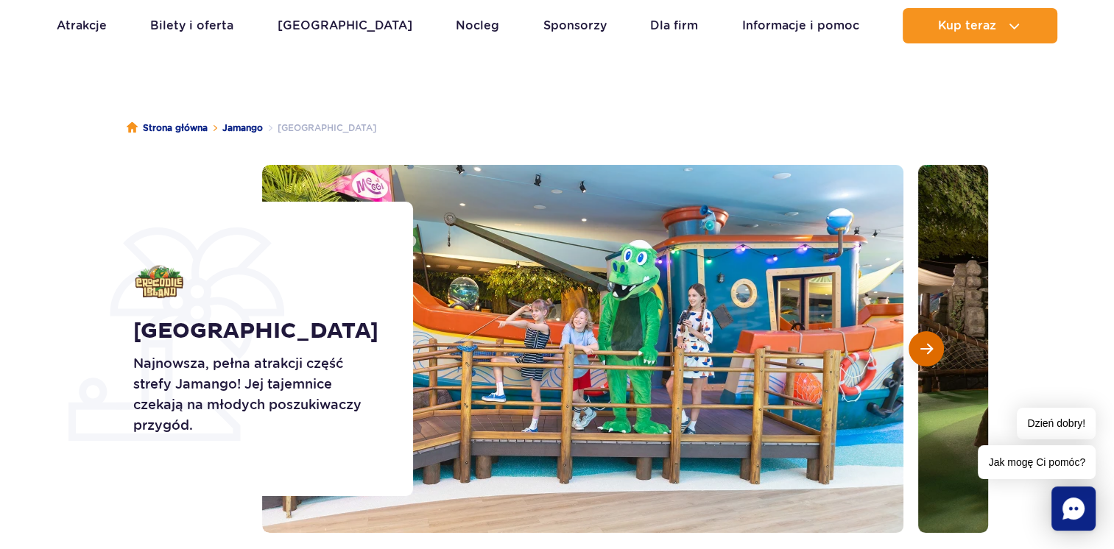
click at [922, 347] on span "Następny slajd" at bounding box center [926, 348] width 13 height 13
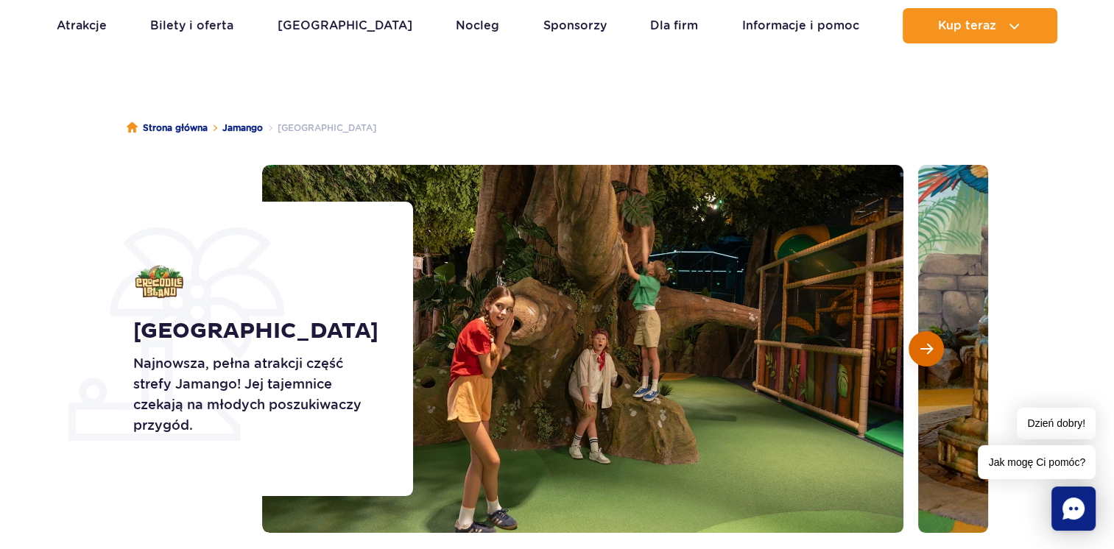
click at [923, 347] on span "Następny slajd" at bounding box center [926, 348] width 13 height 13
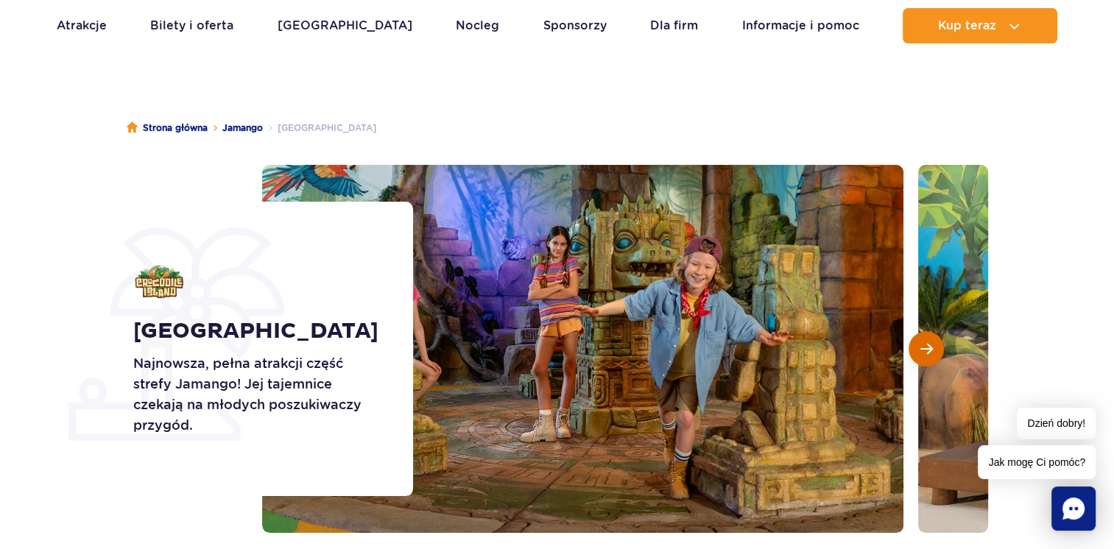
click at [923, 347] on span "Następny slajd" at bounding box center [926, 348] width 13 height 13
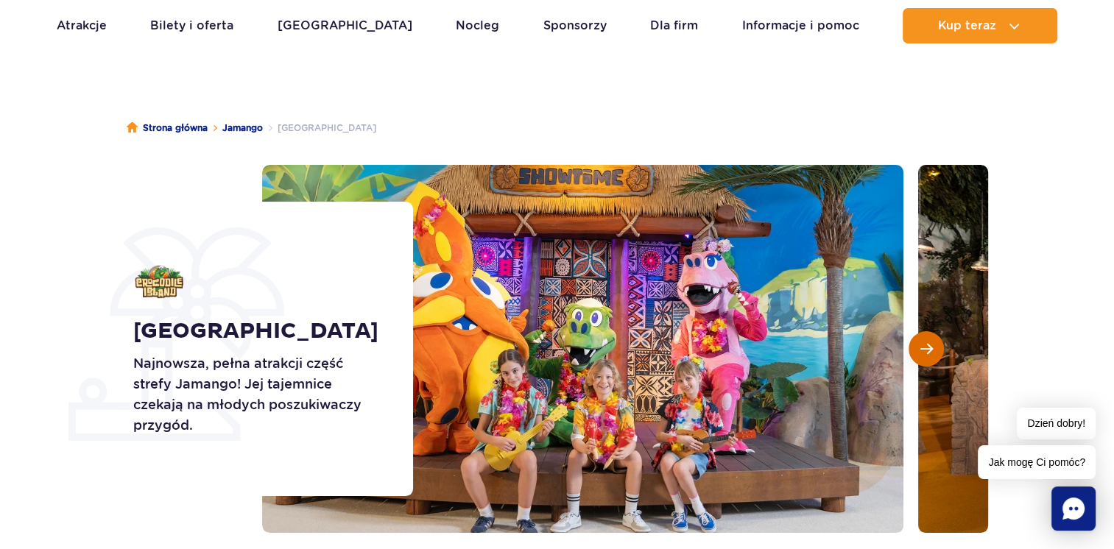
click at [923, 347] on span "Następny slajd" at bounding box center [926, 348] width 13 height 13
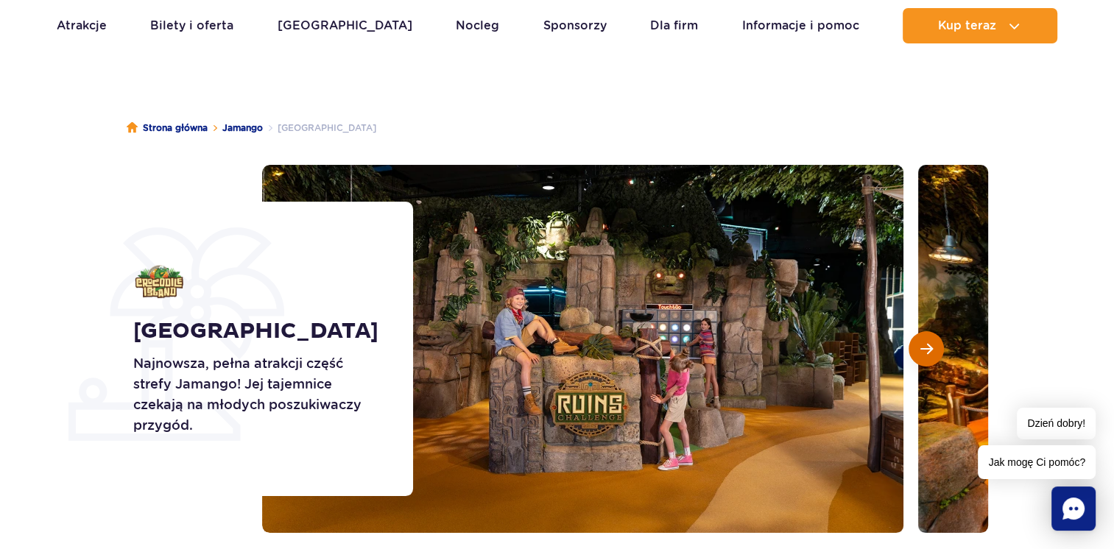
click at [923, 347] on span "Następny slajd" at bounding box center [926, 348] width 13 height 13
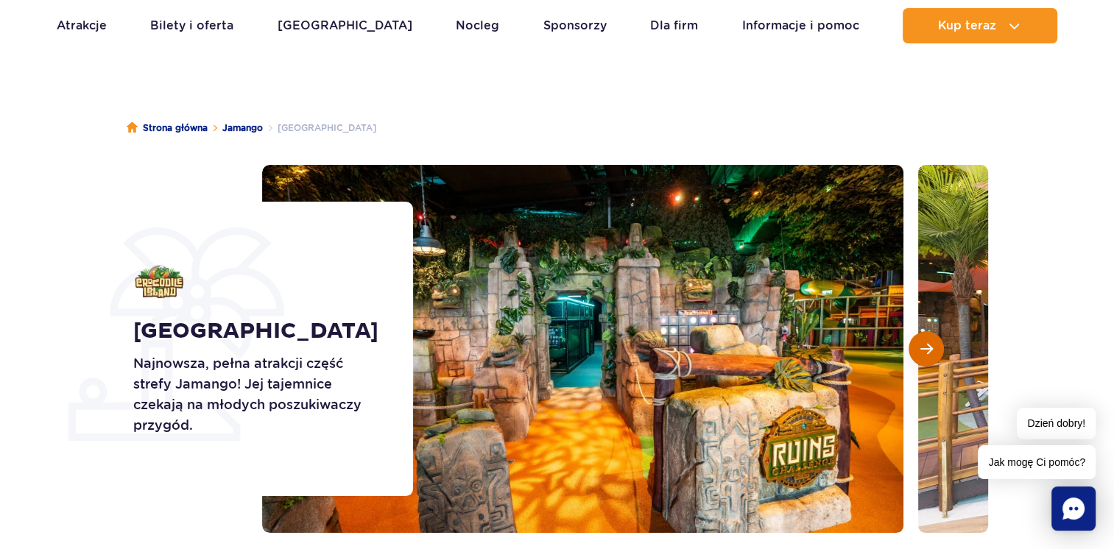
click at [923, 347] on span "Następny slajd" at bounding box center [926, 348] width 13 height 13
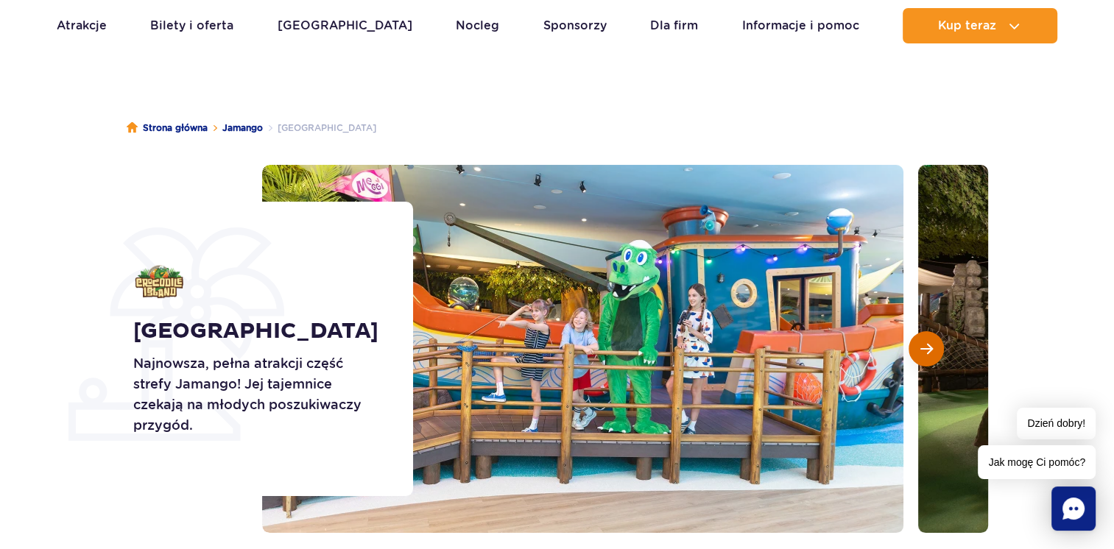
click at [923, 347] on span "Następny slajd" at bounding box center [926, 348] width 13 height 13
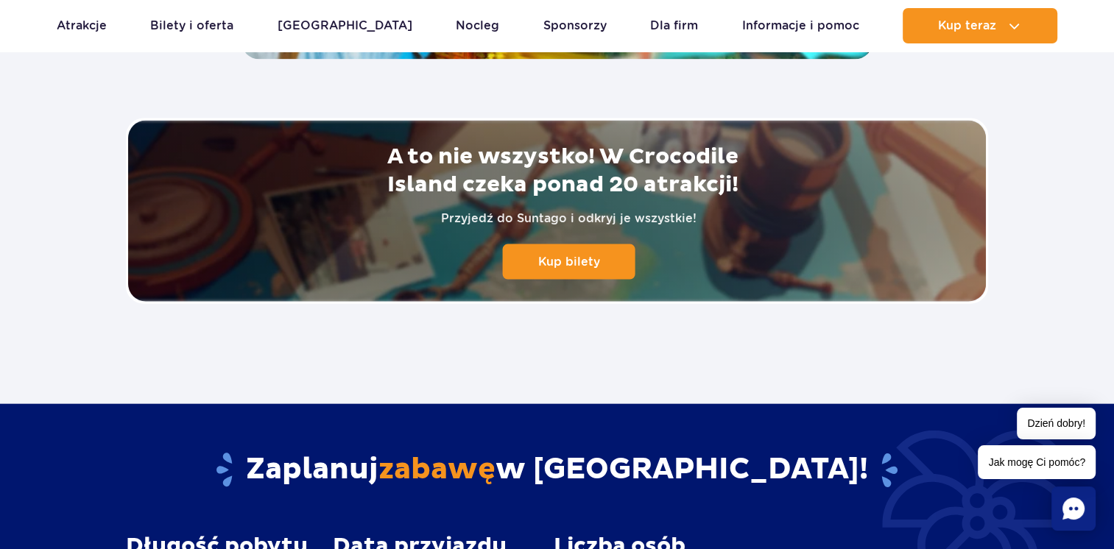
scroll to position [3313, 0]
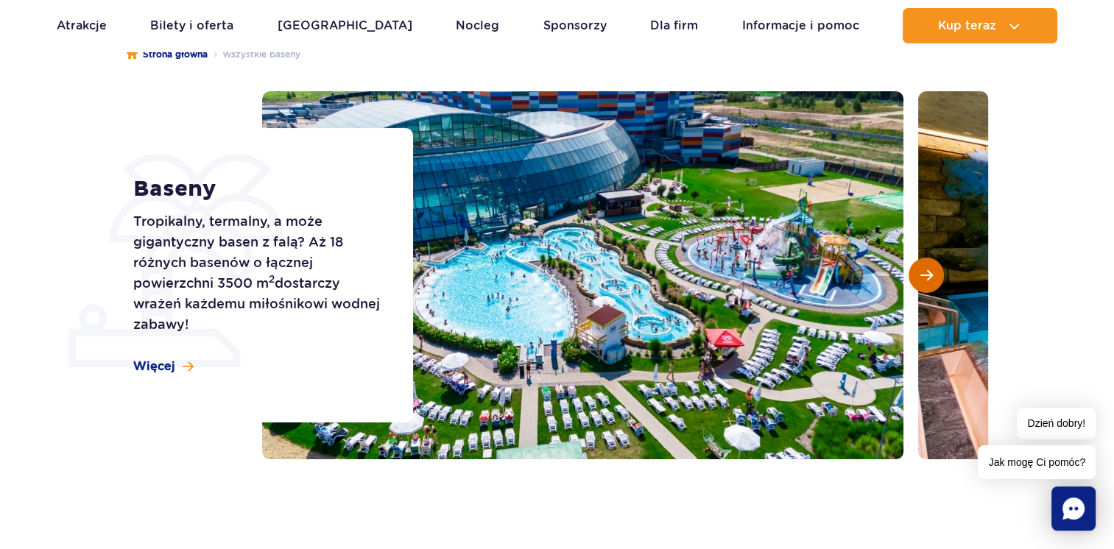
click at [930, 273] on span "Następny slajd" at bounding box center [926, 275] width 13 height 13
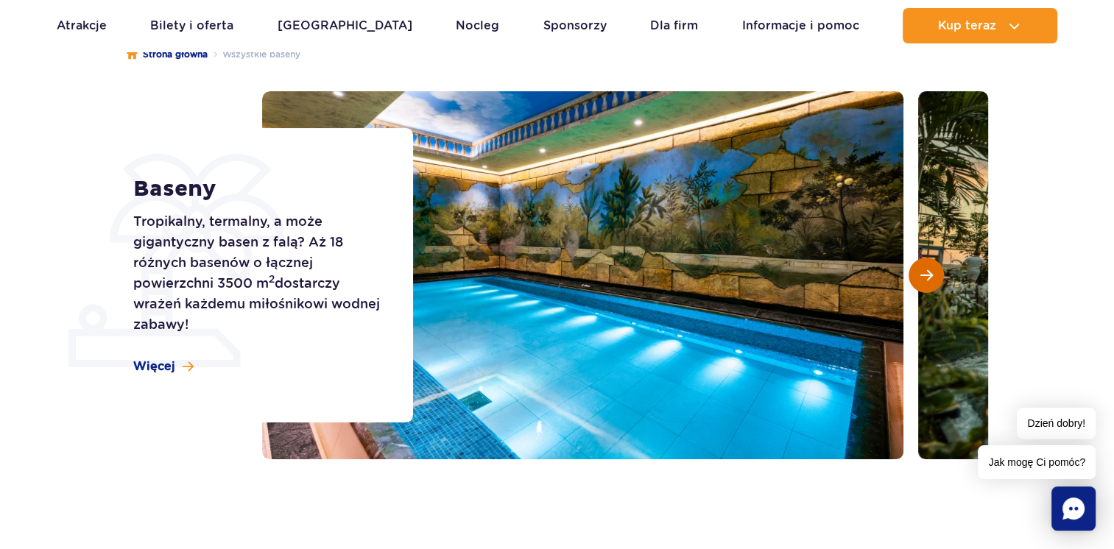
click at [930, 273] on span "Następny slajd" at bounding box center [926, 275] width 13 height 13
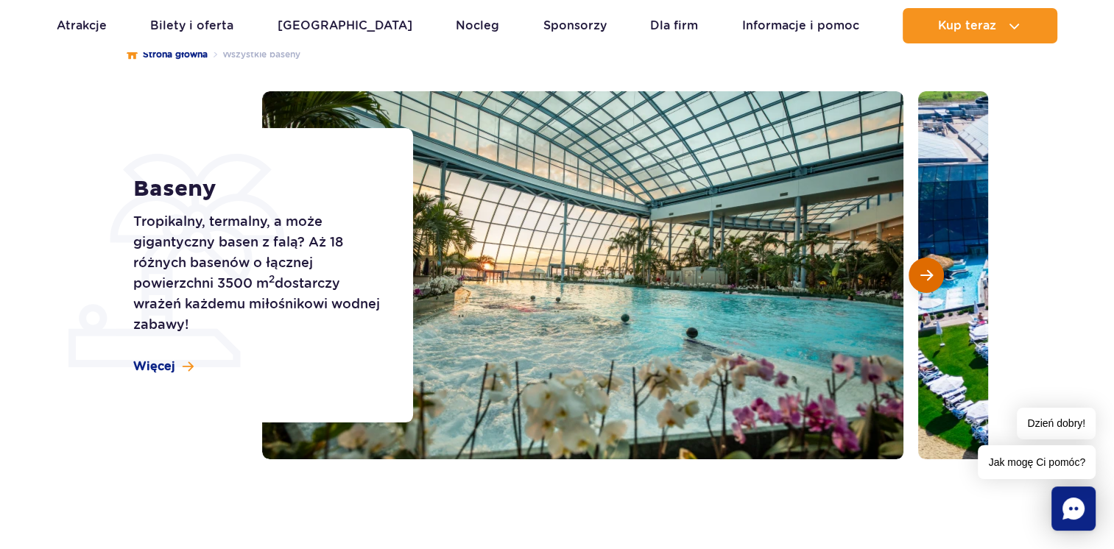
click at [930, 273] on span "Następny slajd" at bounding box center [926, 275] width 13 height 13
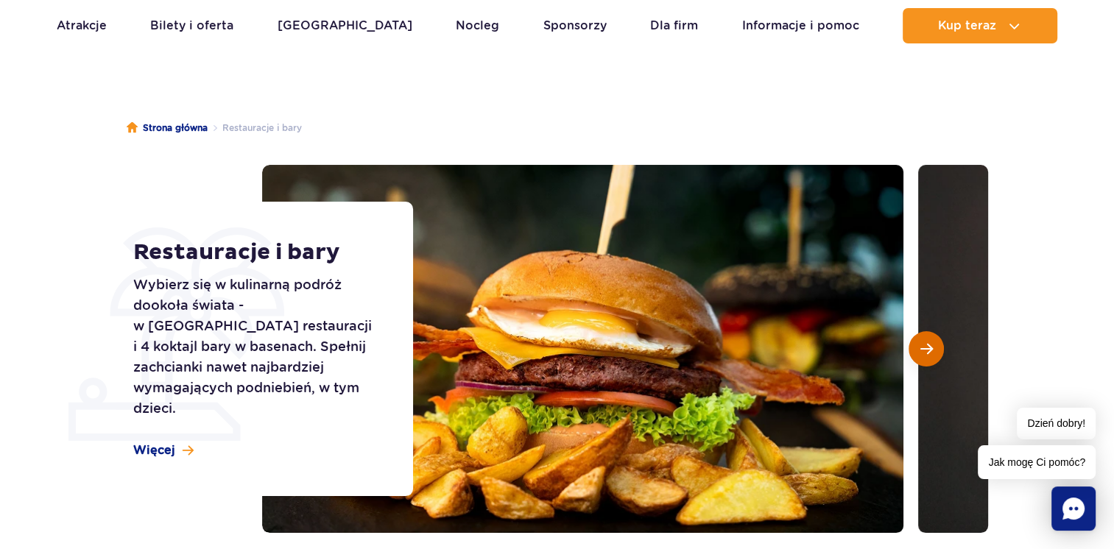
click at [930, 351] on span "Następny slajd" at bounding box center [926, 348] width 13 height 13
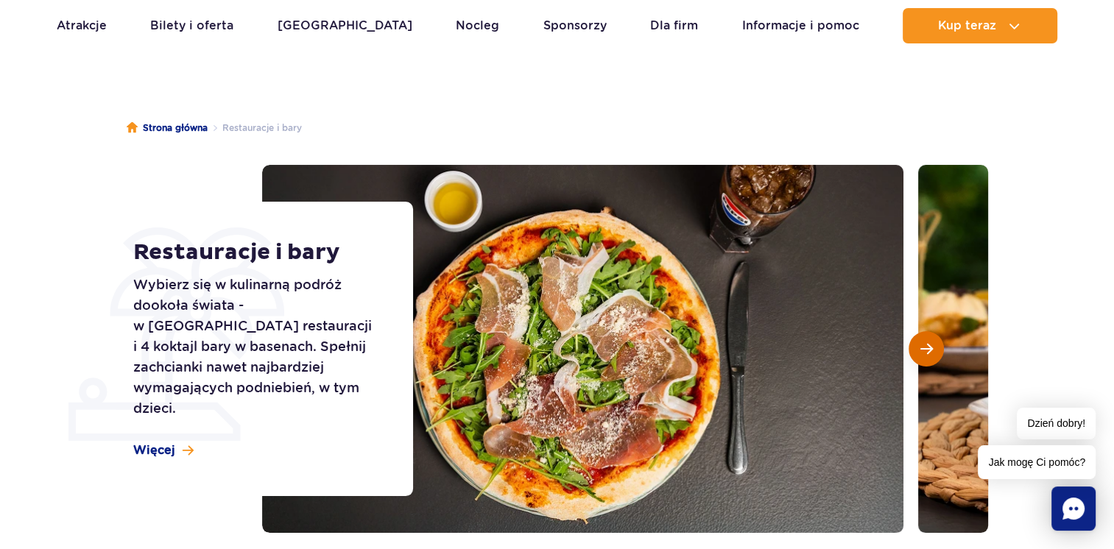
click at [930, 350] on span "Następny slajd" at bounding box center [926, 348] width 13 height 13
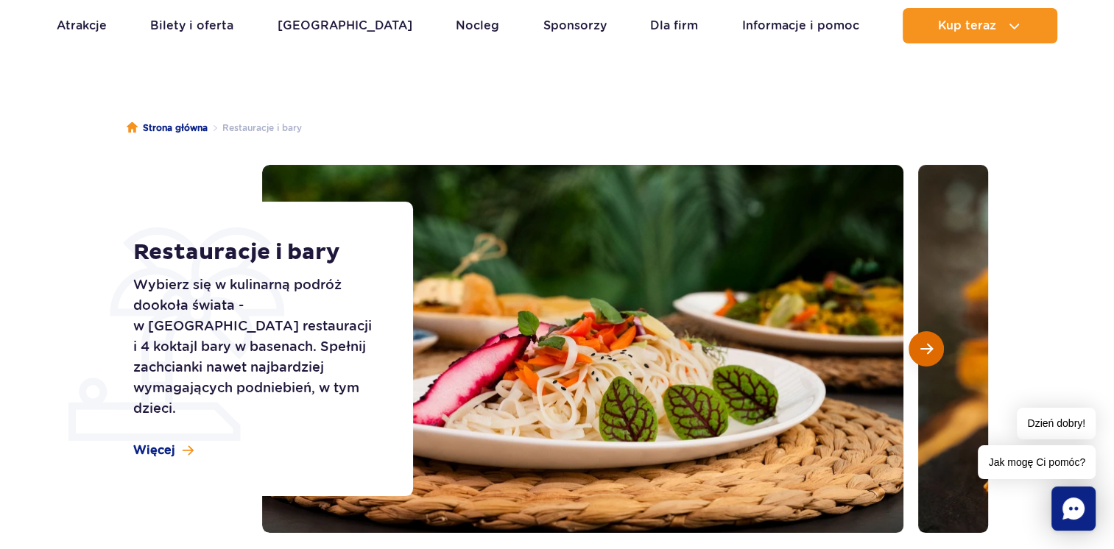
click at [930, 350] on span "Następny slajd" at bounding box center [926, 348] width 13 height 13
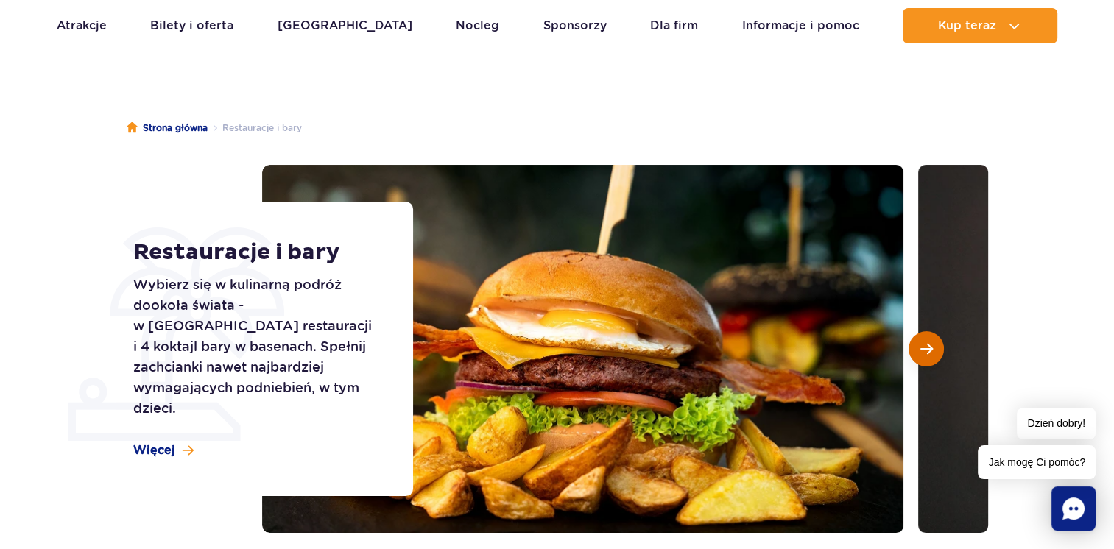
click at [930, 350] on span "Następny slajd" at bounding box center [926, 348] width 13 height 13
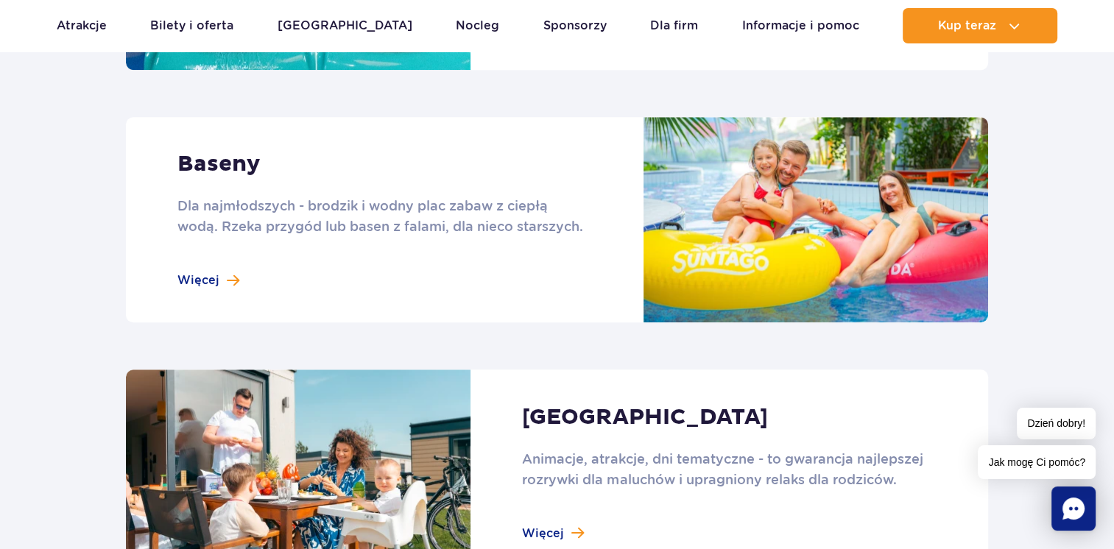
scroll to position [1178, 0]
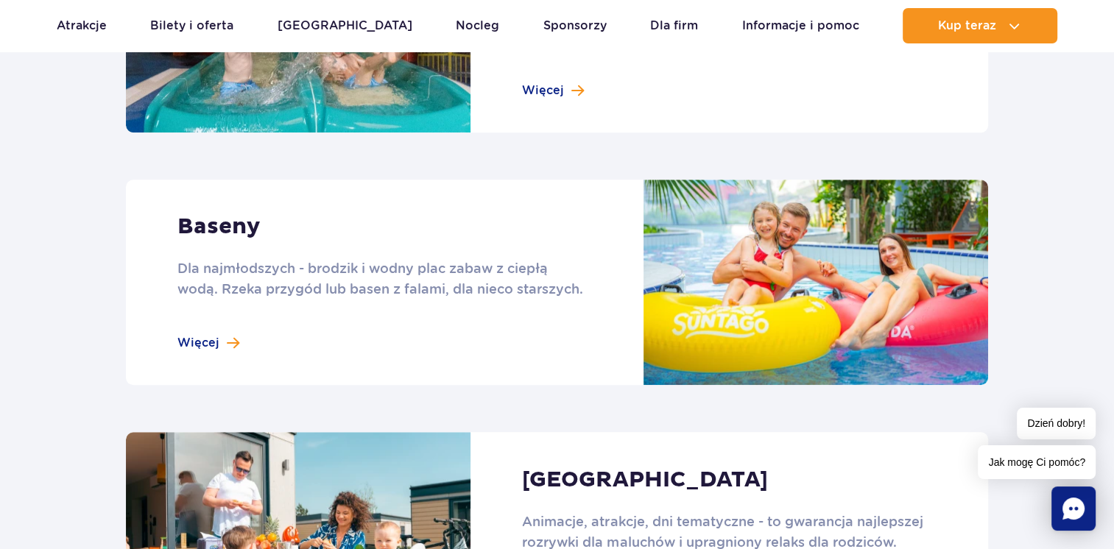
click at [195, 335] on link at bounding box center [557, 282] width 862 height 205
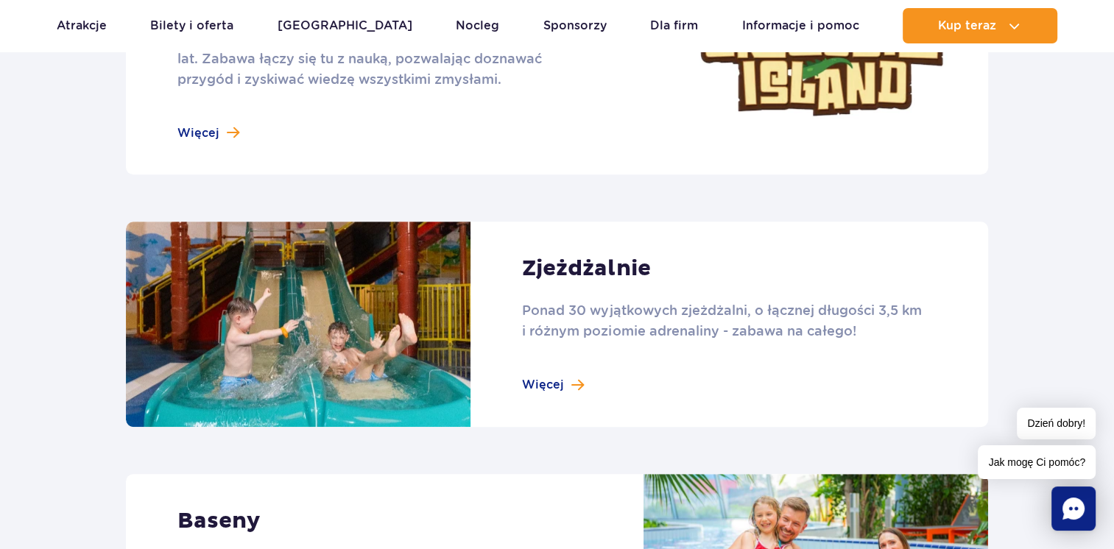
click at [568, 381] on link at bounding box center [557, 324] width 862 height 205
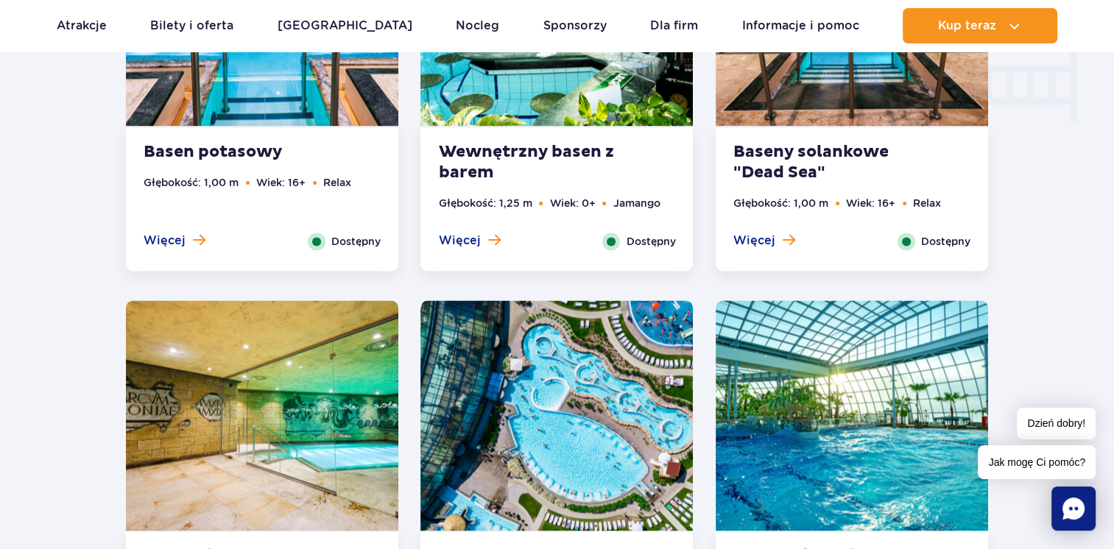
scroll to position [1988, 0]
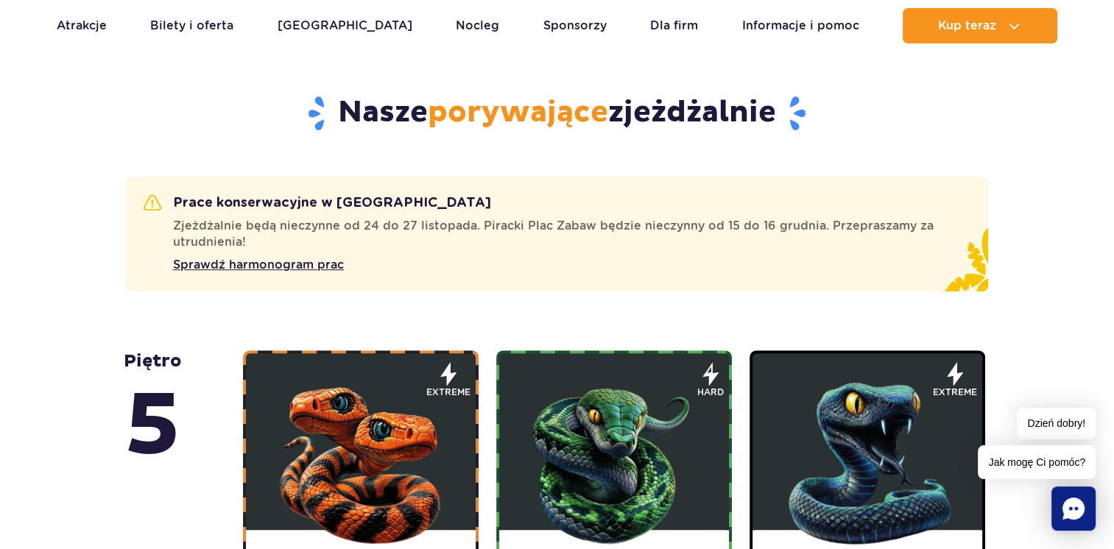
scroll to position [1031, 0]
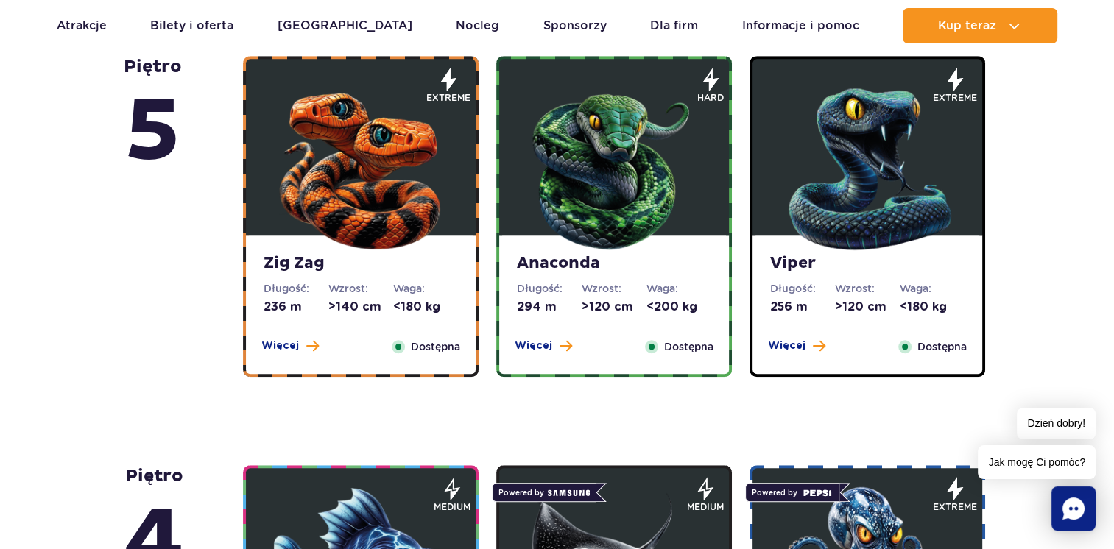
click at [414, 330] on div "Zig Zag Długość: 236 m Wzrost: >140 cm Waga: <180 kg Więcej Zamknij Dostępna" at bounding box center [361, 305] width 230 height 138
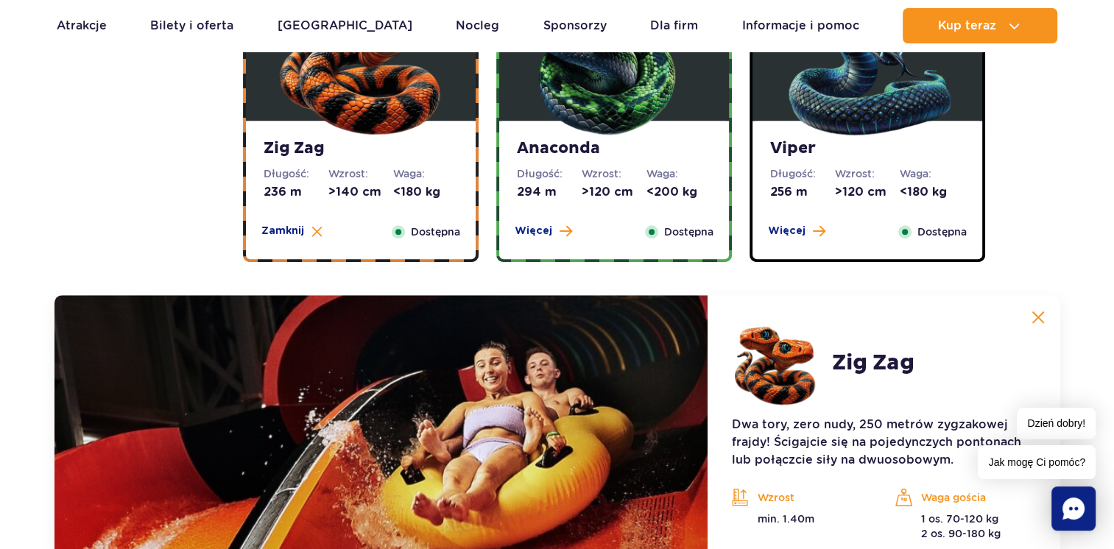
scroll to position [1131, 0]
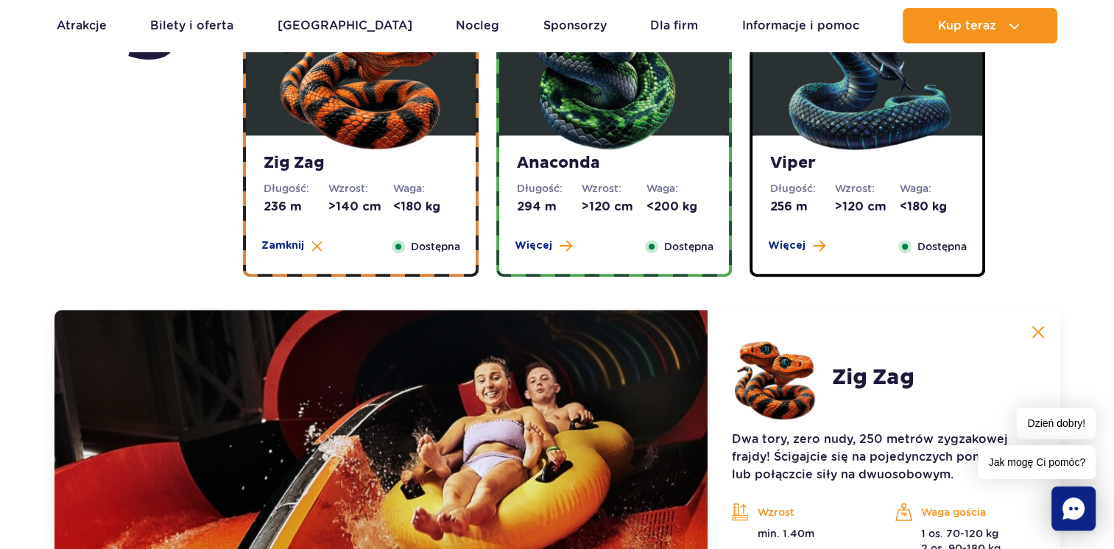
click at [632, 155] on strong "Anaconda" at bounding box center [614, 163] width 194 height 21
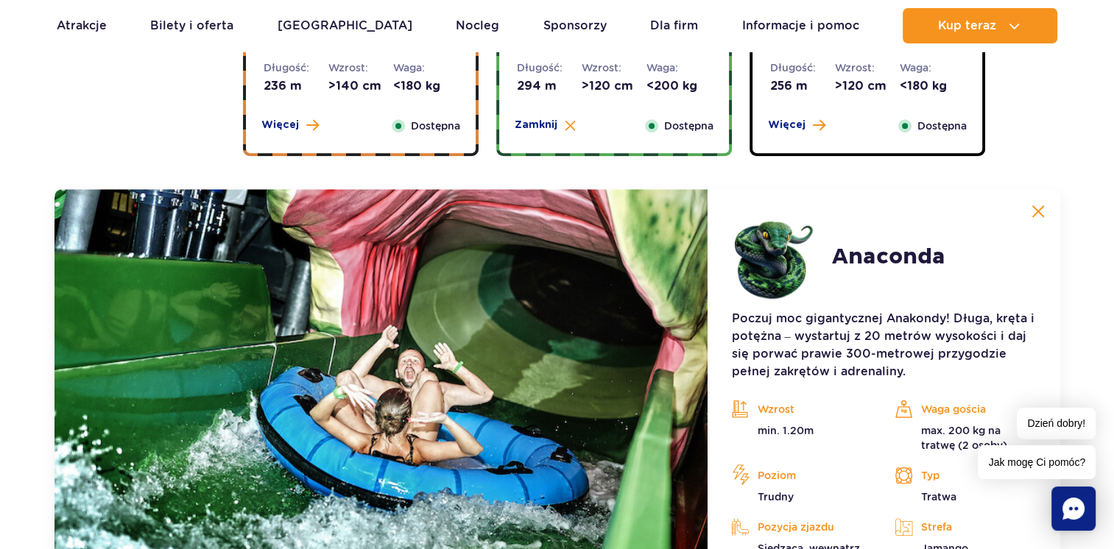
scroll to position [1204, 0]
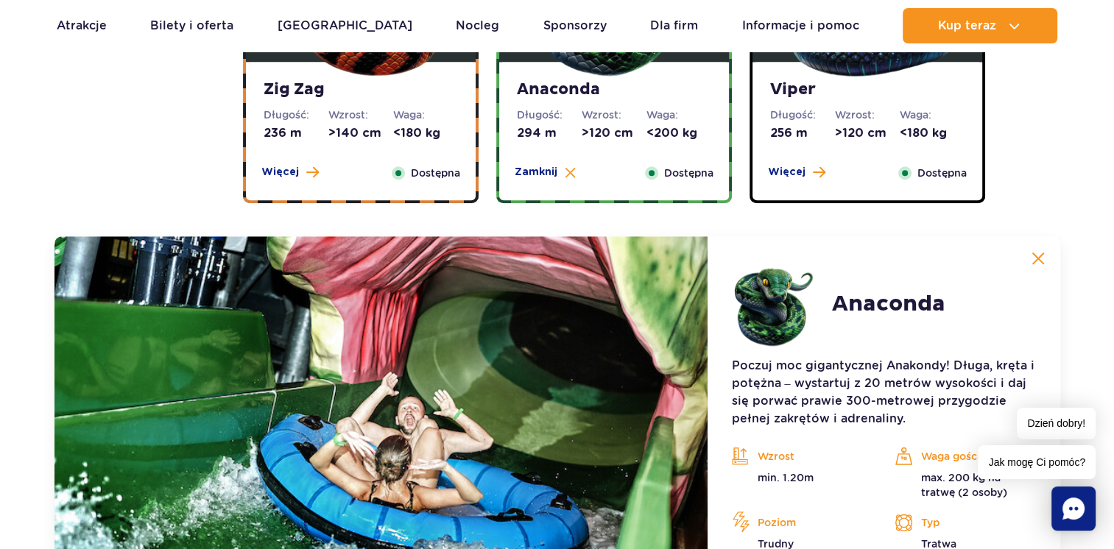
click at [864, 88] on strong "Viper" at bounding box center [867, 90] width 194 height 21
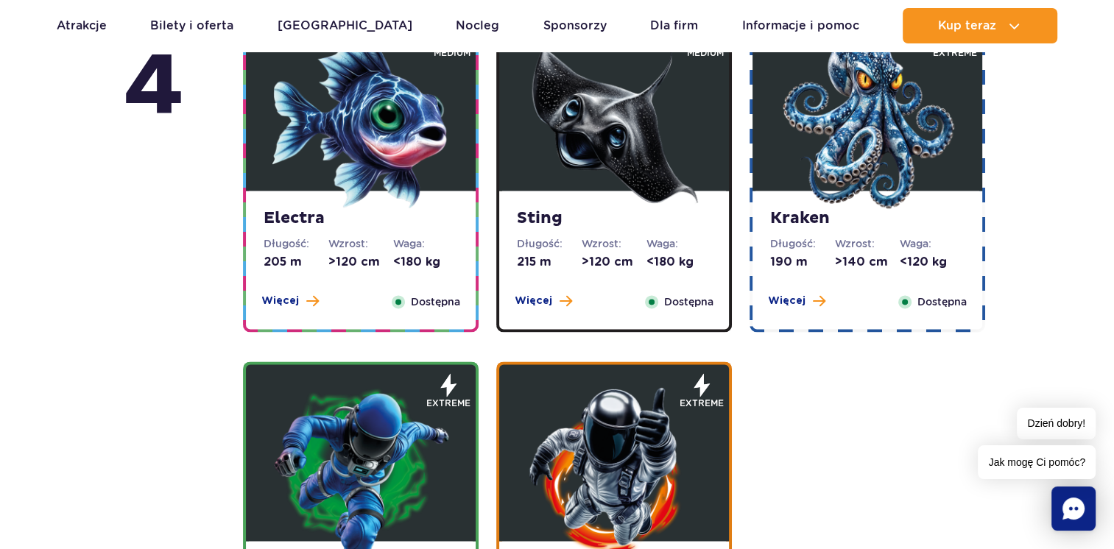
click at [391, 184] on img at bounding box center [360, 120] width 177 height 177
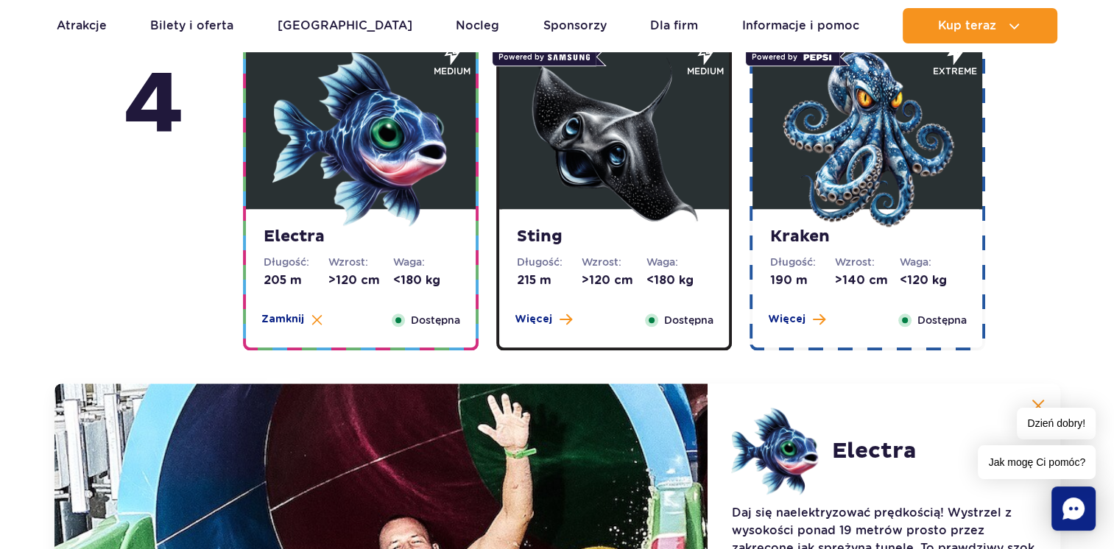
click at [607, 160] on img at bounding box center [614, 139] width 177 height 177
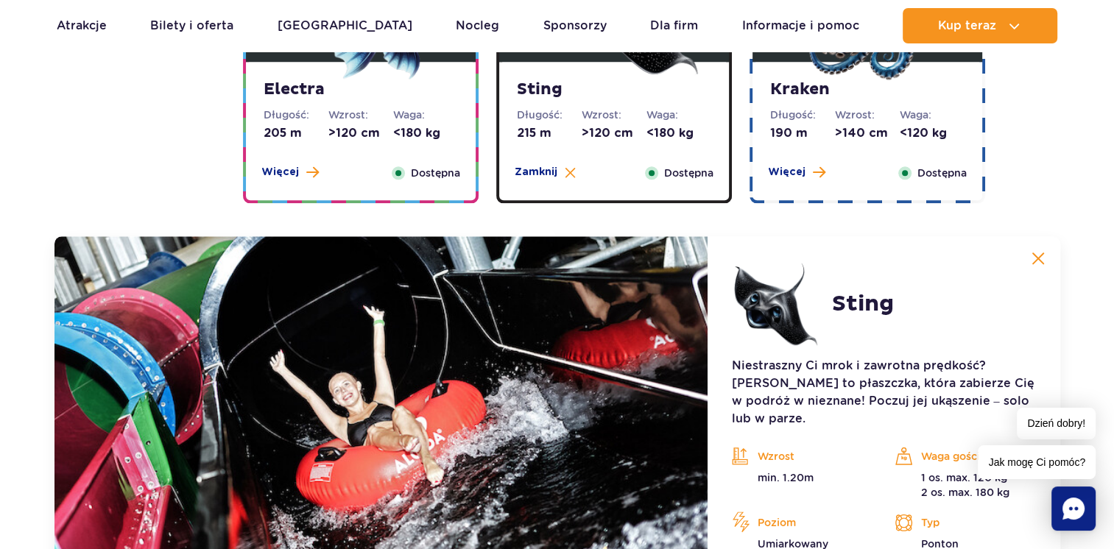
scroll to position [1540, 0]
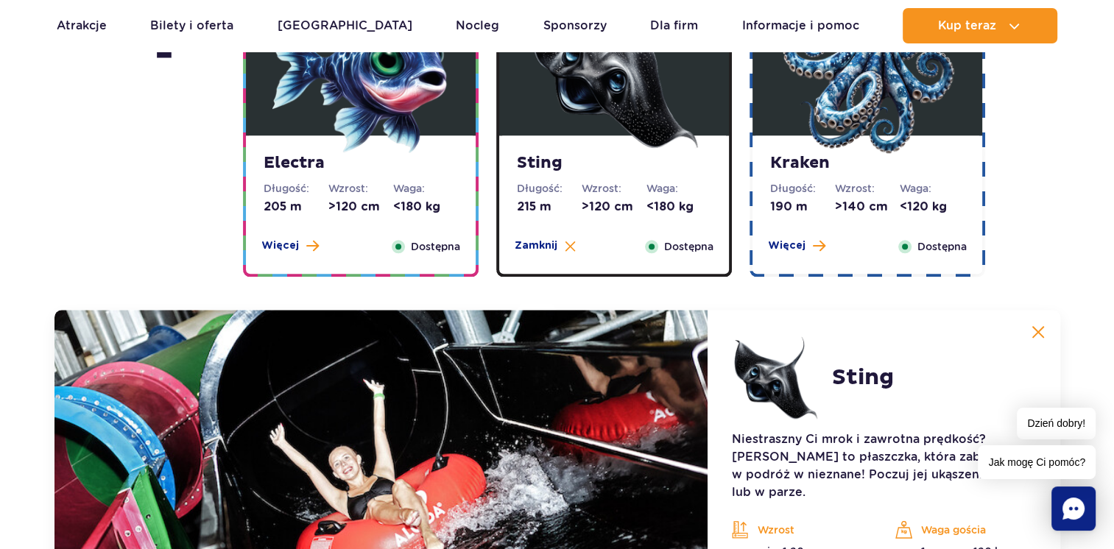
click at [851, 110] on img at bounding box center [867, 65] width 177 height 177
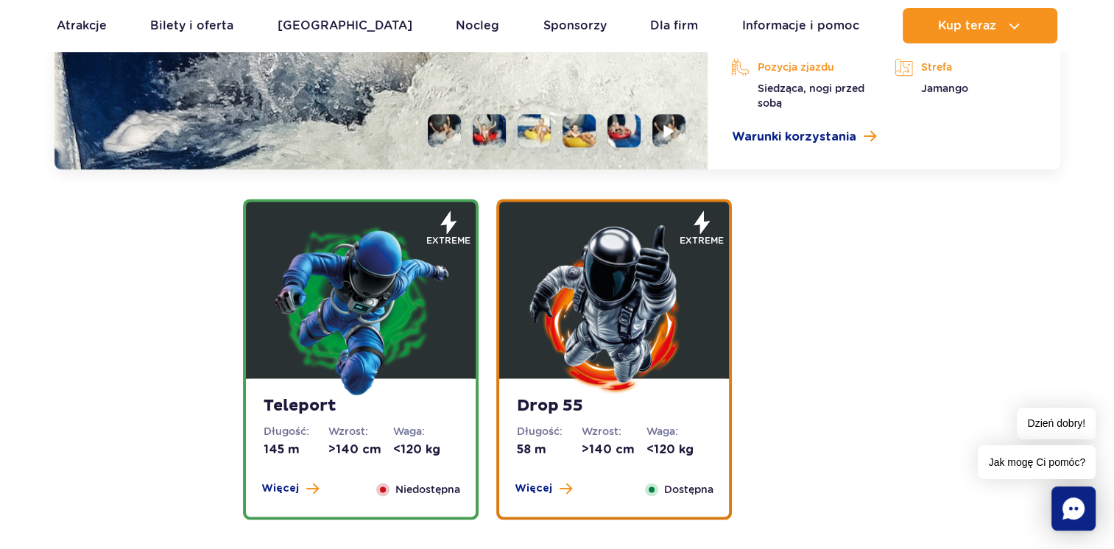
scroll to position [2129, 0]
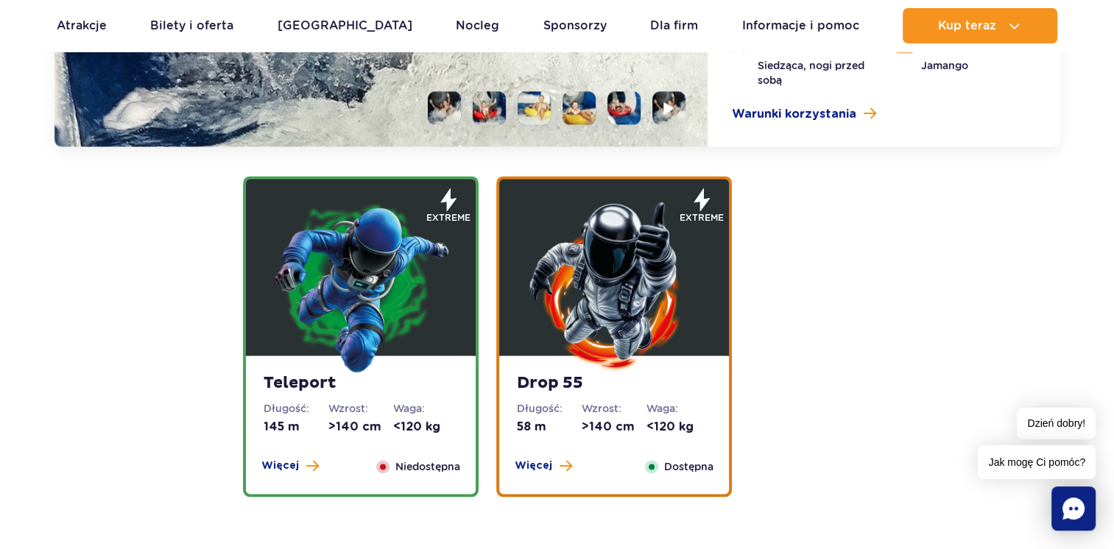
click at [392, 259] on img at bounding box center [360, 285] width 177 height 177
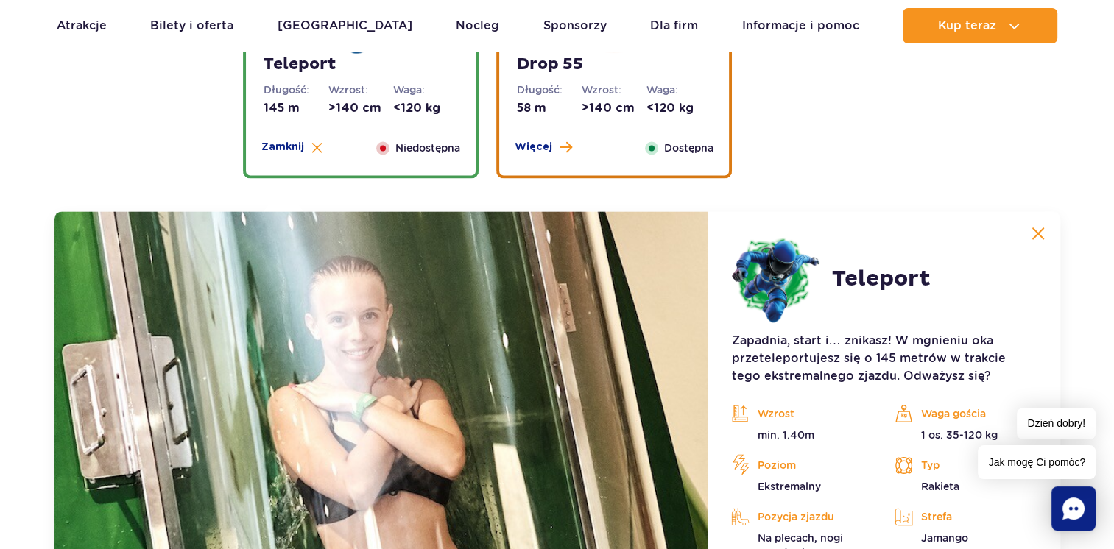
scroll to position [1964, 0]
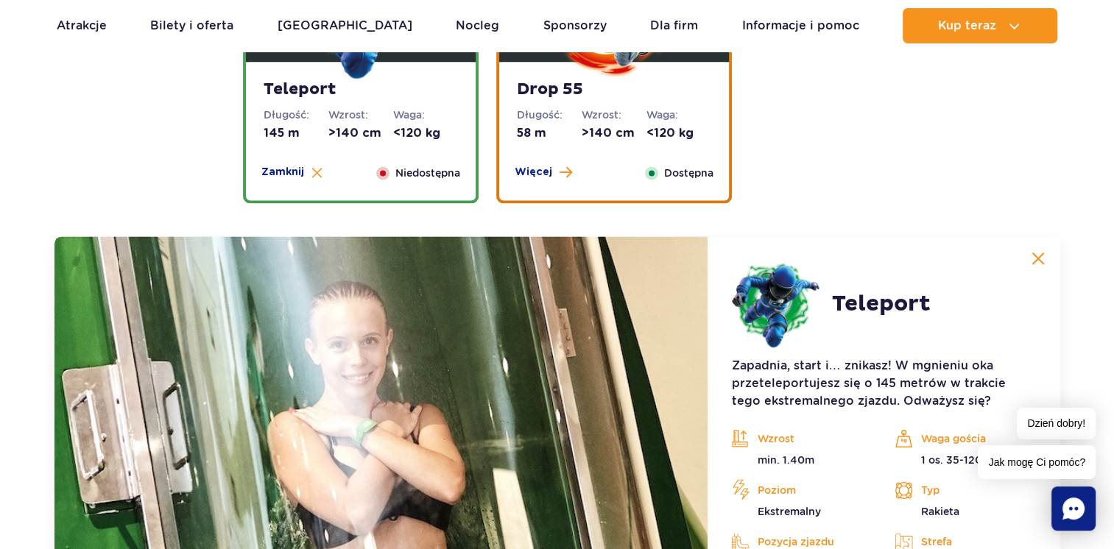
click at [618, 91] on strong "Drop 55" at bounding box center [614, 90] width 194 height 21
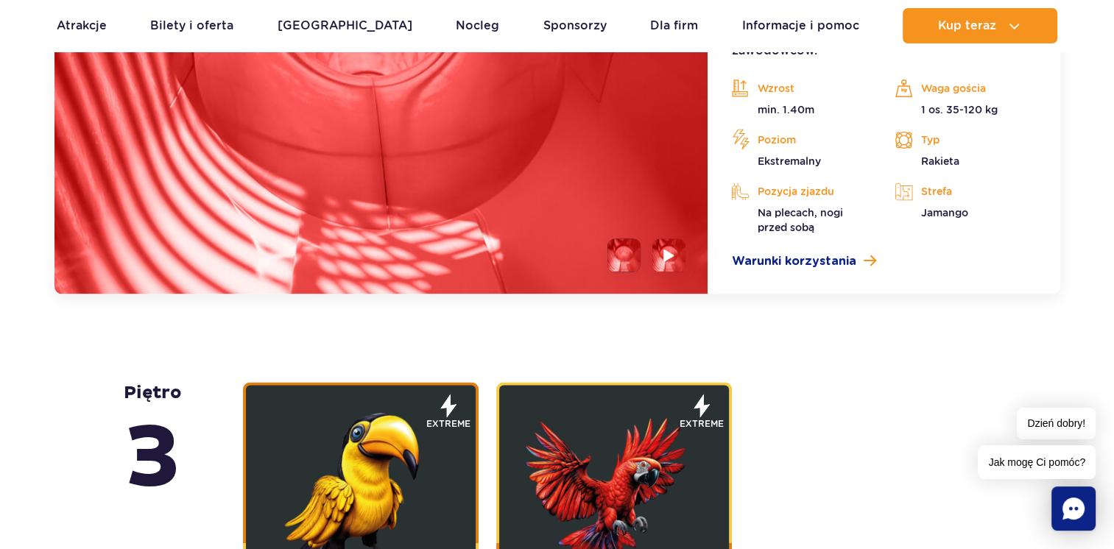
scroll to position [2553, 0]
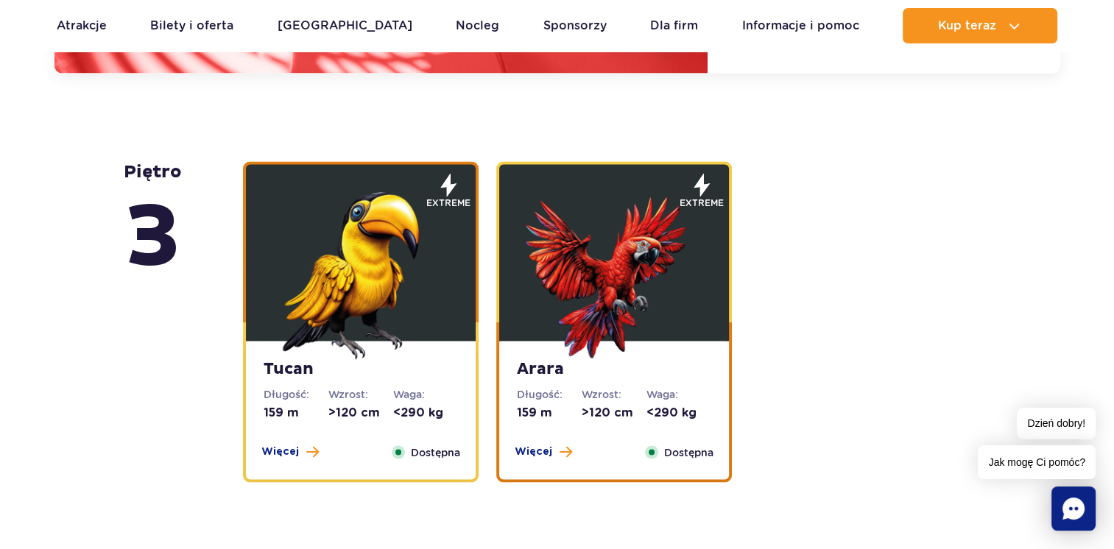
click at [388, 247] on img at bounding box center [360, 271] width 177 height 177
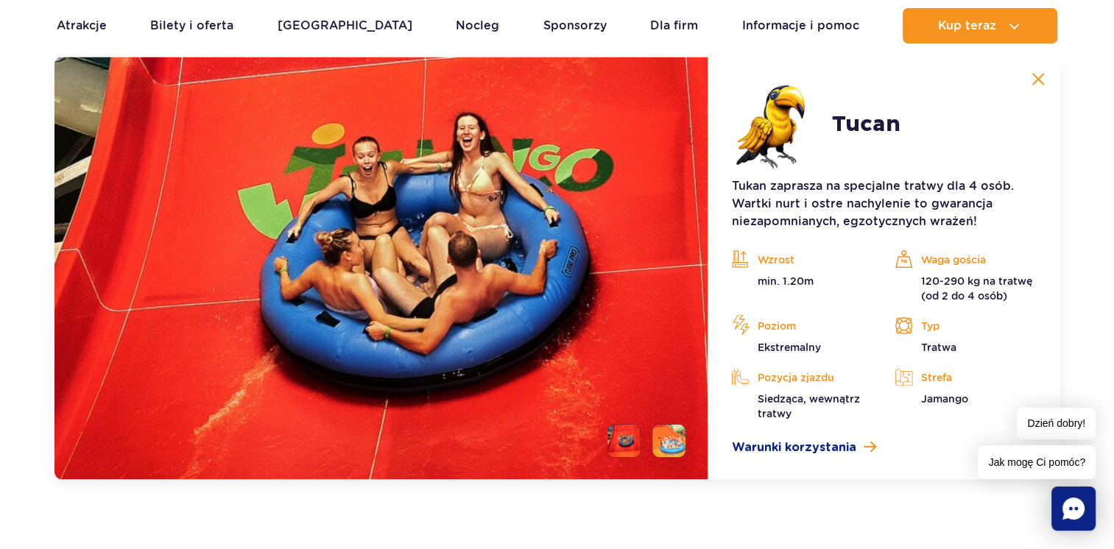
scroll to position [2520, 0]
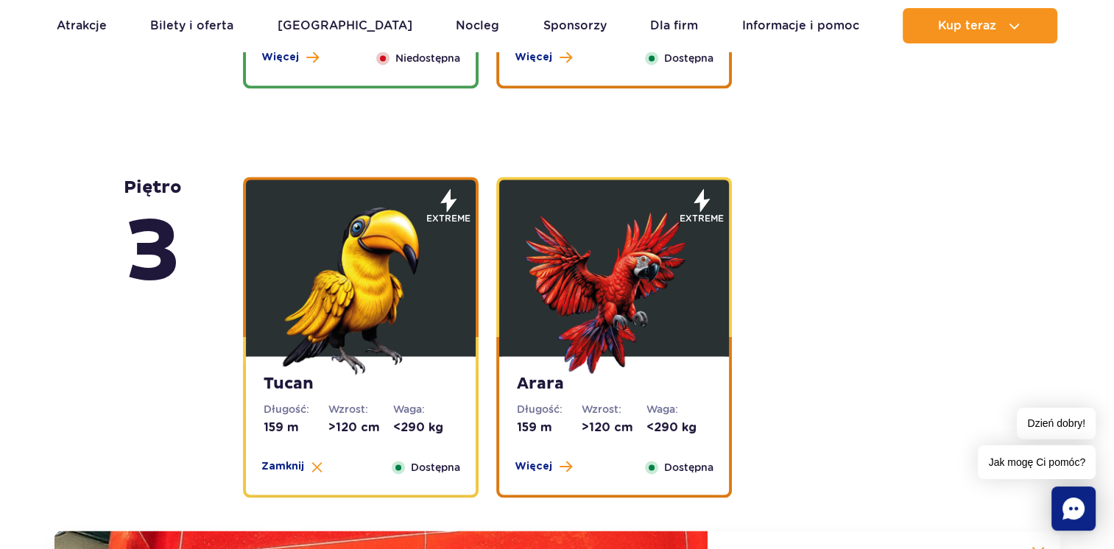
click at [615, 244] on img at bounding box center [614, 286] width 177 height 177
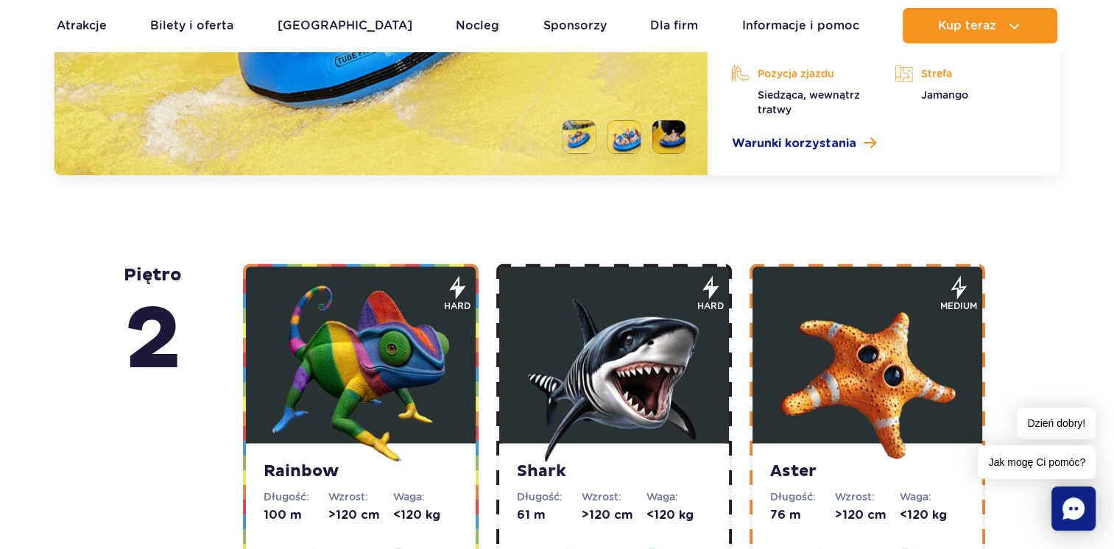
scroll to position [2889, 0]
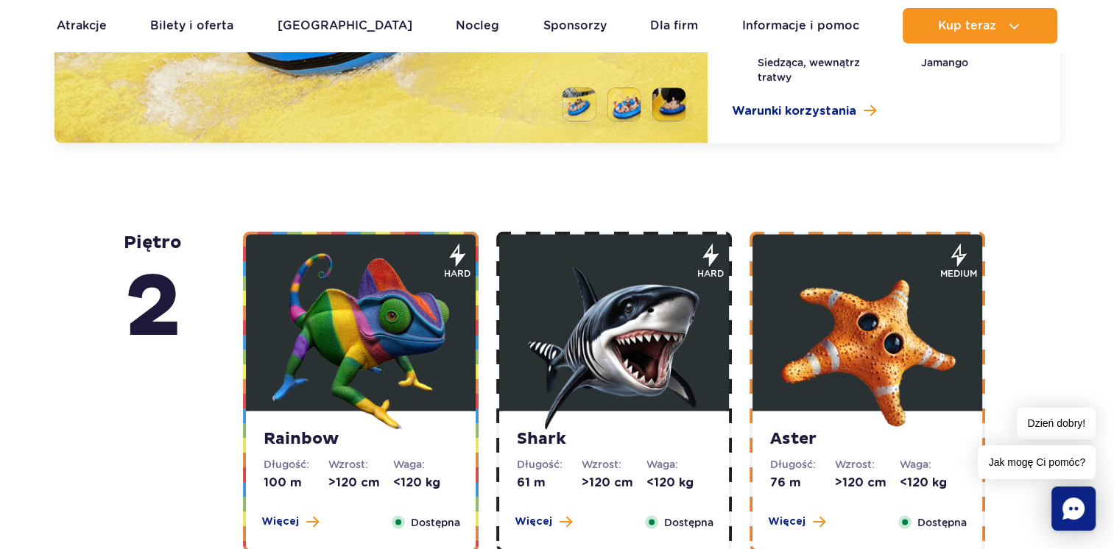
click at [403, 354] on img at bounding box center [360, 341] width 177 height 177
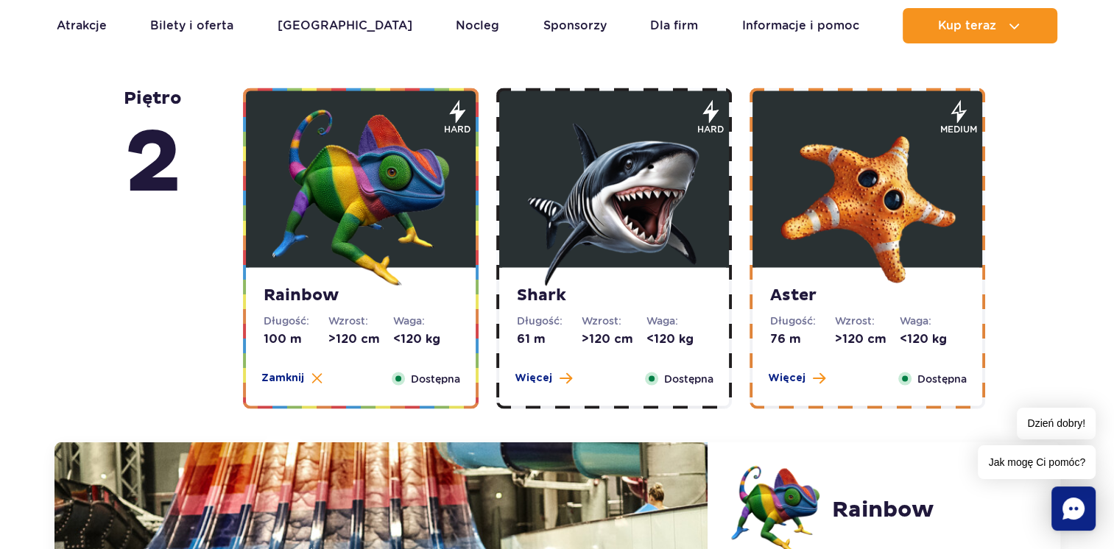
scroll to position [2562, 0]
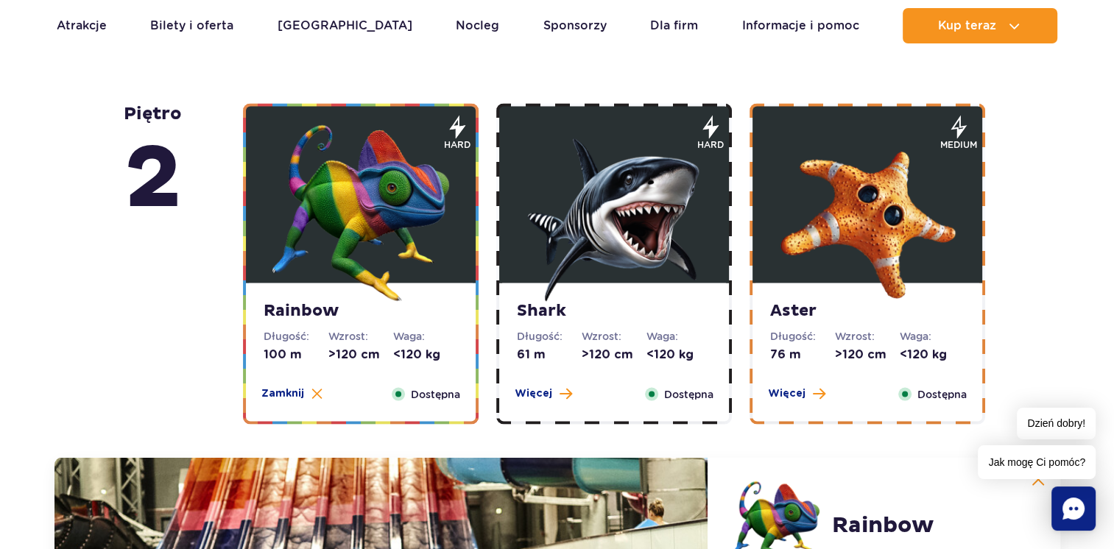
click at [619, 245] on img at bounding box center [614, 212] width 177 height 177
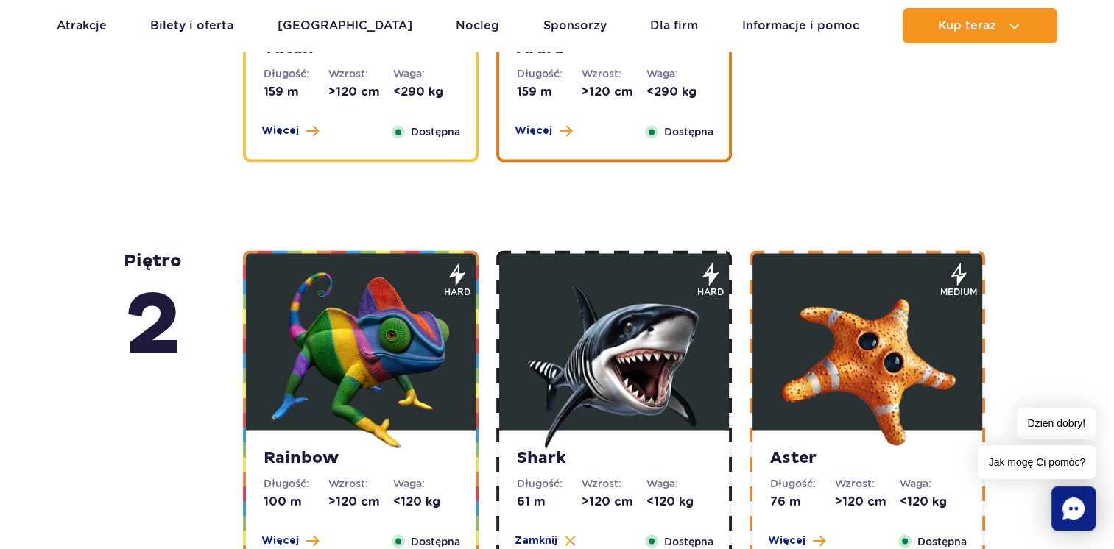
click at [837, 345] on img at bounding box center [867, 360] width 177 height 177
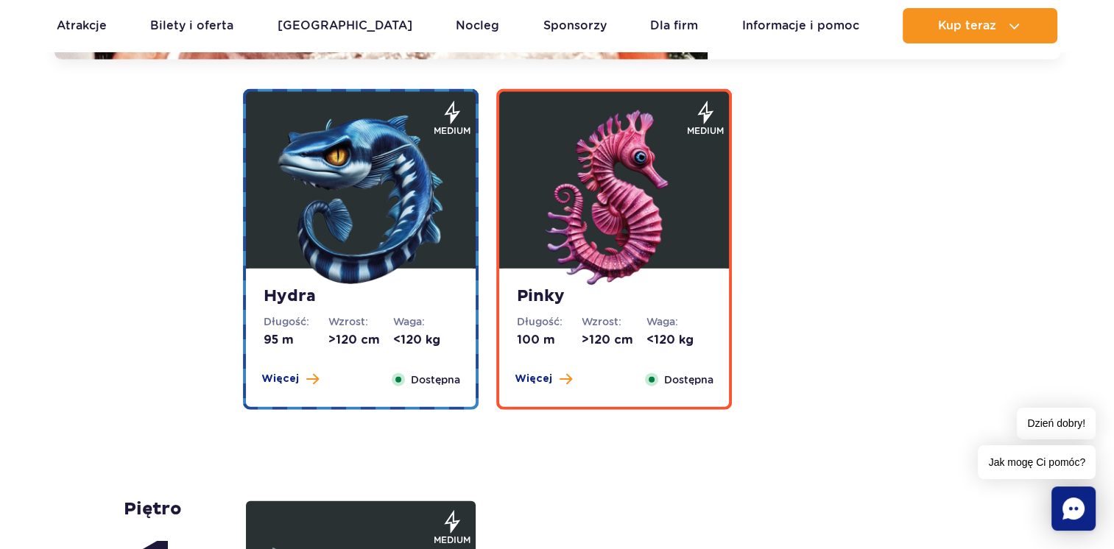
click at [306, 222] on img at bounding box center [360, 198] width 177 height 177
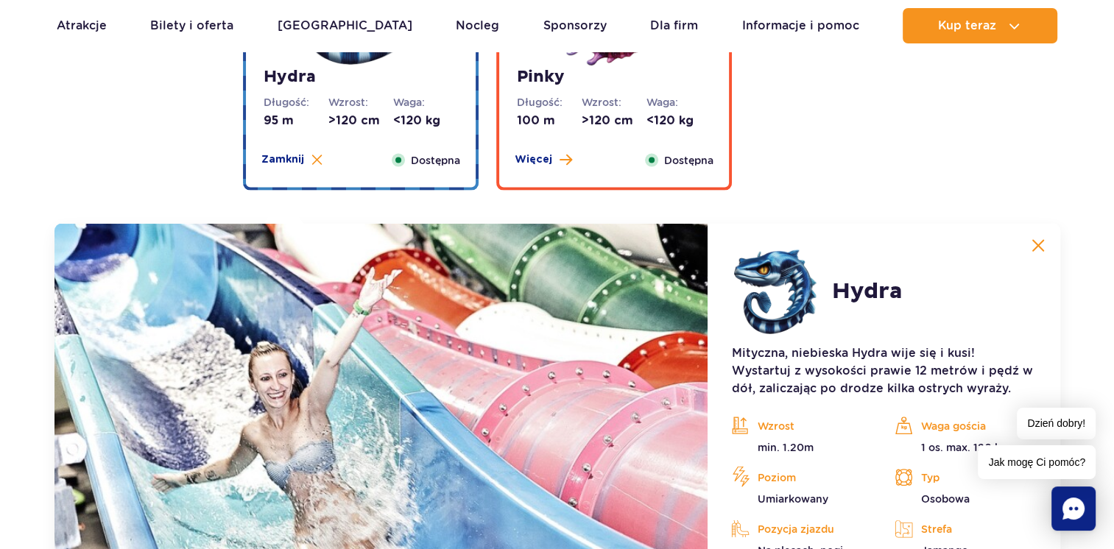
scroll to position [3133, 0]
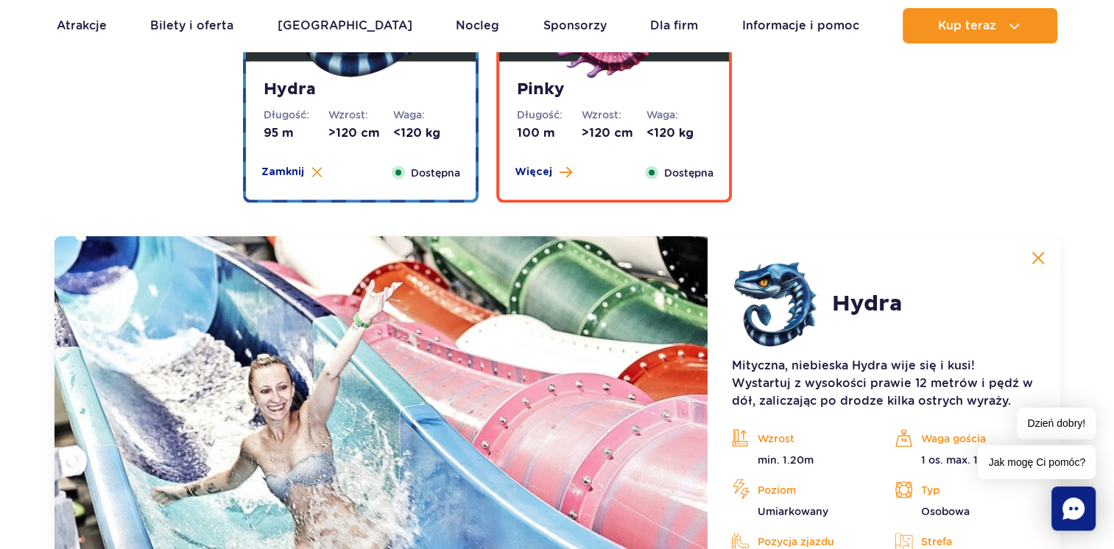
click at [678, 82] on strong "Pinky" at bounding box center [614, 90] width 194 height 21
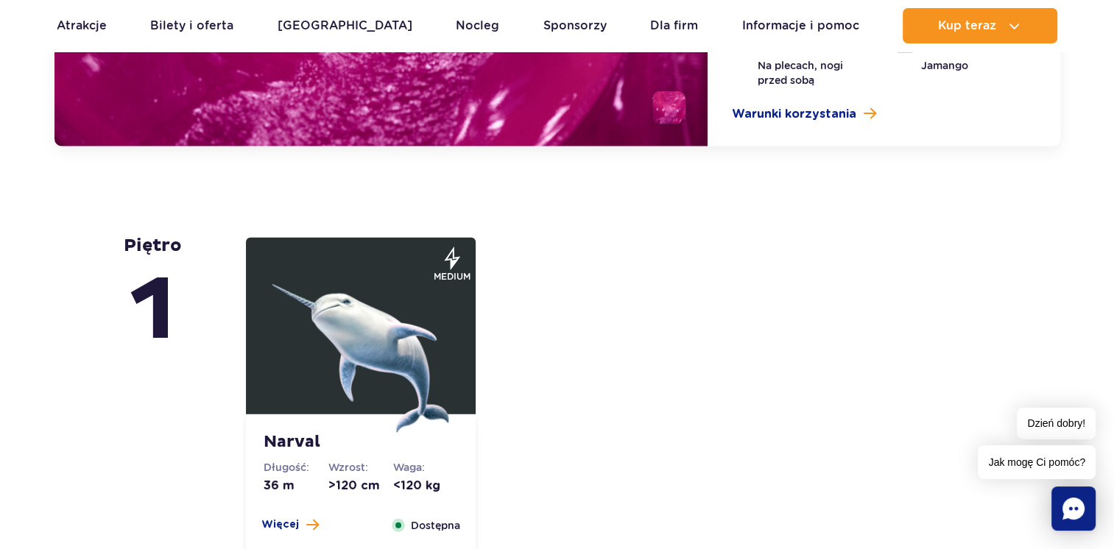
click at [399, 291] on img at bounding box center [360, 344] width 177 height 177
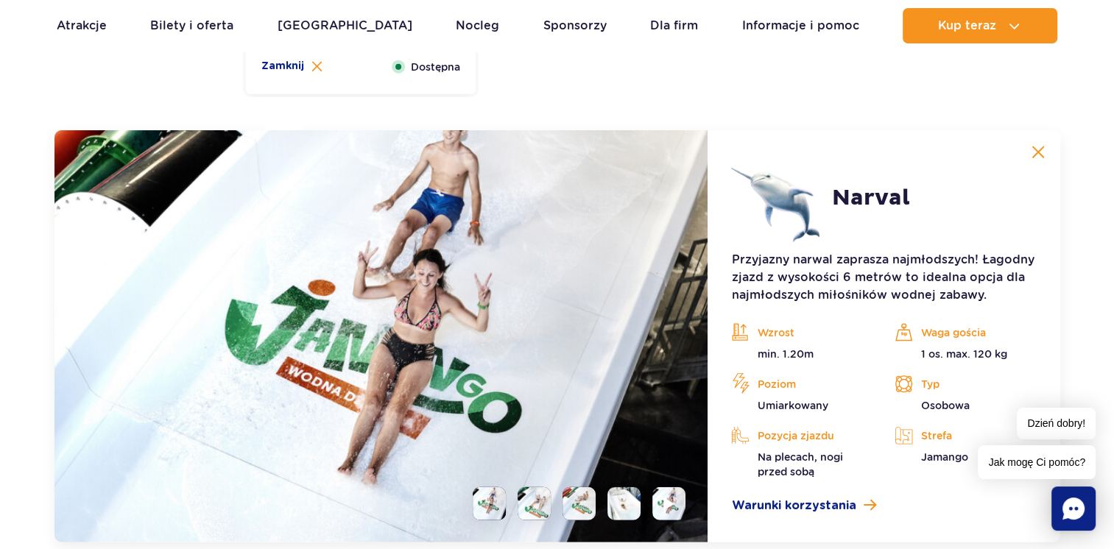
scroll to position [3689, 0]
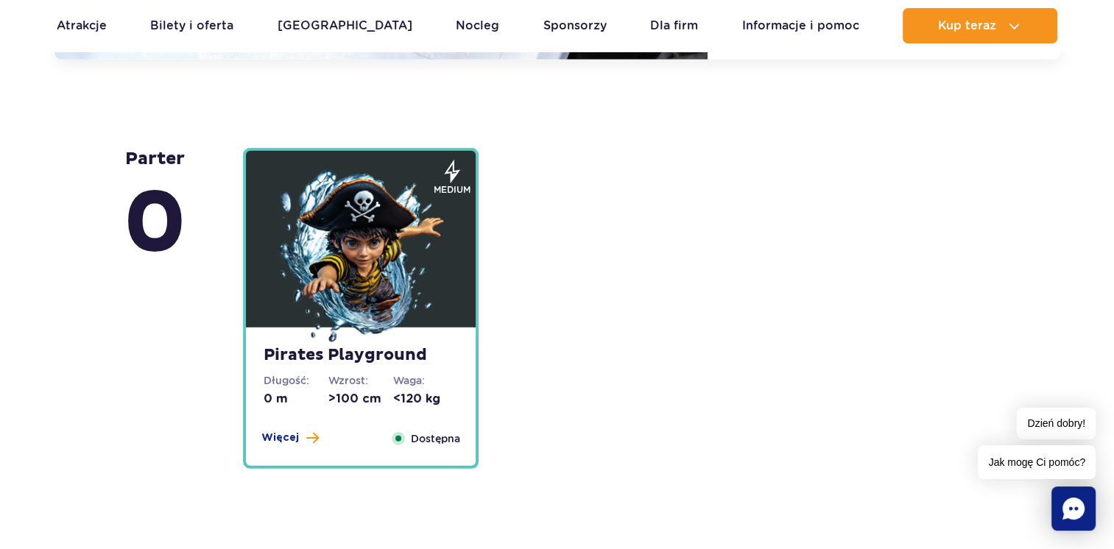
click at [335, 261] on img at bounding box center [360, 257] width 177 height 177
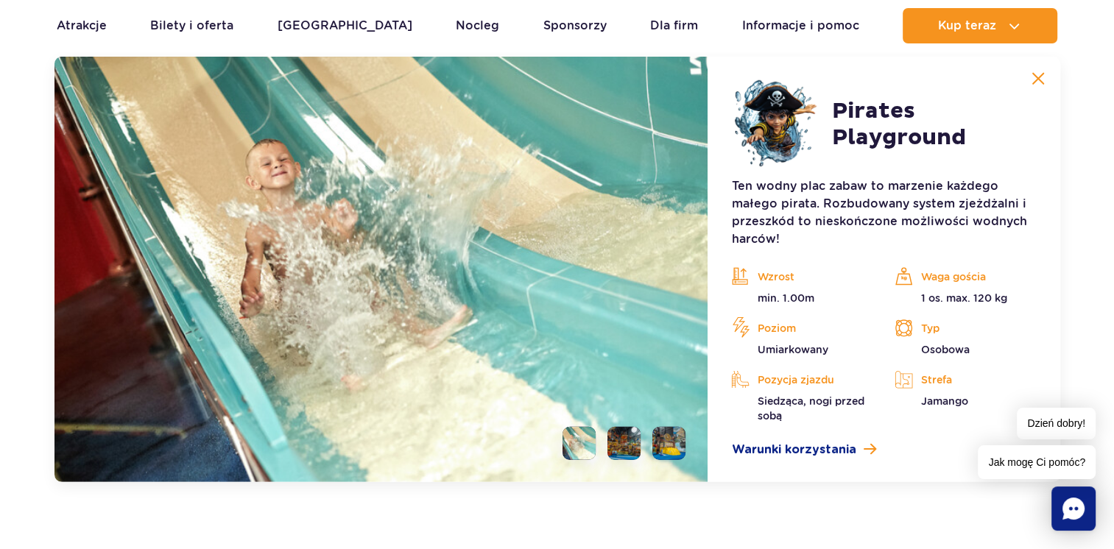
scroll to position [4099, 0]
